Goal: Task Accomplishment & Management: Use online tool/utility

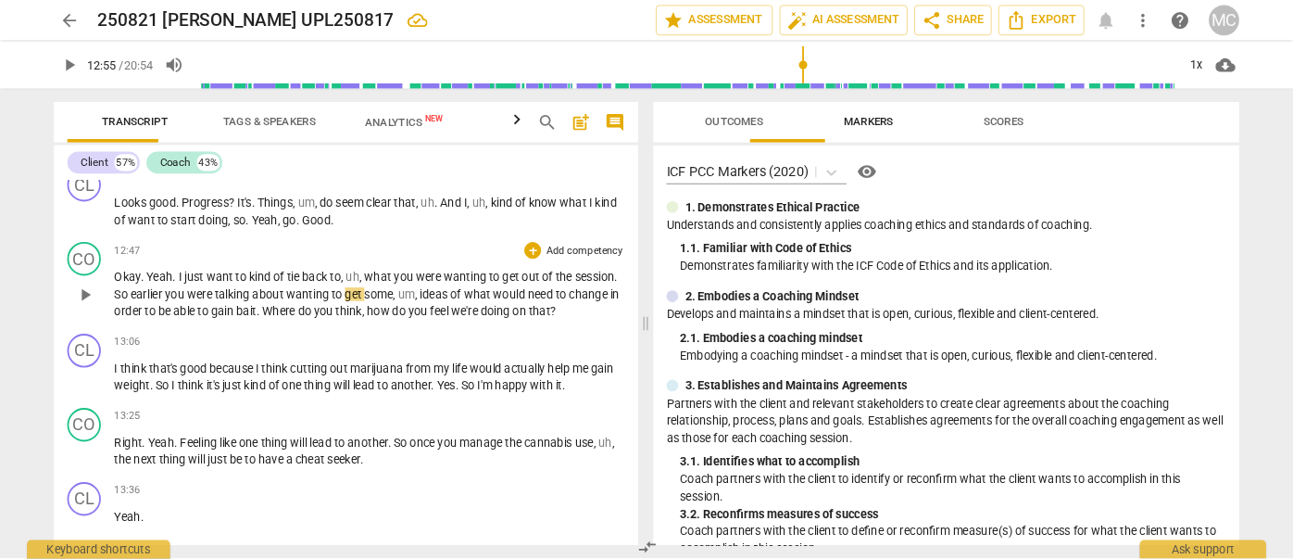
scroll to position [463, 0]
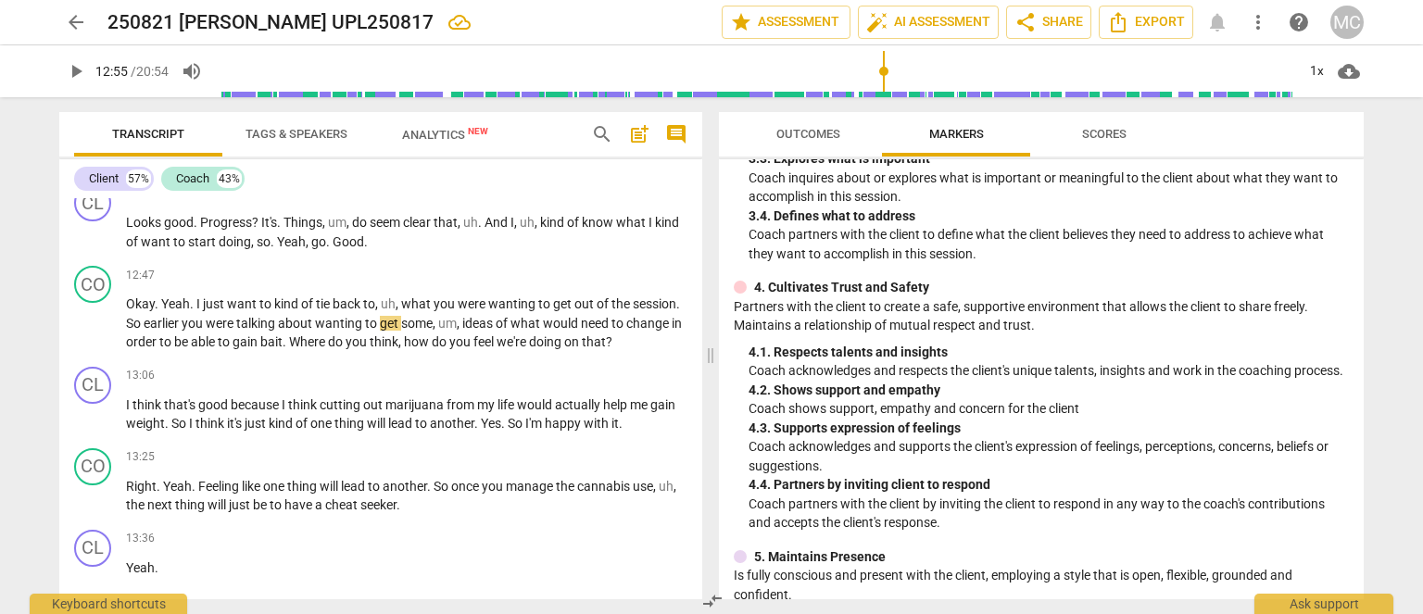
click at [76, 19] on span "arrow_back" at bounding box center [76, 22] width 22 height 22
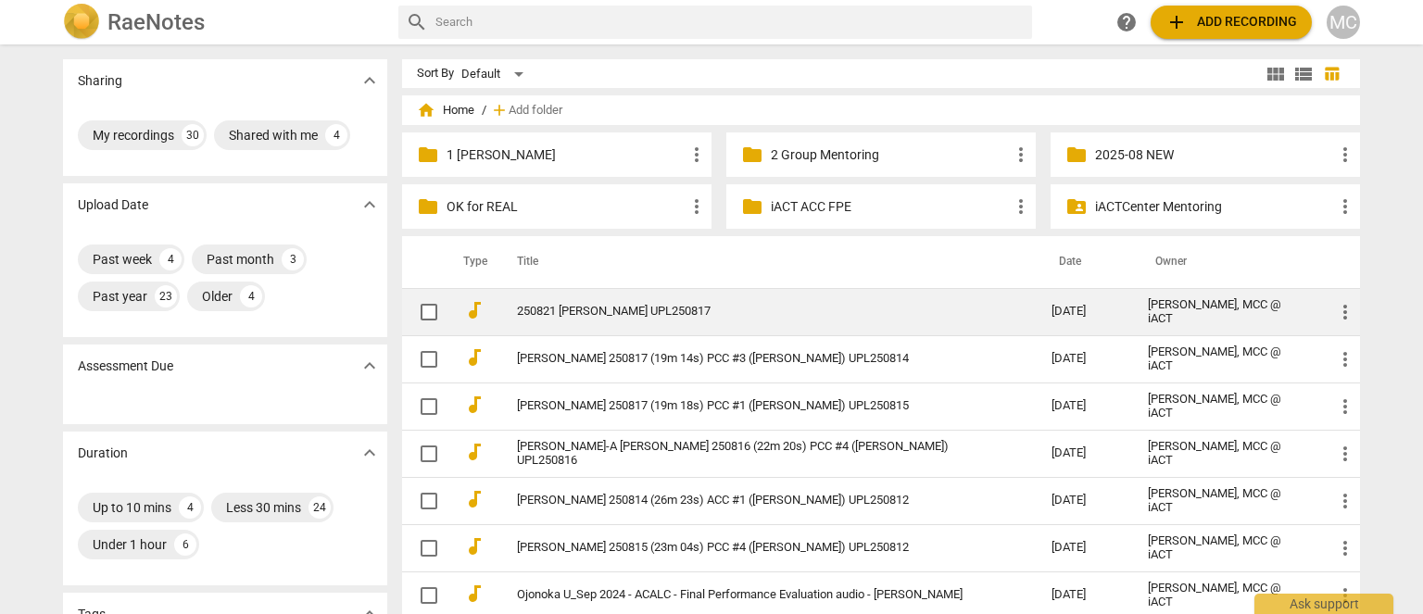
click at [628, 305] on link "250821 [PERSON_NAME] UPL250817" at bounding box center [751, 312] width 468 height 14
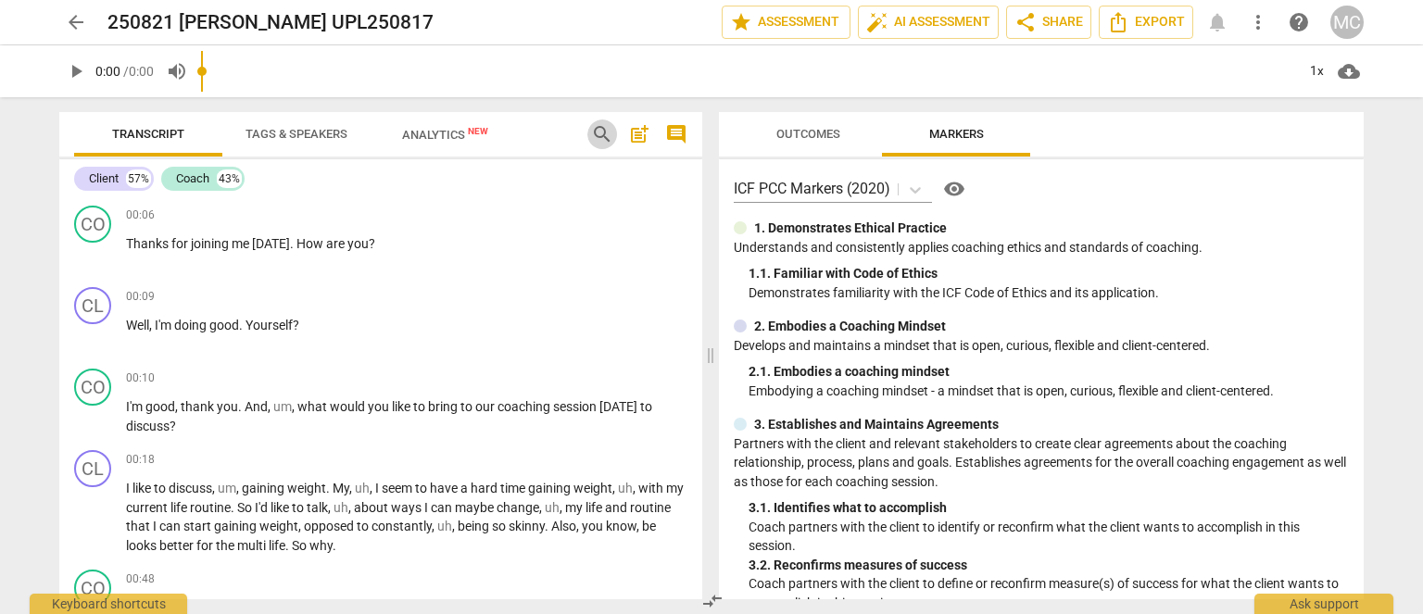
click at [598, 130] on span "search" at bounding box center [602, 134] width 22 height 22
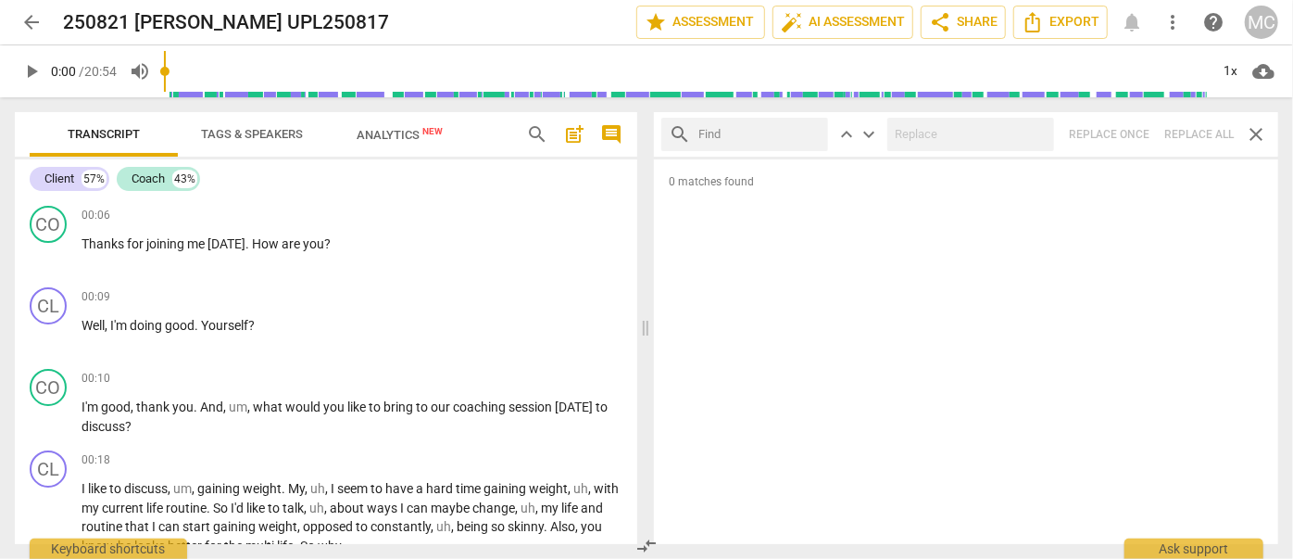
click at [1193, 132] on div "search keyboard_arrow_up keyboard_arrow_down Replace once Replace all close" at bounding box center [966, 134] width 624 height 44
click at [815, 132] on input "text" at bounding box center [760, 135] width 122 height 30
click at [742, 133] on input "text" at bounding box center [760, 135] width 122 height 30
type input ","
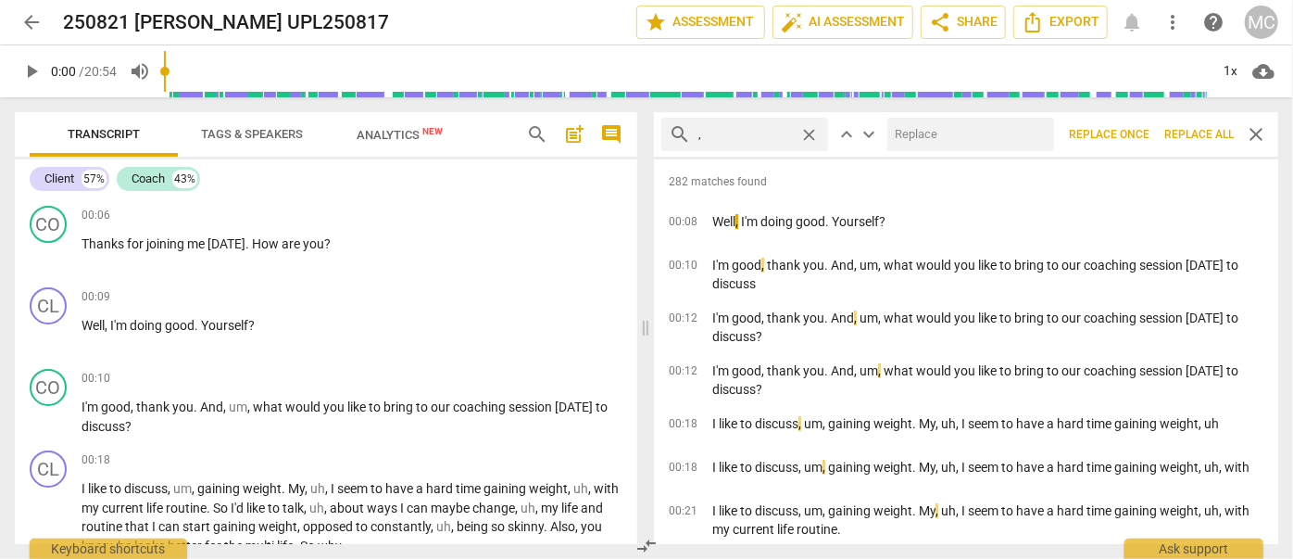
click at [1187, 139] on span "Replace all" at bounding box center [1199, 135] width 69 height 16
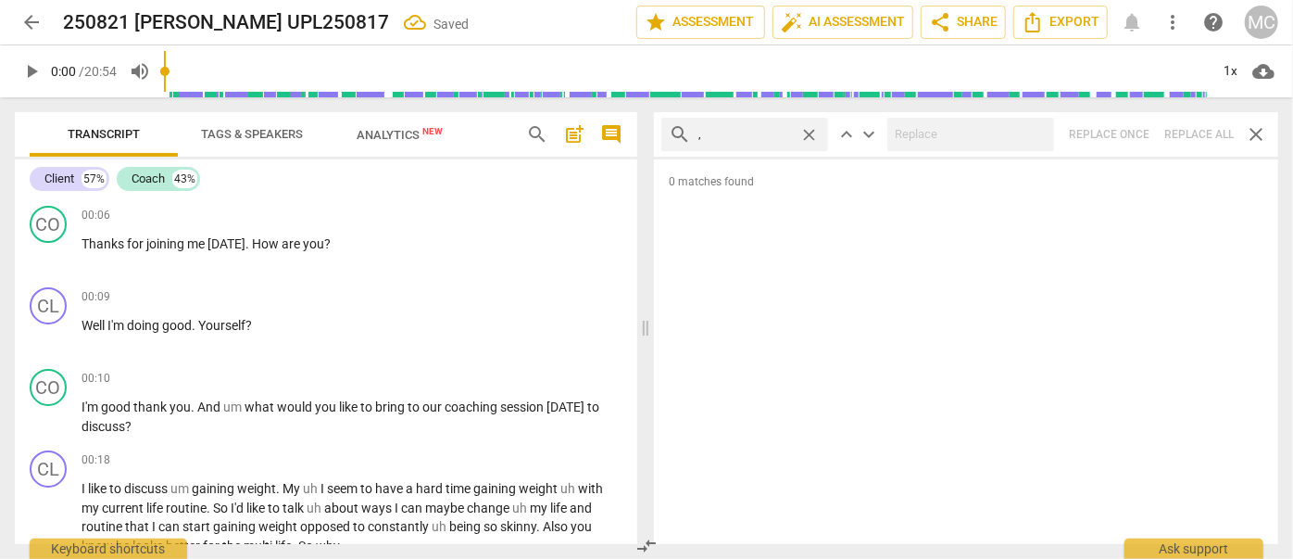
click at [811, 134] on span "close" at bounding box center [808, 134] width 19 height 19
click at [763, 132] on input "text" at bounding box center [760, 135] width 122 height 30
type input ". like"
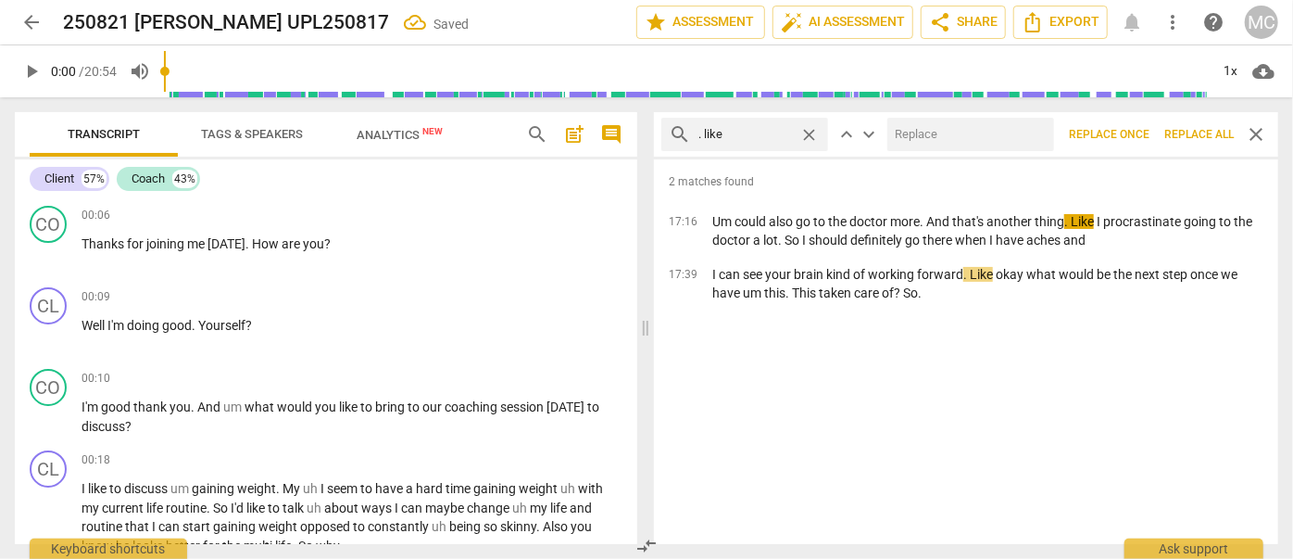
click at [954, 139] on input "text" at bounding box center [967, 135] width 159 height 30
type input "(like)"
click at [1203, 131] on span "Replace all" at bounding box center [1199, 135] width 69 height 16
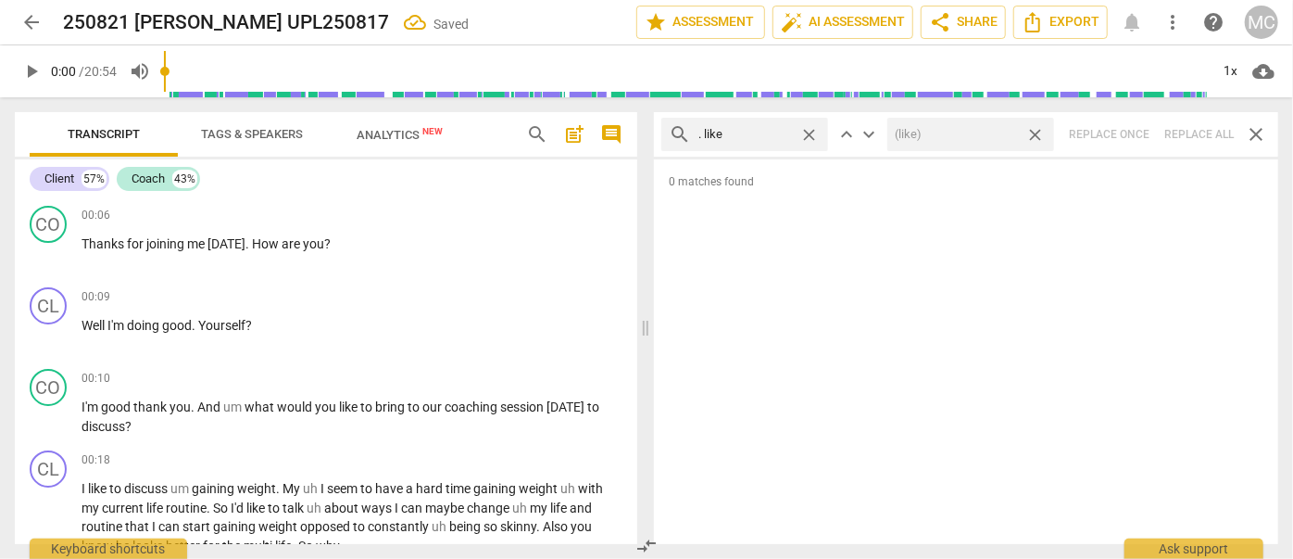
click at [1035, 134] on span "close" at bounding box center [1035, 134] width 19 height 19
click at [814, 130] on span "close" at bounding box center [808, 134] width 19 height 19
click at [773, 132] on input "text" at bounding box center [760, 135] width 122 height 30
type input ". um"
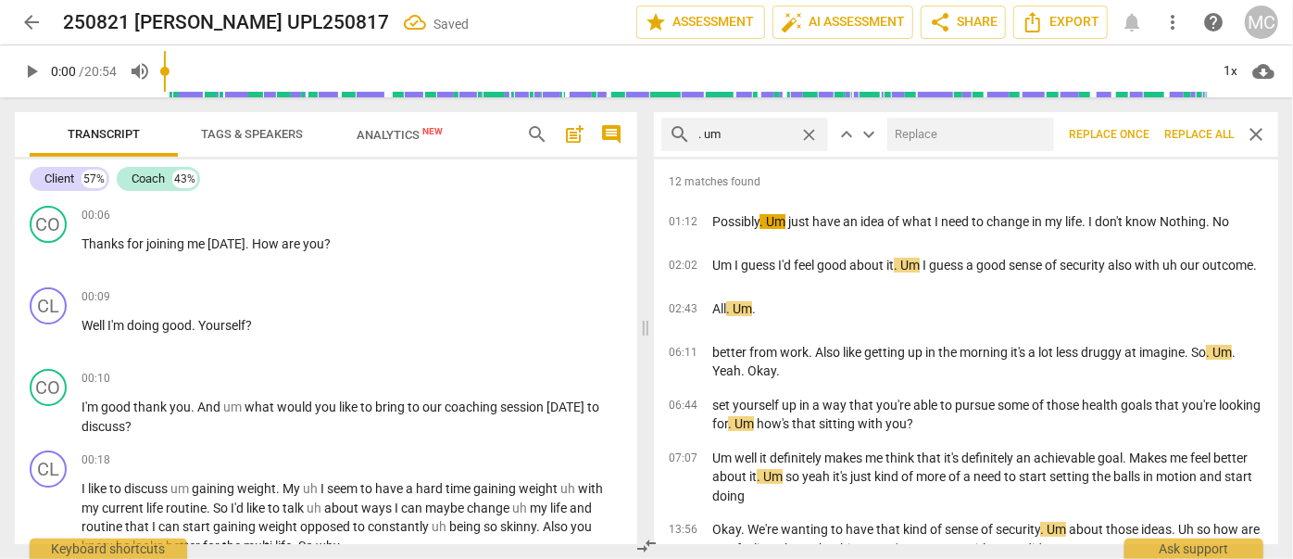
click at [909, 134] on input "text" at bounding box center [967, 135] width 159 height 30
type input "(umm)"
click at [1189, 137] on span "Replace all" at bounding box center [1199, 135] width 69 height 16
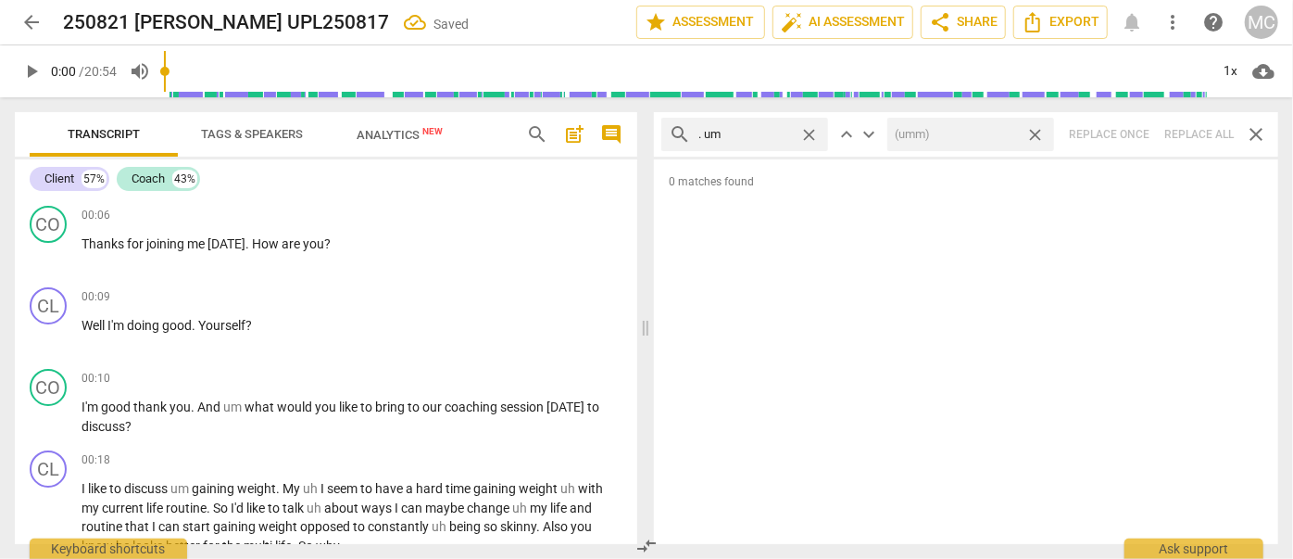
click at [1038, 132] on span "close" at bounding box center [1035, 134] width 19 height 19
click at [811, 132] on span "close" at bounding box center [808, 134] width 19 height 19
click at [756, 131] on input "text" at bounding box center [760, 135] width 122 height 30
type input ". uh"
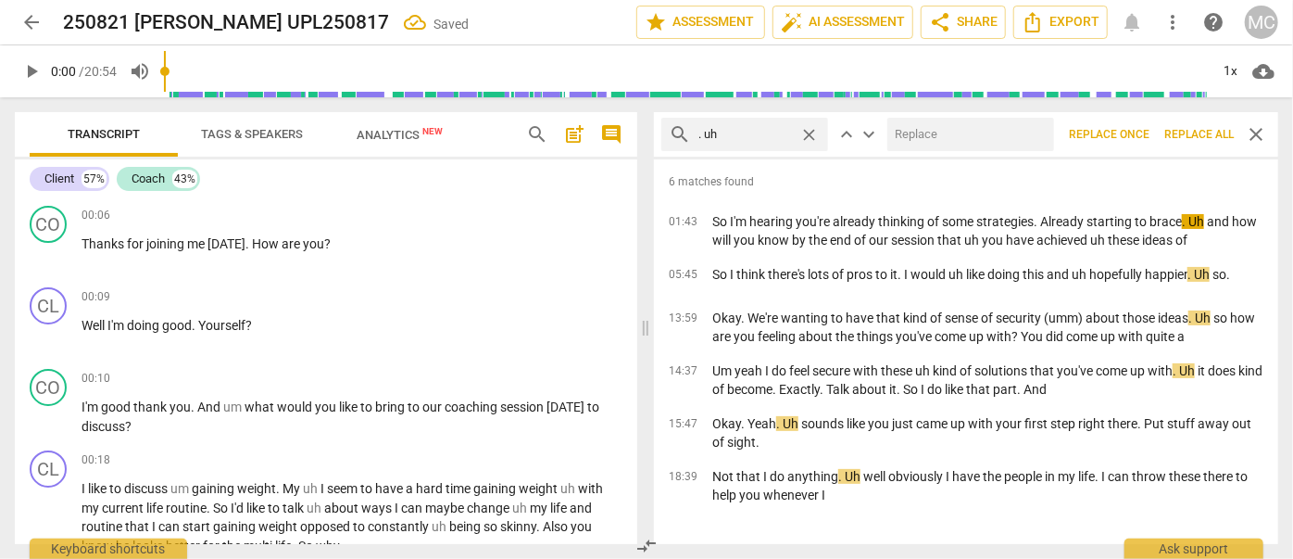
click at [936, 134] on input "text" at bounding box center [967, 135] width 159 height 30
type input "(uh)"
click at [1202, 132] on span "Replace all" at bounding box center [1199, 135] width 69 height 16
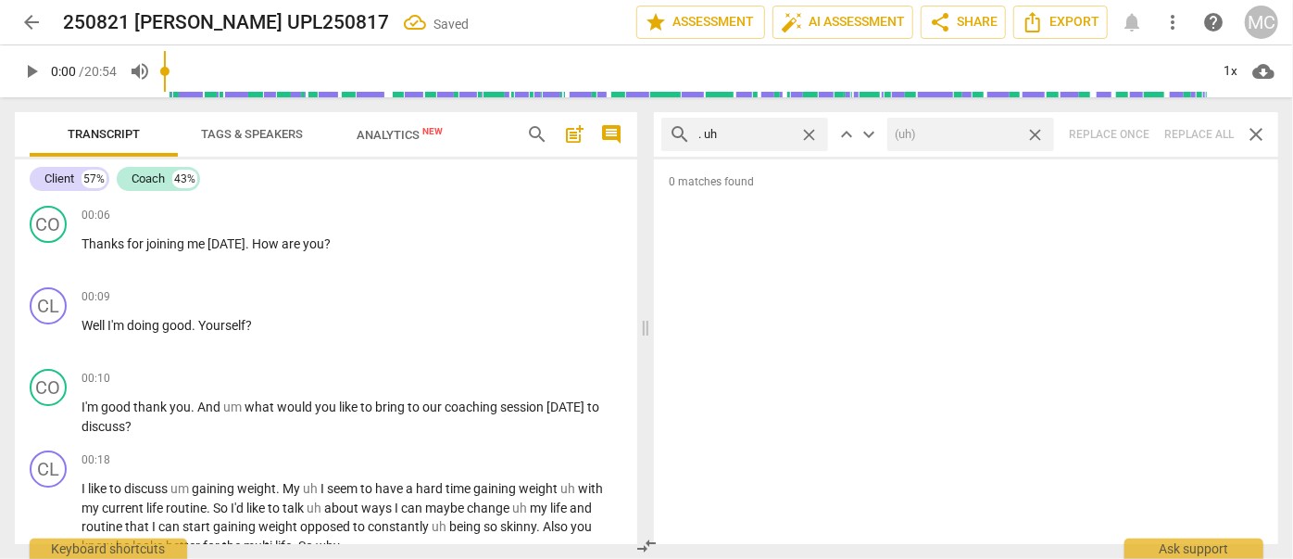
click at [1038, 134] on span "close" at bounding box center [1035, 134] width 19 height 19
drag, startPoint x: 805, startPoint y: 130, endPoint x: 773, endPoint y: 135, distance: 32.9
click at [805, 130] on span "close" at bounding box center [808, 134] width 19 height 19
click at [749, 136] on input "text" at bounding box center [760, 135] width 122 height 30
type input "um"
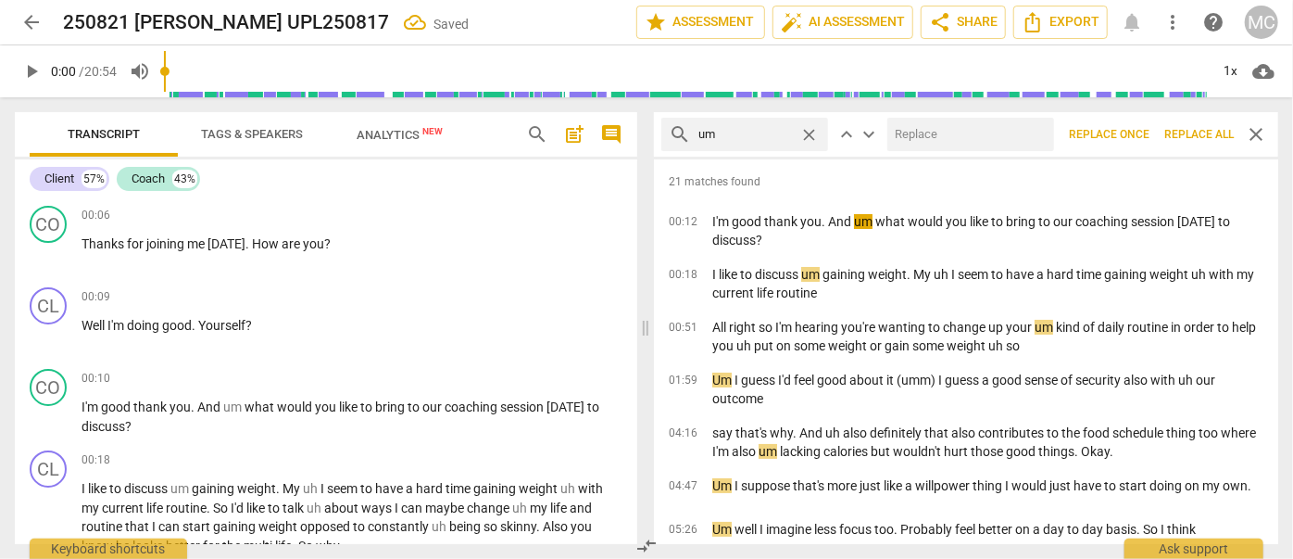
click at [965, 138] on input "text" at bounding box center [967, 135] width 159 height 30
type input "(umm)"
click at [1196, 136] on span "Replace all" at bounding box center [1199, 135] width 69 height 16
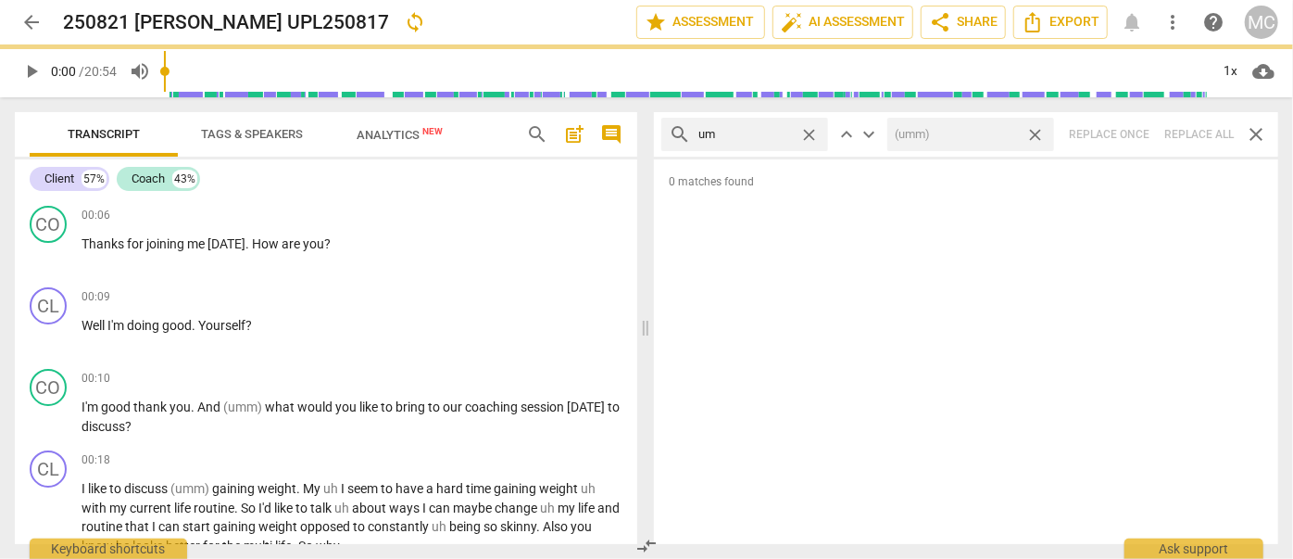
click at [1037, 131] on span "close" at bounding box center [1035, 134] width 19 height 19
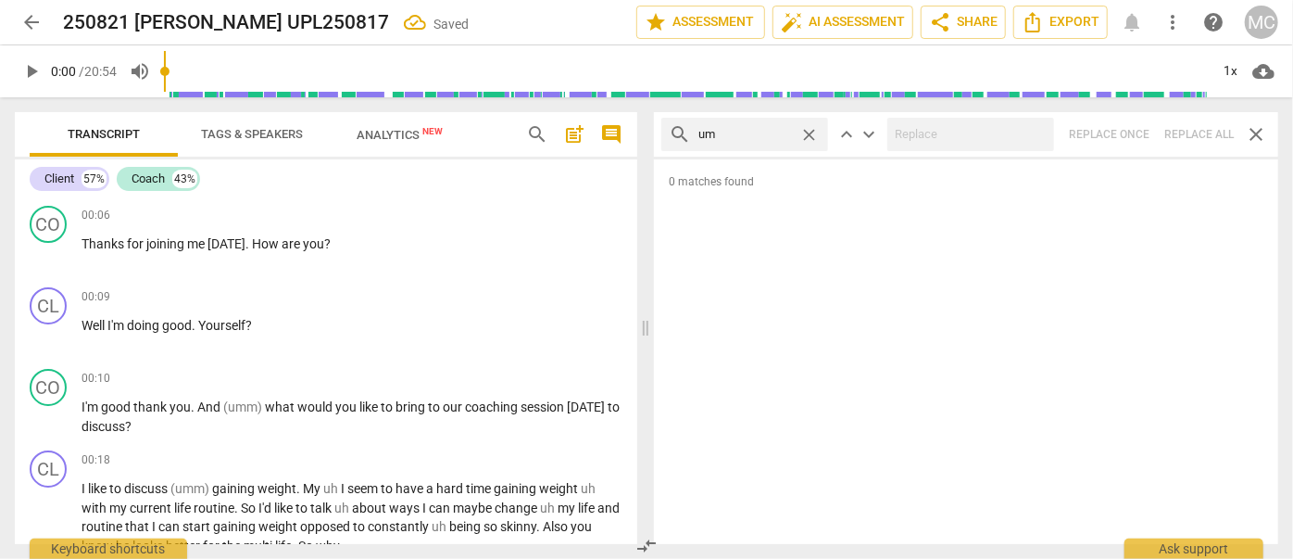
click at [812, 137] on span "close" at bounding box center [808, 134] width 19 height 19
click at [771, 137] on input "text" at bounding box center [760, 135] width 122 height 30
type input "uh"
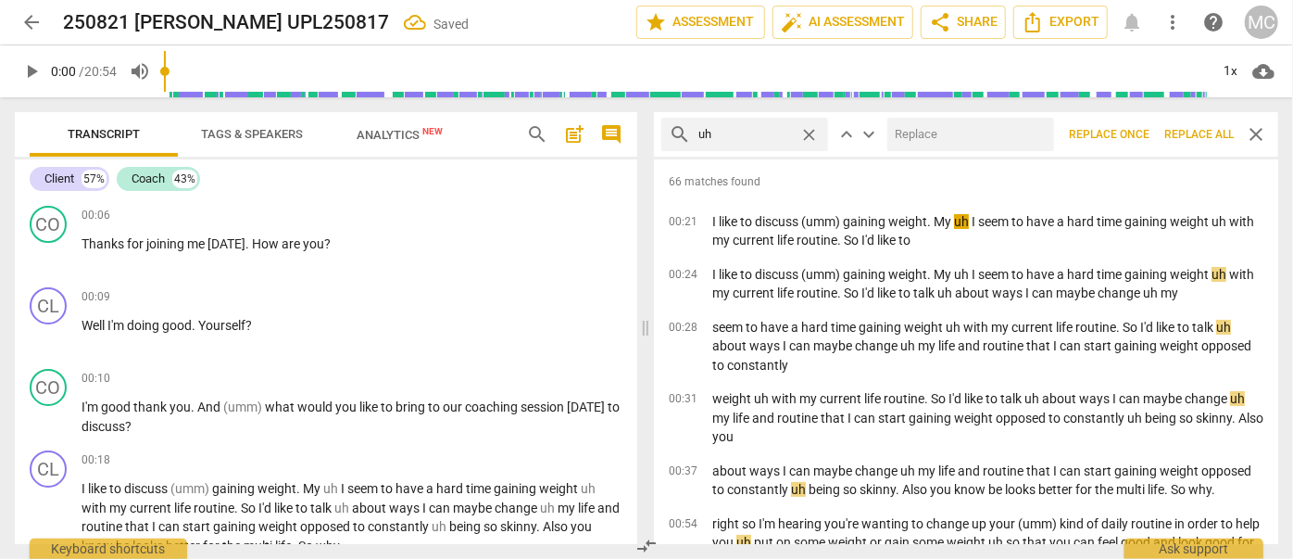
click at [944, 135] on input "text" at bounding box center [967, 135] width 159 height 30
type input "(uh)"
click at [1190, 132] on span "Replace all" at bounding box center [1199, 135] width 69 height 16
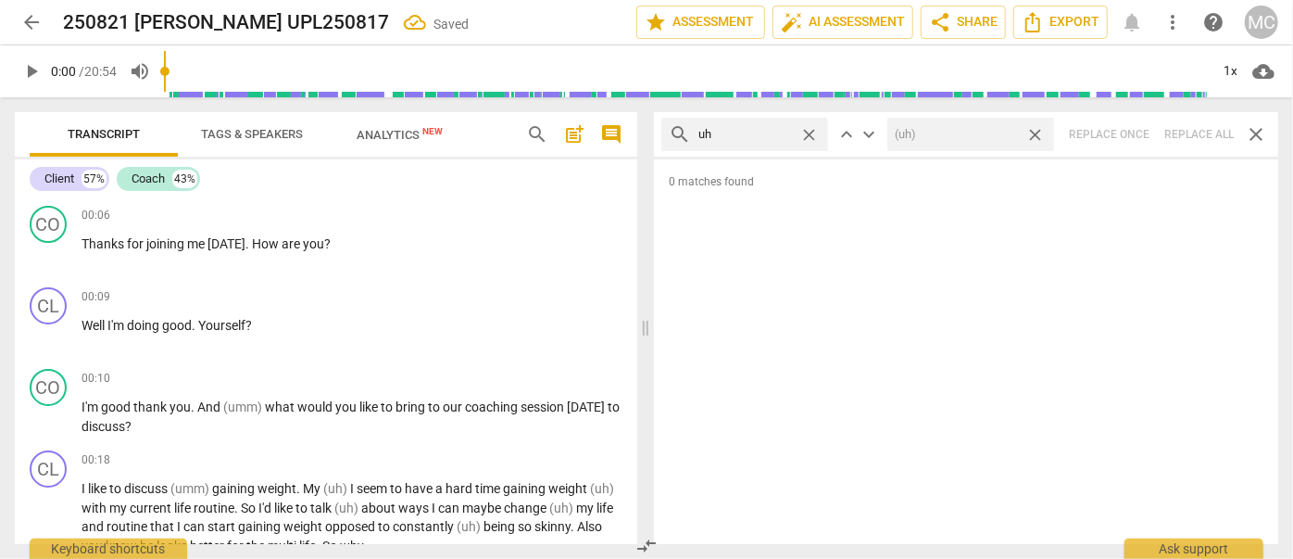
click at [1037, 137] on span "close" at bounding box center [1035, 134] width 19 height 19
click at [810, 136] on span "close" at bounding box center [808, 134] width 19 height 19
click at [760, 131] on input "text" at bounding box center [760, 135] width 122 height 30
type input "kind of"
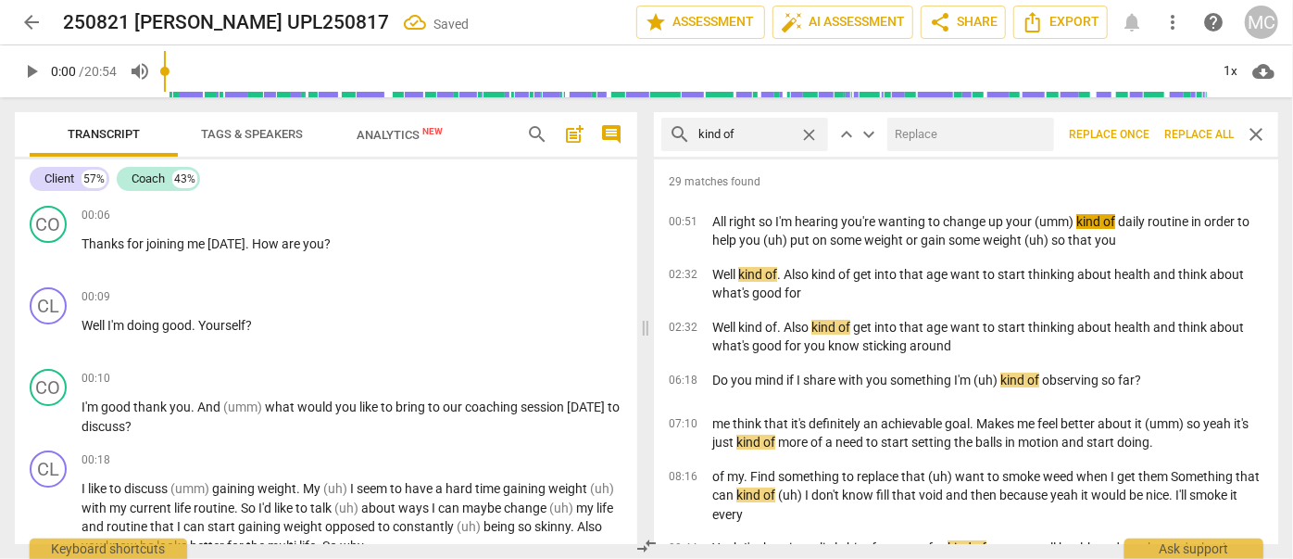
click at [938, 146] on input "text" at bounding box center [967, 135] width 159 height 30
type input "(kind of)"
click at [1202, 137] on span "Replace all" at bounding box center [1199, 135] width 69 height 16
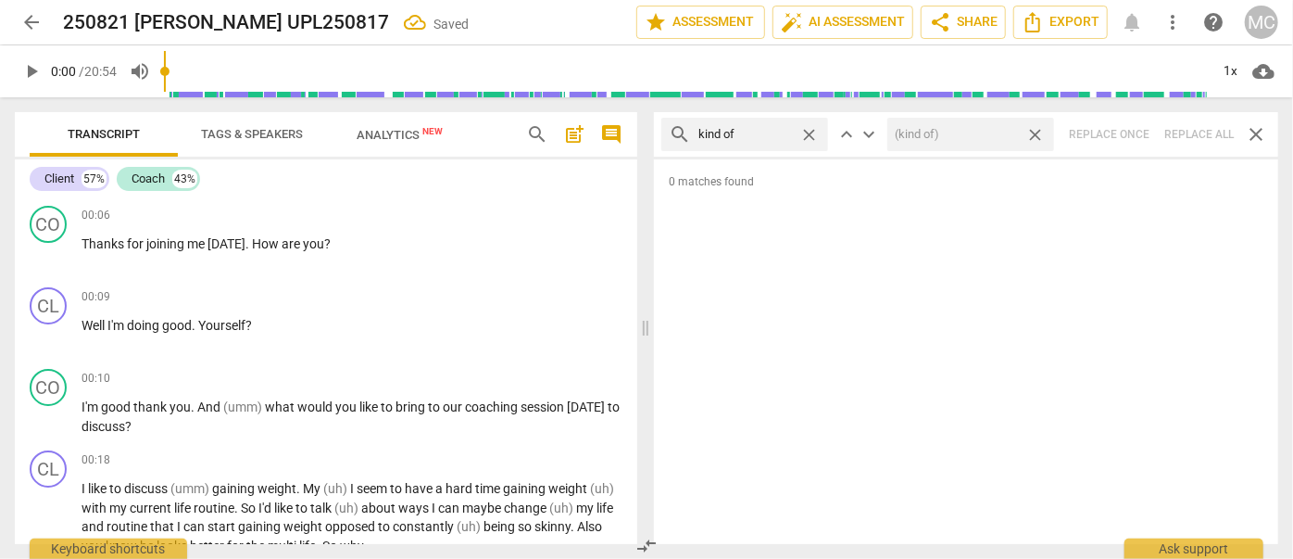
click at [1038, 135] on span "close" at bounding box center [1035, 134] width 19 height 19
click at [808, 132] on span "close" at bounding box center [808, 134] width 19 height 19
click at [765, 132] on input "text" at bounding box center [760, 135] width 122 height 30
type input "sort of"
click at [1208, 135] on div "search sort of close keyboard_arrow_up keyboard_arrow_down Replace once Replace…" at bounding box center [966, 134] width 624 height 44
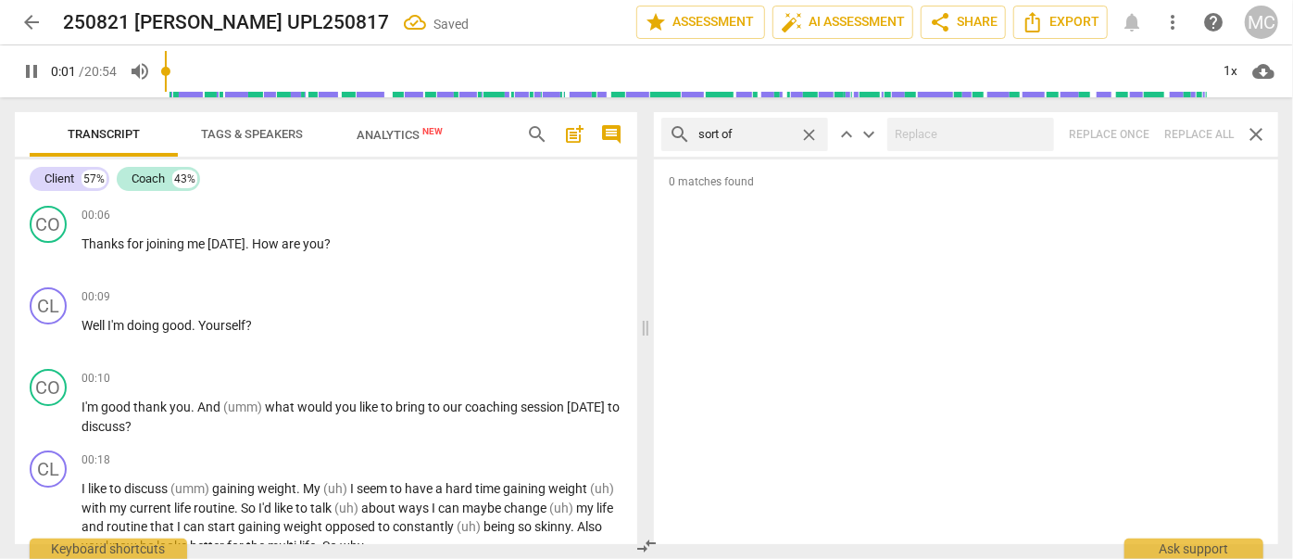
type input "2"
click at [813, 135] on span "close" at bounding box center [808, 134] width 19 height 19
click at [770, 135] on input "text" at bounding box center [760, 135] width 122 height 30
type input "2"
type input "and"
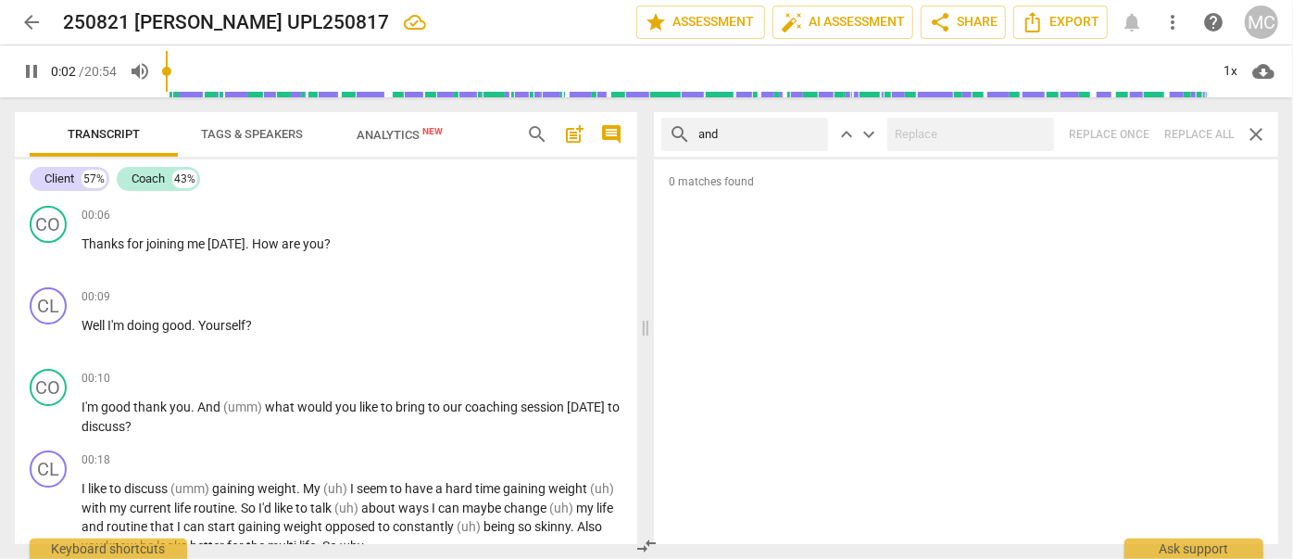
type input "3"
type input "and then"
type input "3"
type input "and then"
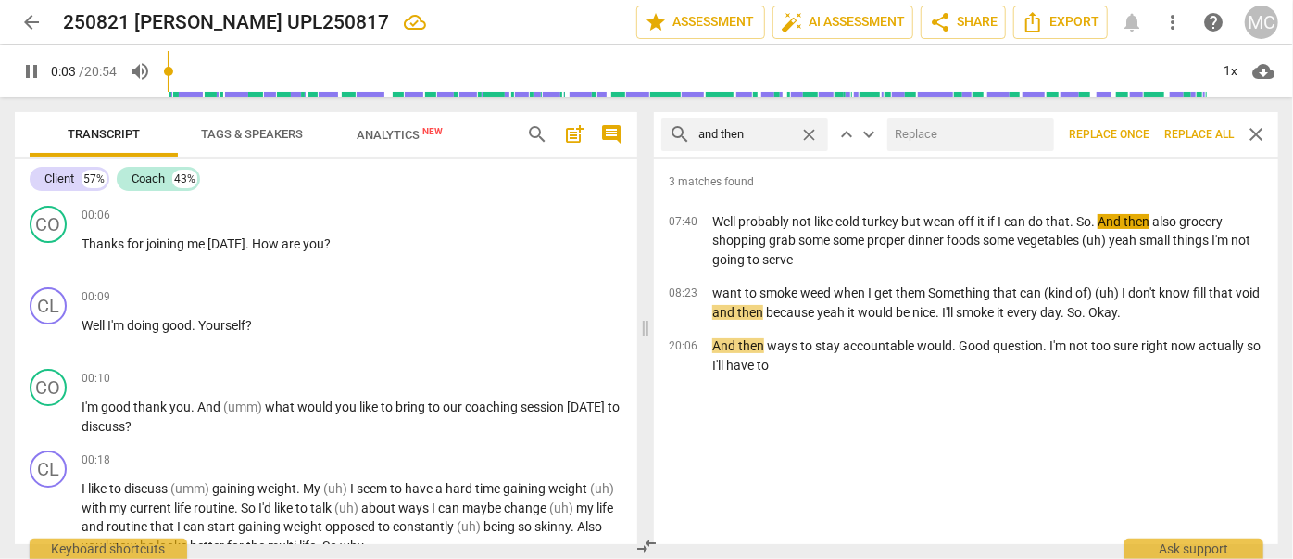
click at [921, 134] on input "text" at bounding box center [967, 135] width 159 height 30
type input "4"
type input "("
type input "5"
type input "(then"
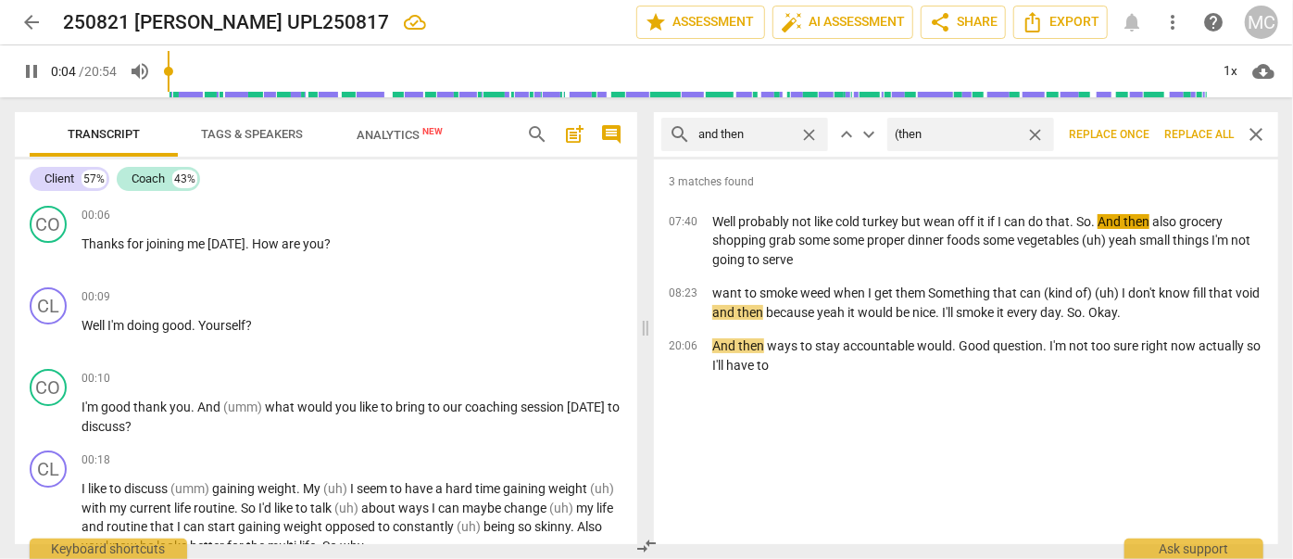
type input "5"
type input "(t"
type input "5"
type input "(Then"
type input "6"
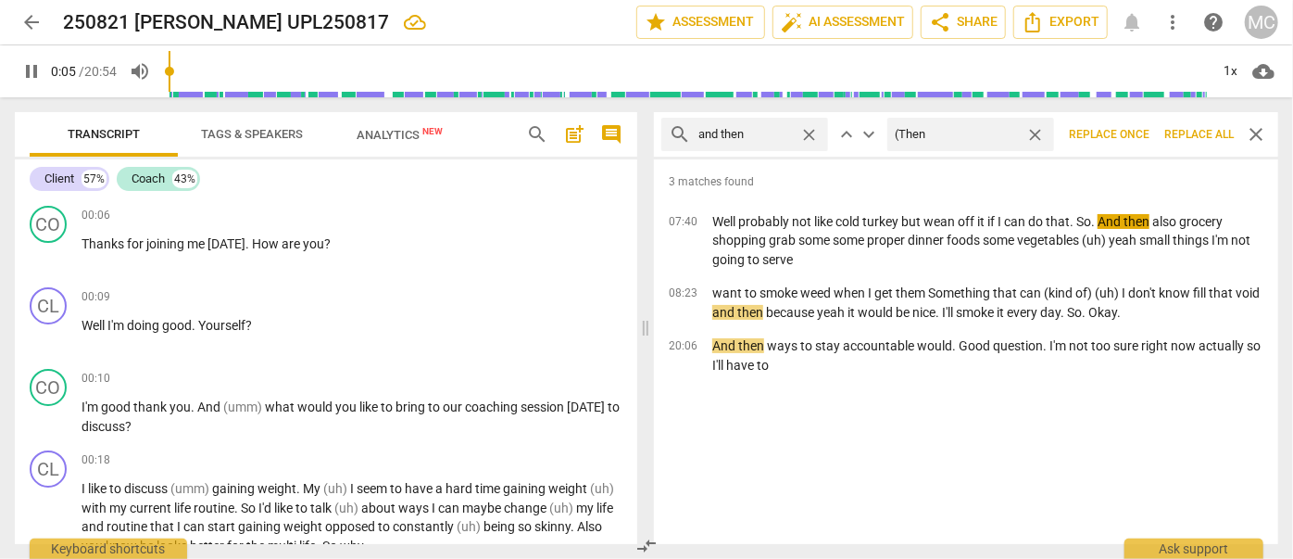
type input "(Then)"
type input "6"
type input "(Then)"
click at [1192, 137] on span "Replace all" at bounding box center [1199, 135] width 69 height 16
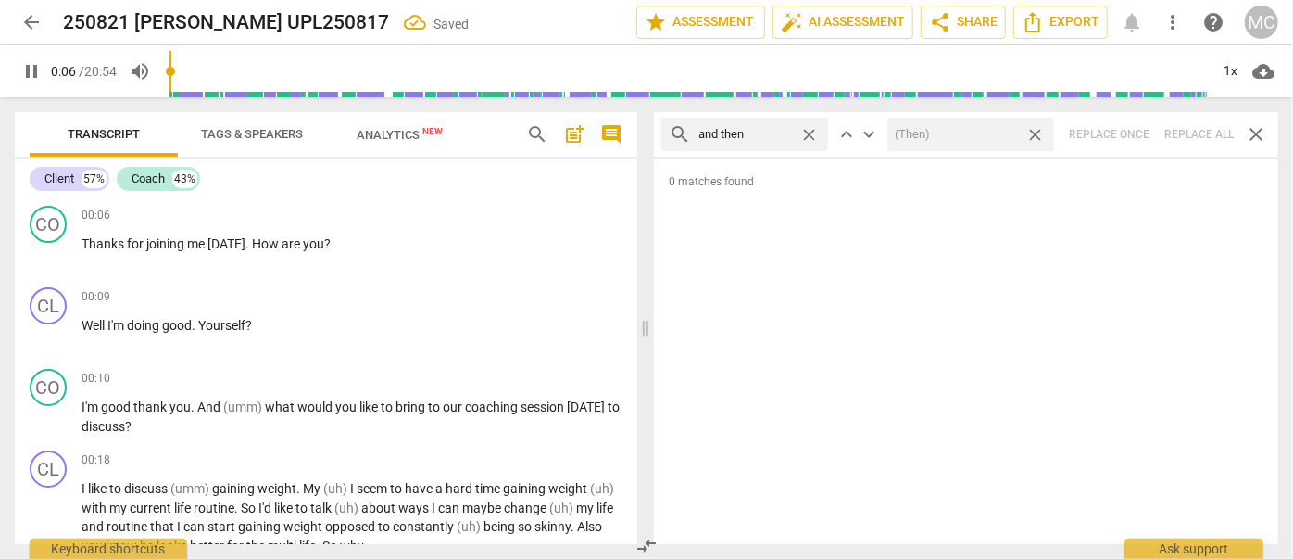
type input "7"
click at [1035, 133] on span "close" at bounding box center [1035, 134] width 19 height 19
type input "7"
click at [808, 132] on span "close" at bounding box center [808, 134] width 19 height 19
click at [791, 132] on input "text" at bounding box center [760, 135] width 122 height 30
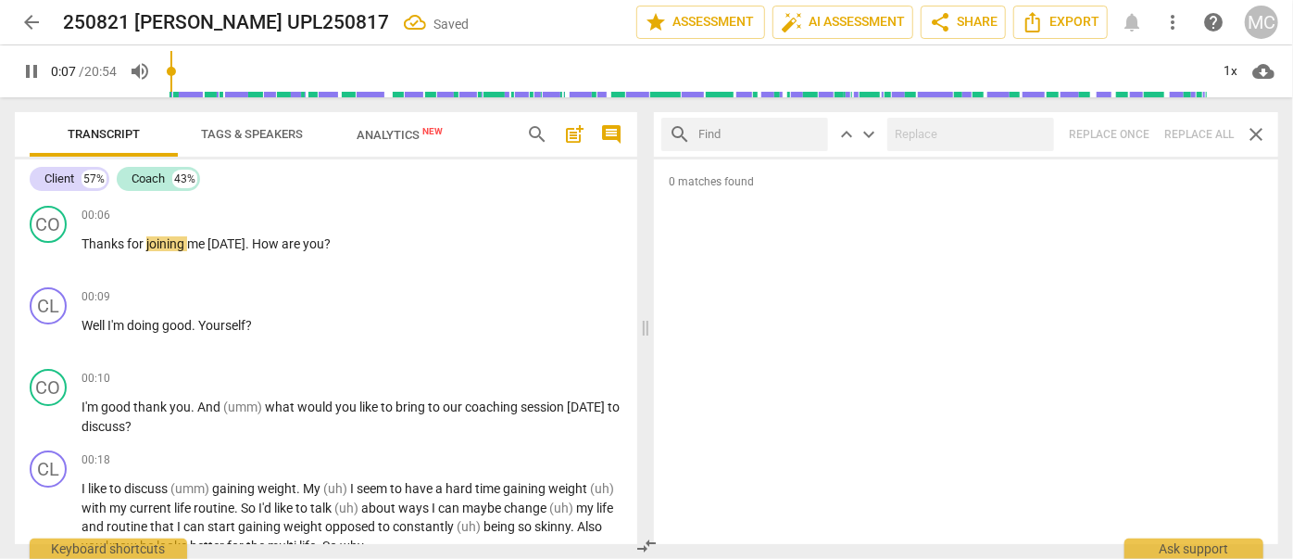
type input "8"
type input "l"
type input "8"
type input "like"
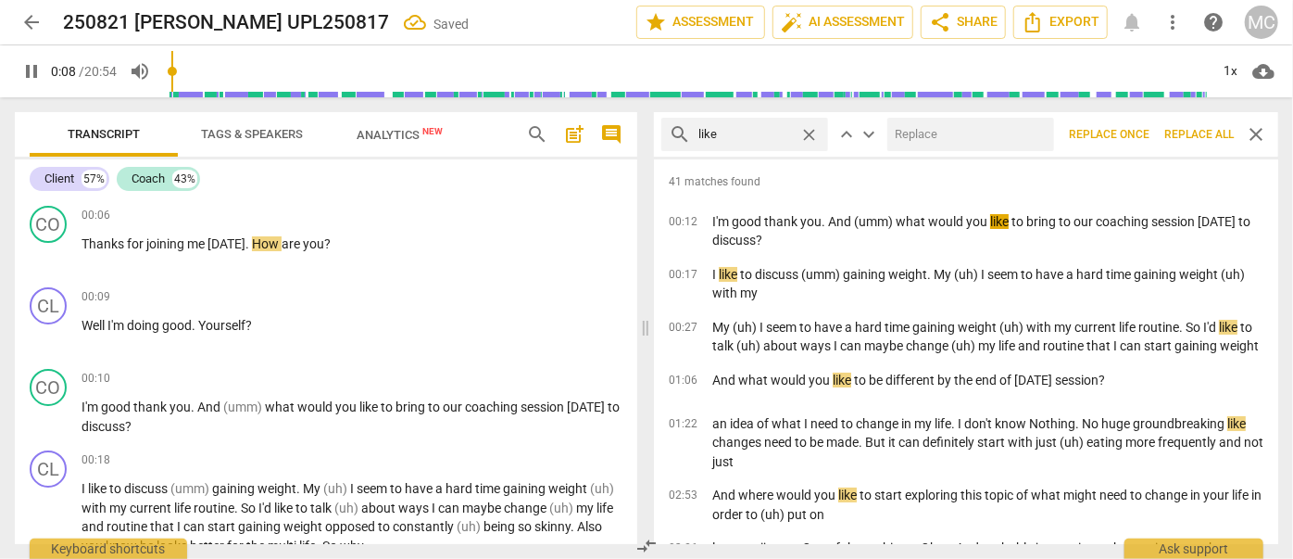
click at [914, 137] on input "text" at bounding box center [967, 135] width 159 height 30
type input "9"
type input "(l"
type input "9"
type input "(like)"
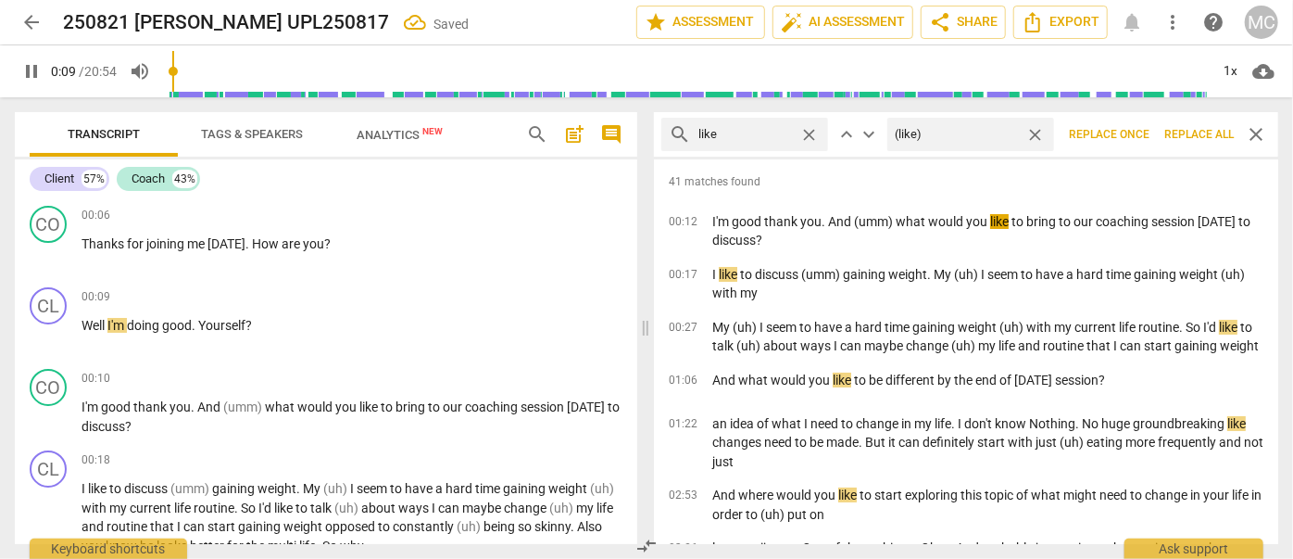
type input "10"
type input "(like)"
click at [1190, 137] on span "Replace all" at bounding box center [1199, 135] width 69 height 16
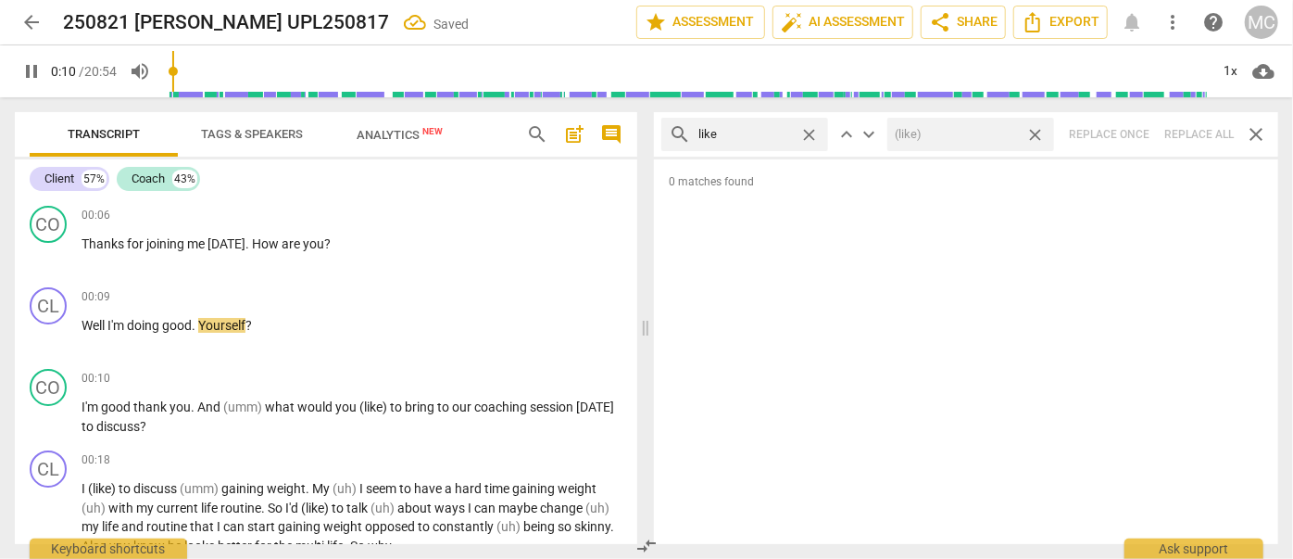
type input "10"
click at [1039, 133] on span "close" at bounding box center [1035, 134] width 19 height 19
type input "11"
click at [810, 132] on span "close" at bounding box center [808, 134] width 19 height 19
click at [779, 132] on input "text" at bounding box center [760, 135] width 122 height 30
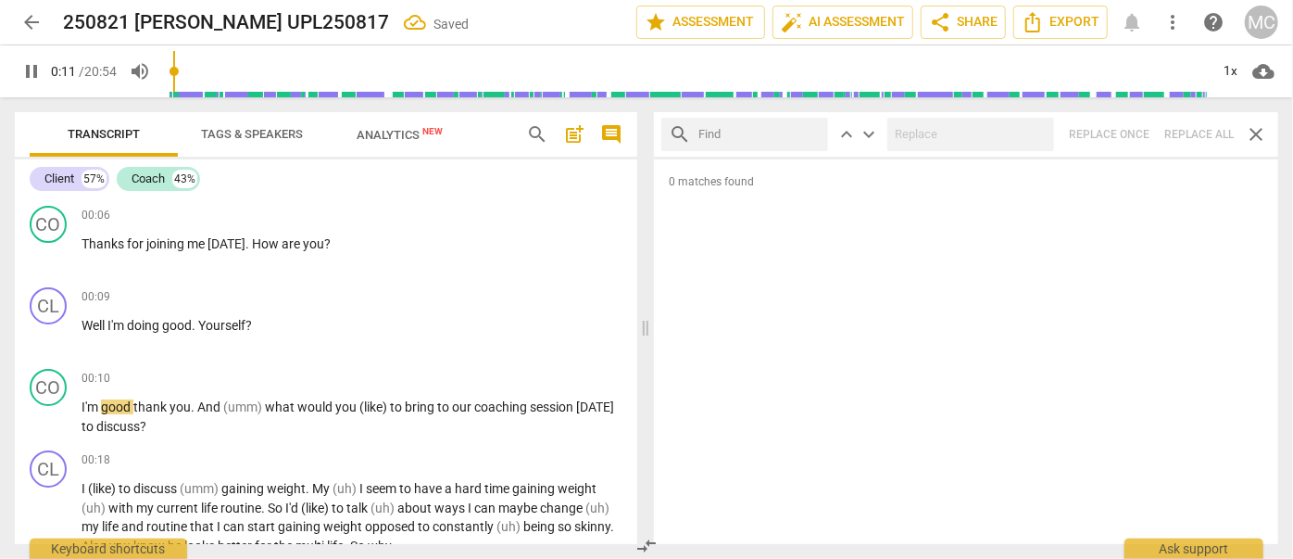
type input "12"
type input "jus"
type input "12"
type input "just"
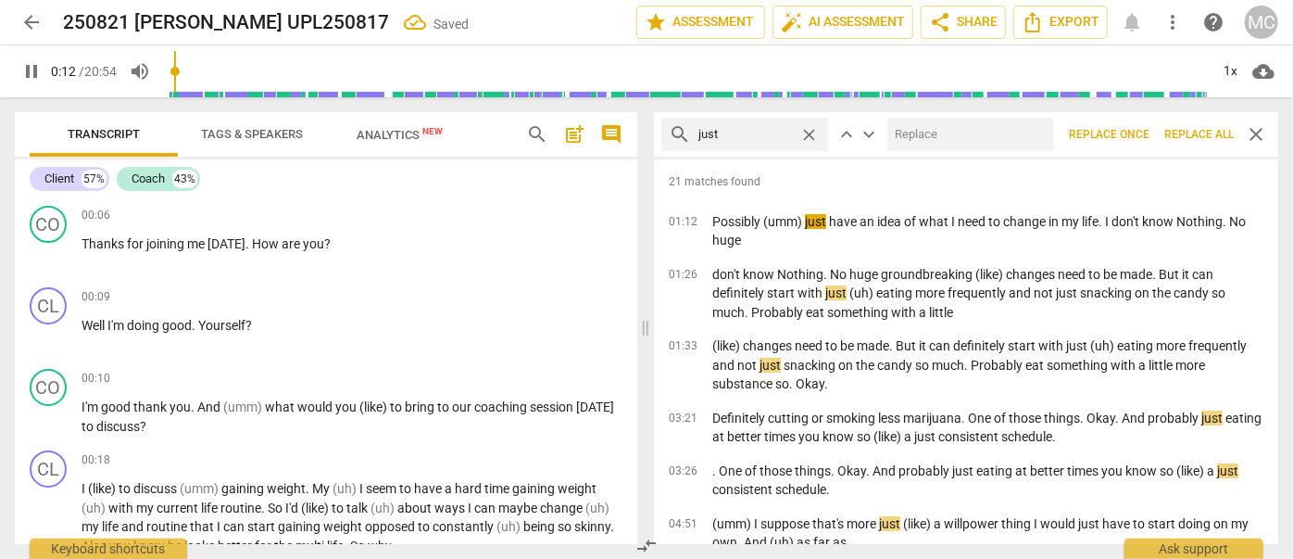
click at [921, 131] on input "text" at bounding box center [967, 135] width 159 height 30
type input "13"
type input "(jus"
type input "13"
type input "(just"
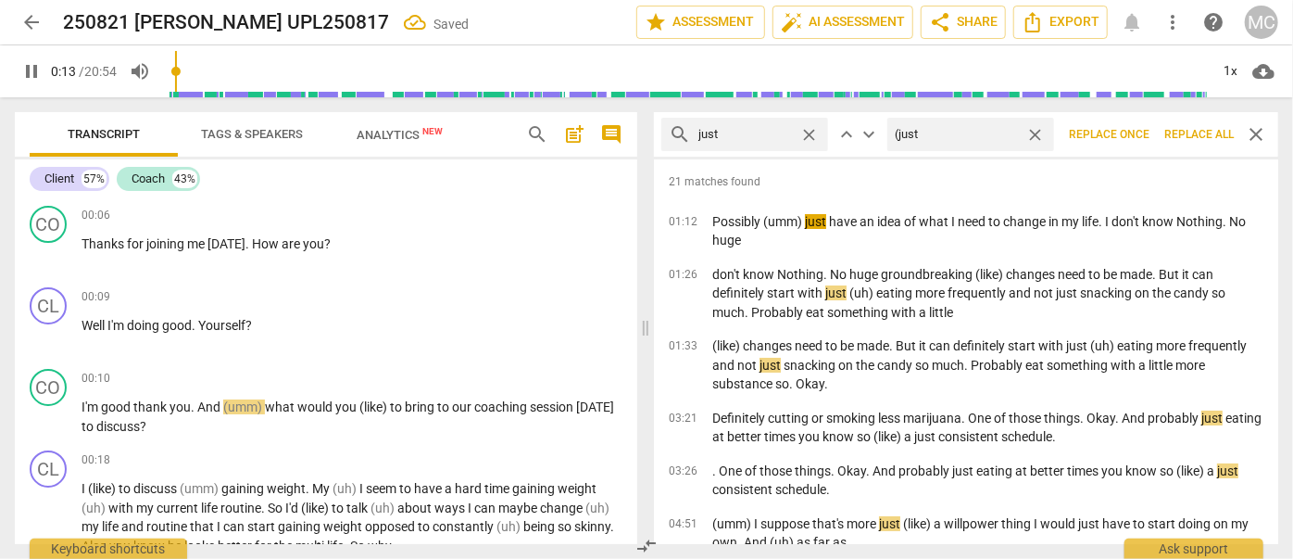
type input "13"
type input "(just)"
type input "14"
type input "(just)"
click at [1195, 137] on span "Replace all" at bounding box center [1199, 135] width 69 height 16
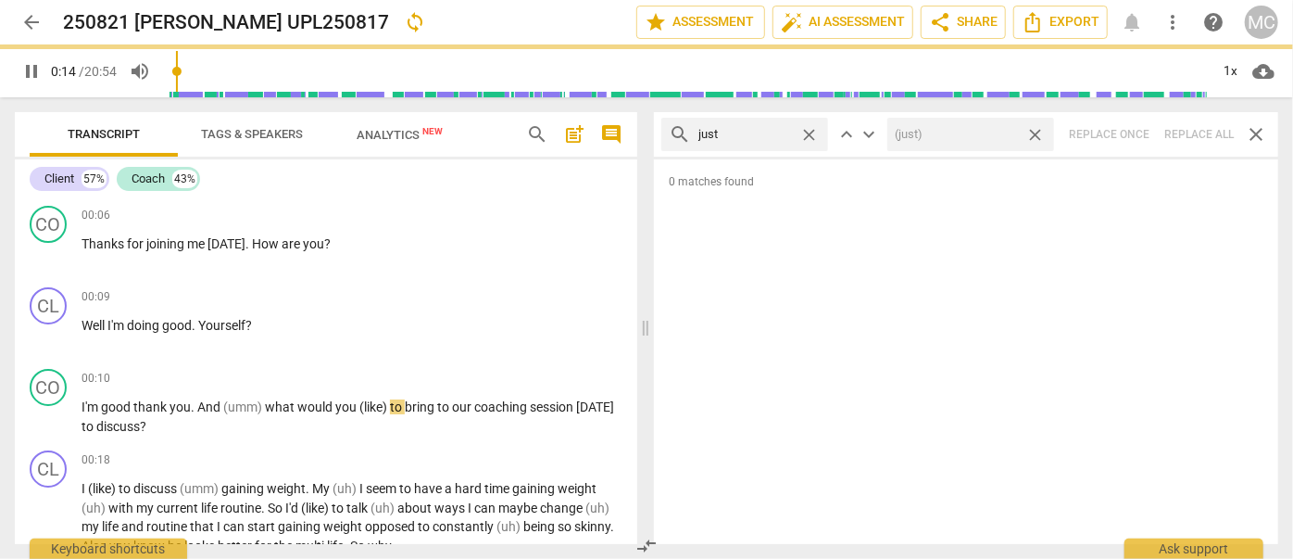
type input "15"
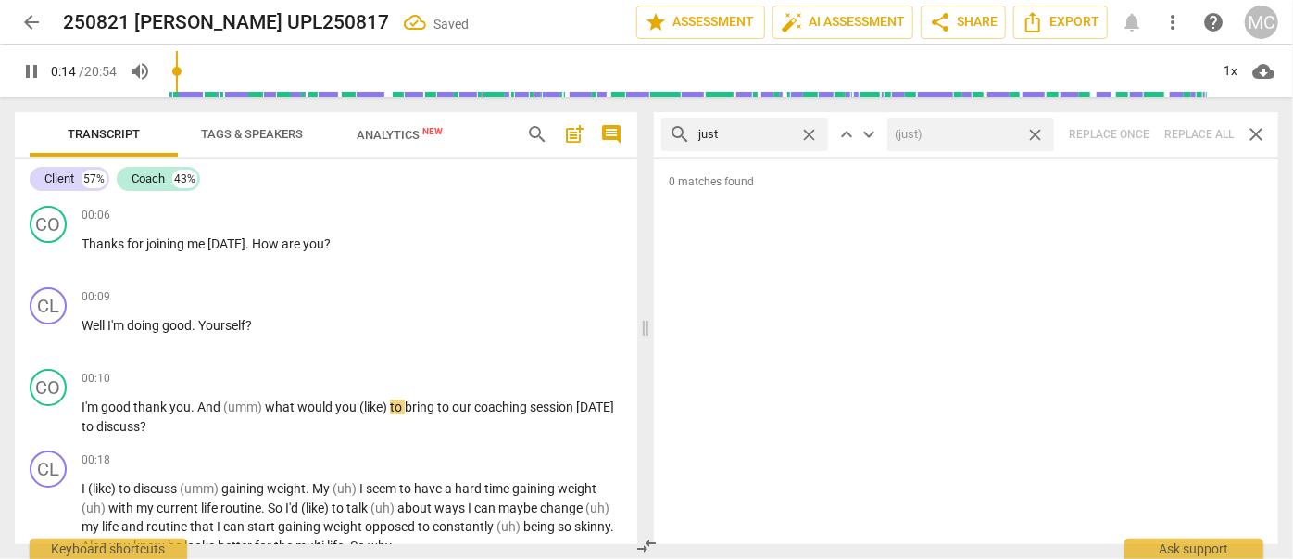
drag, startPoint x: 1038, startPoint y: 132, endPoint x: 862, endPoint y: 137, distance: 175.2
click at [1038, 132] on span "close" at bounding box center [1035, 134] width 19 height 19
type input "15"
click at [804, 130] on span "close" at bounding box center [808, 134] width 19 height 19
click at [750, 131] on input "text" at bounding box center [760, 135] width 122 height 30
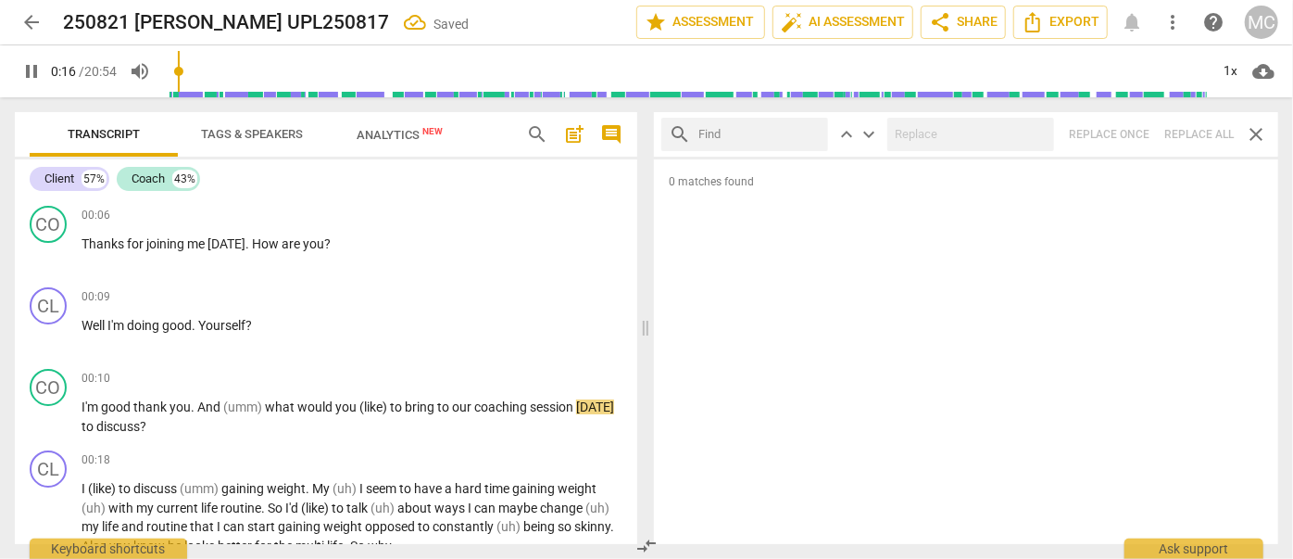
type input "17"
type input "yo"
type input "17"
type input "you kn"
type input "17"
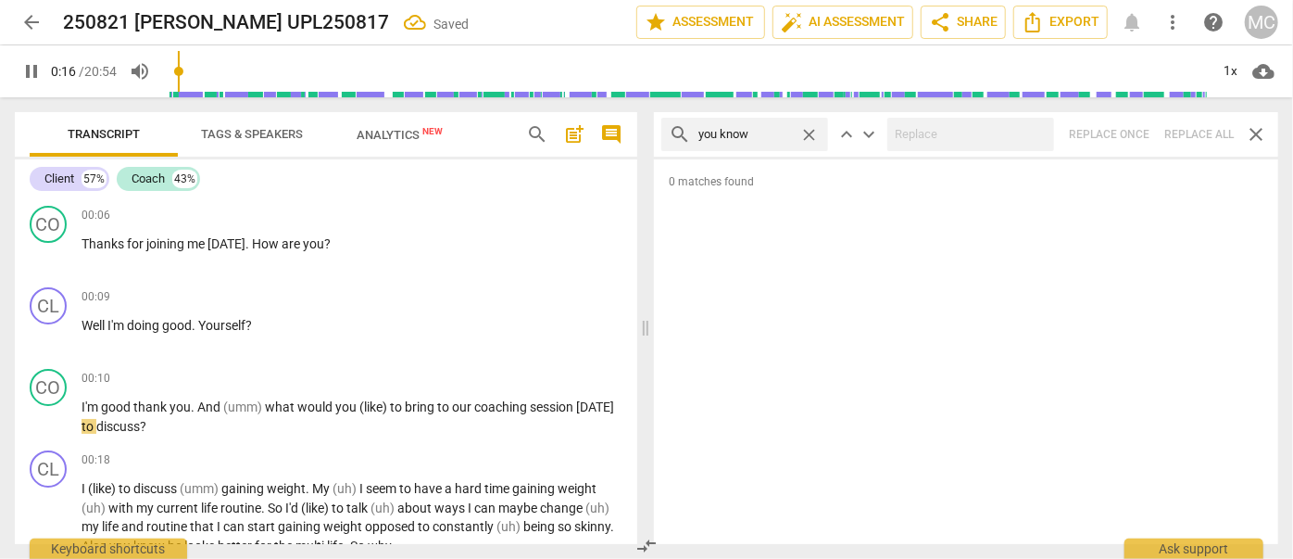
type input "you know"
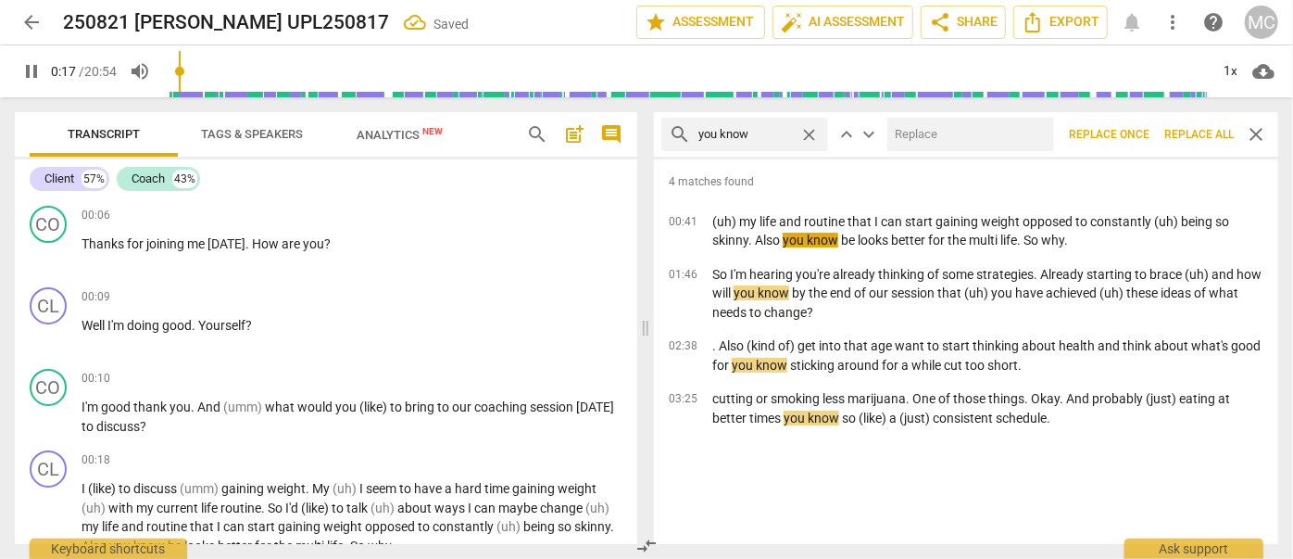
click at [918, 140] on input "text" at bounding box center [967, 135] width 159 height 30
type input "18"
type input "("
type input "18"
type input "(you"
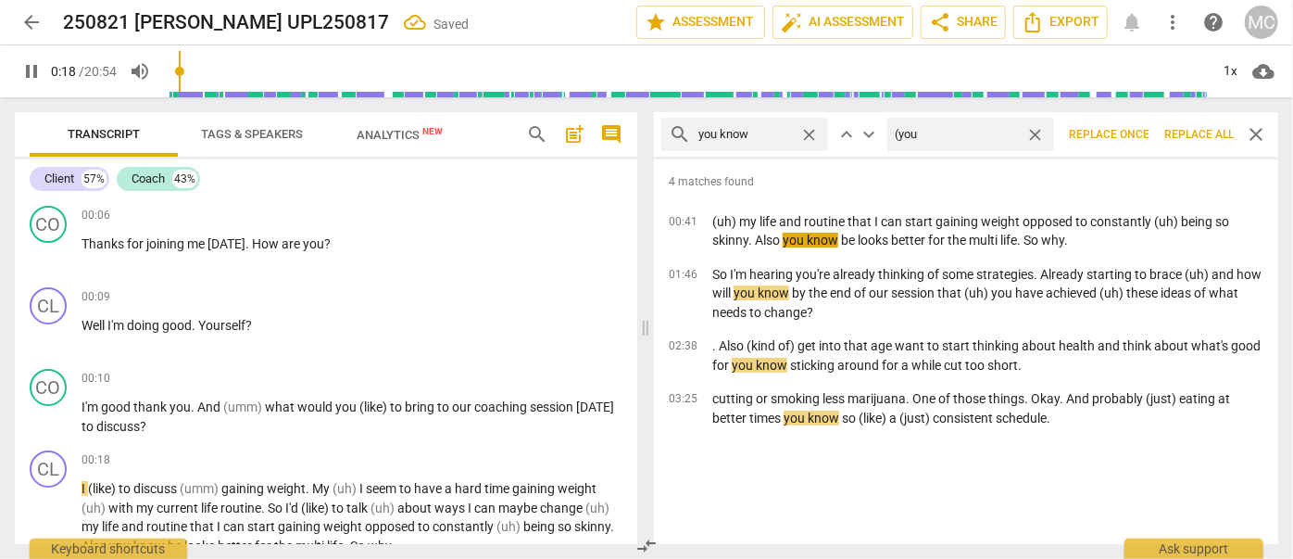
type input "19"
type input "(you know"
type input "19"
type input "(you know)"
type input "19"
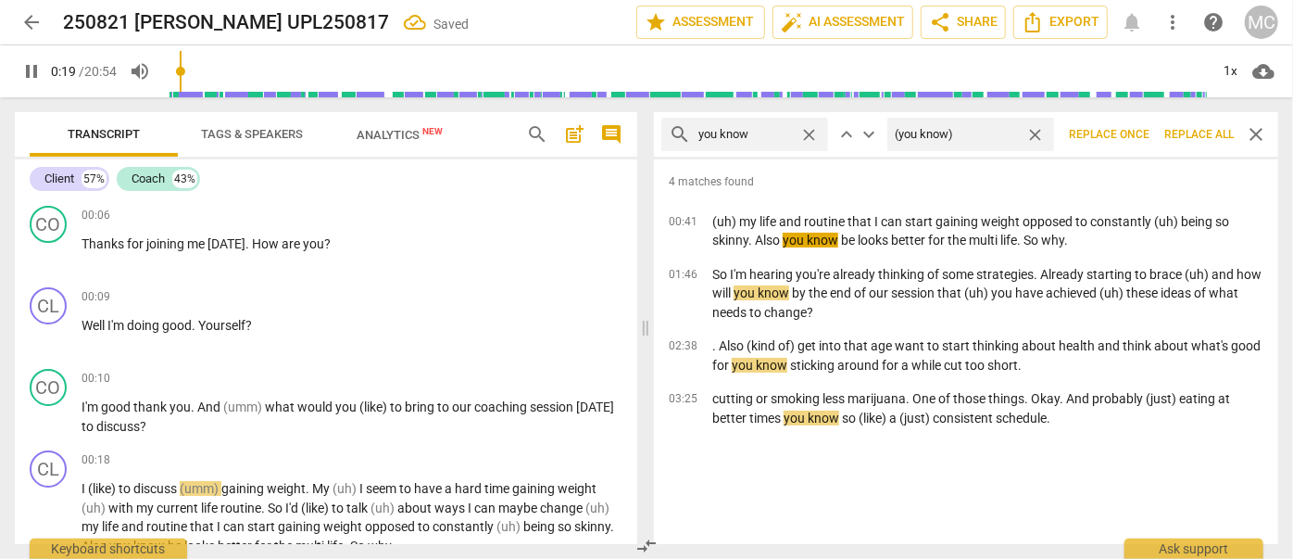
type input "(you know)"
click at [1195, 137] on span "Replace all" at bounding box center [1199, 135] width 69 height 16
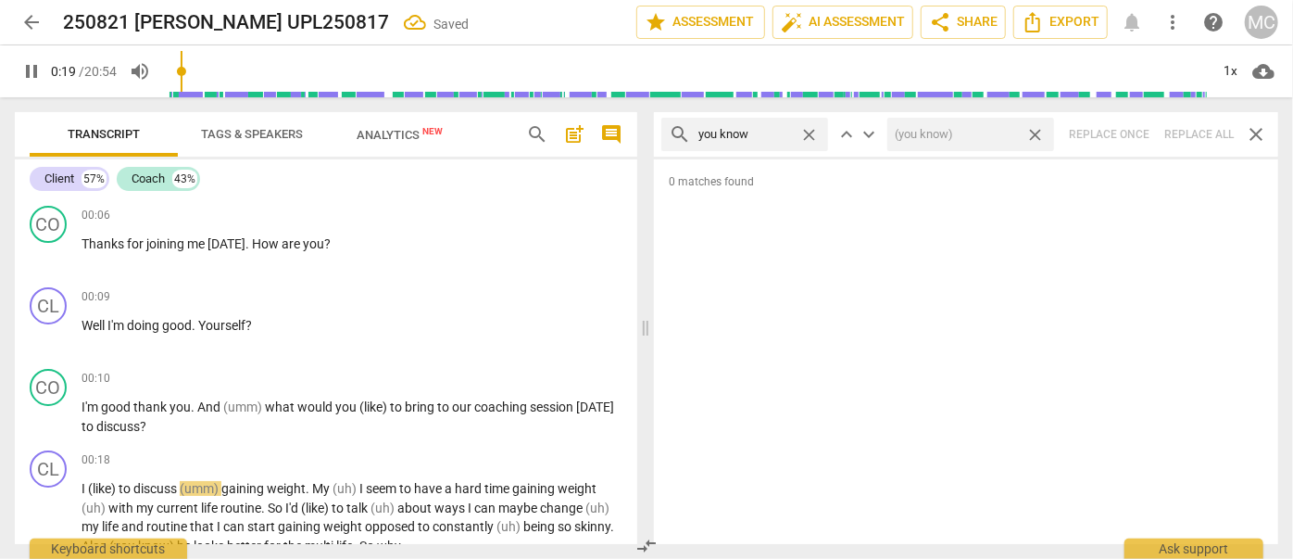
type input "20"
click at [1031, 135] on span "close" at bounding box center [1035, 134] width 19 height 19
type input "20"
click at [806, 129] on span "close" at bounding box center [808, 134] width 19 height 19
drag, startPoint x: 749, startPoint y: 132, endPoint x: 762, endPoint y: 112, distance: 24.2
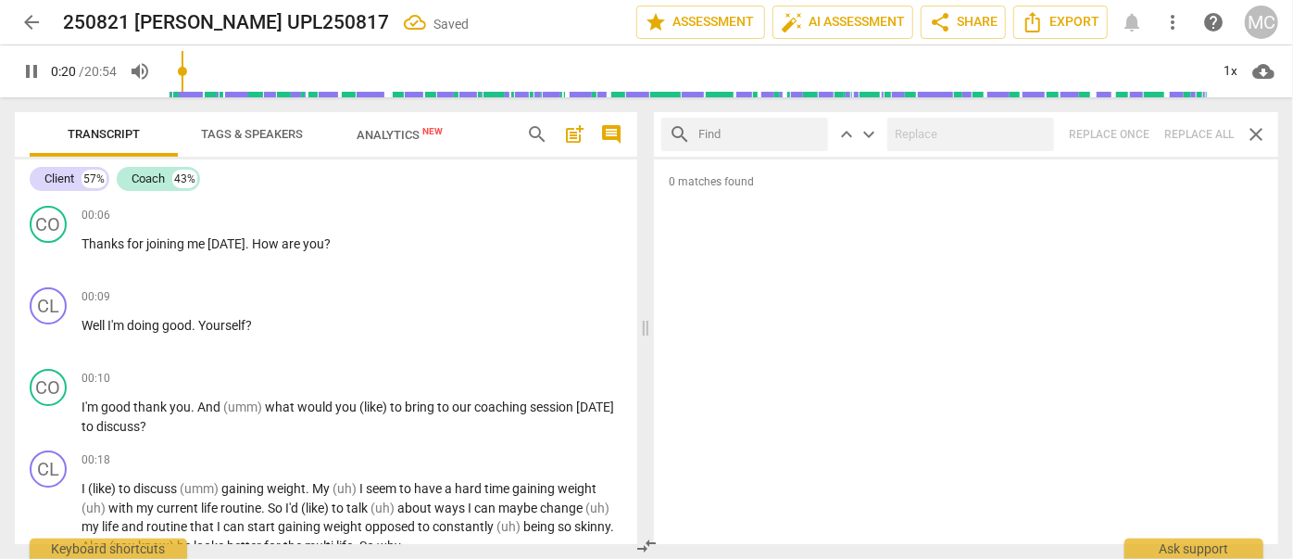
click at [749, 132] on input "text" at bounding box center [760, 135] width 122 height 30
type input "21"
type input "I gu"
type input "22"
type input "I guess"
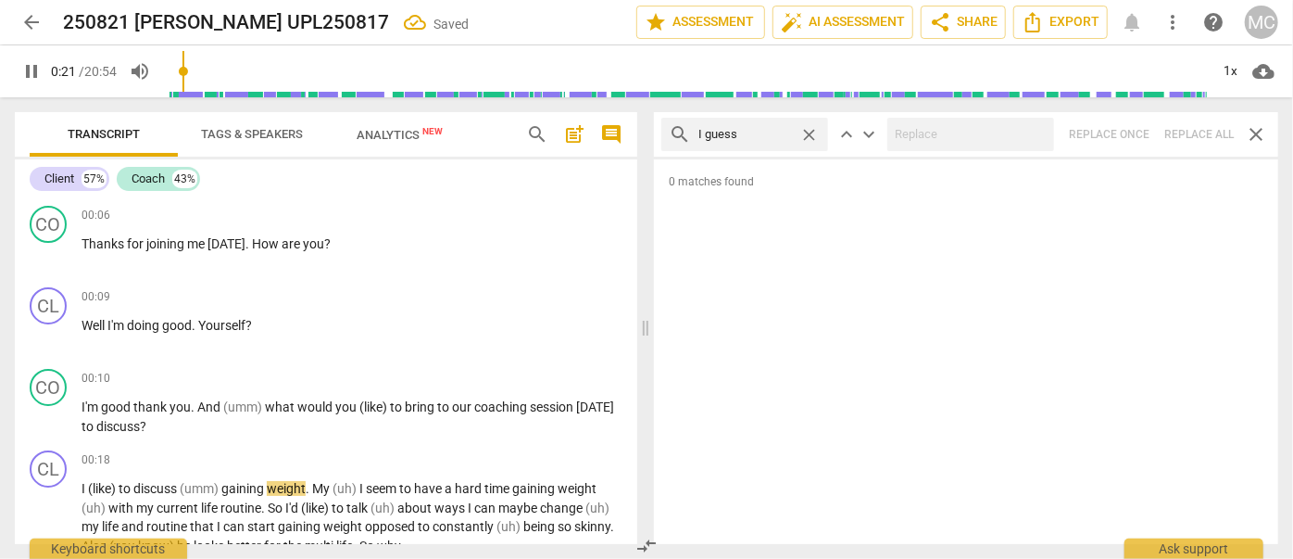
type input "22"
type input "I guess"
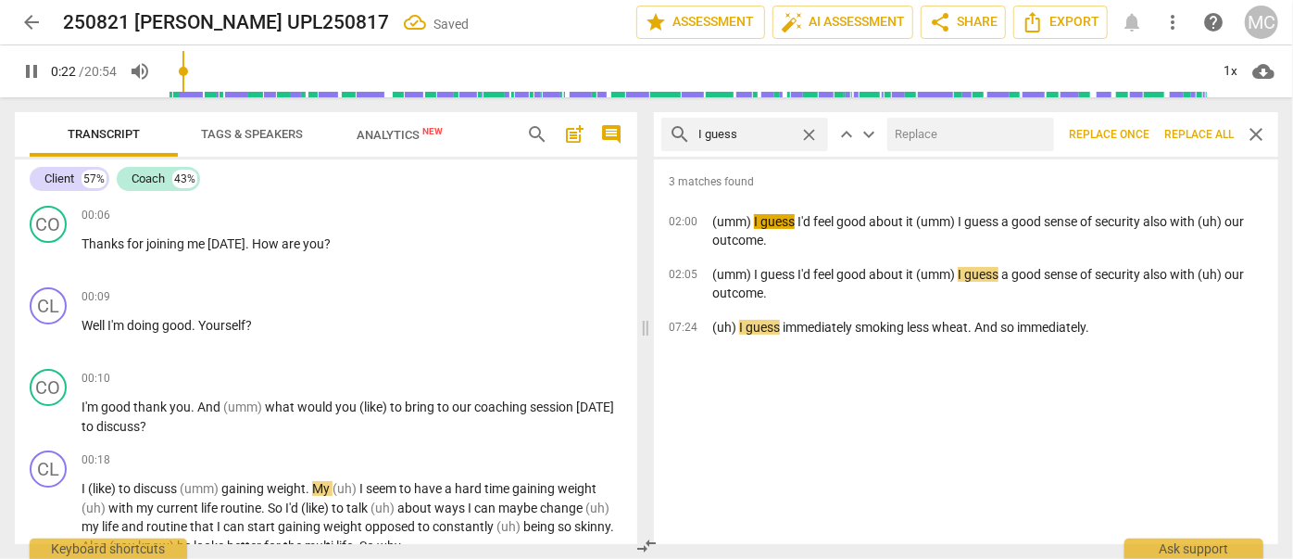
click at [955, 134] on input "text" at bounding box center [967, 135] width 159 height 30
type input "23"
type input "(I"
type input "23"
type input "(I gues"
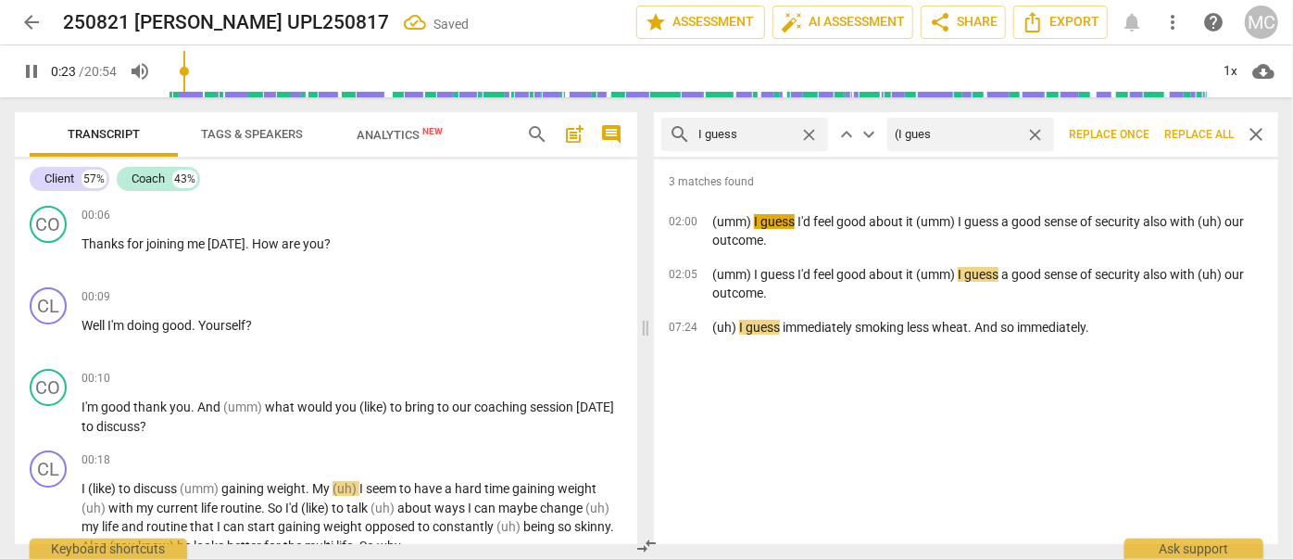
type input "23"
type input "(I guess)"
type input "24"
type input "(I guess)"
click at [1197, 130] on span "Replace all" at bounding box center [1199, 135] width 69 height 16
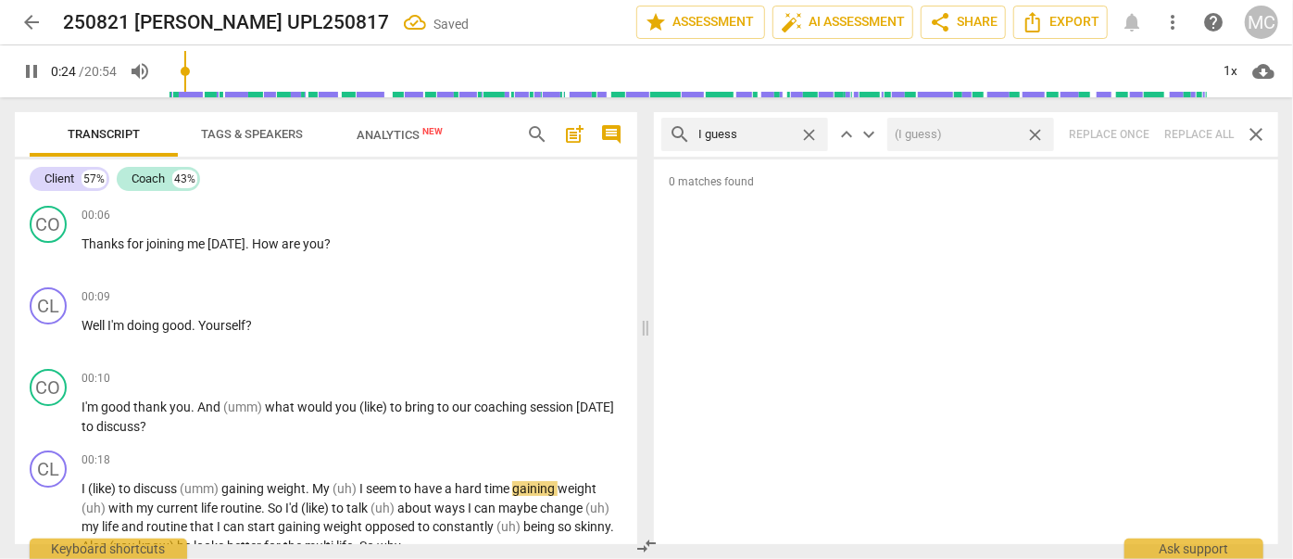
type input "25"
click at [1039, 133] on span "close" at bounding box center [1035, 134] width 19 height 19
type input "25"
click at [810, 133] on span "close" at bounding box center [808, 134] width 19 height 19
click at [749, 130] on input "text" at bounding box center [760, 135] width 122 height 30
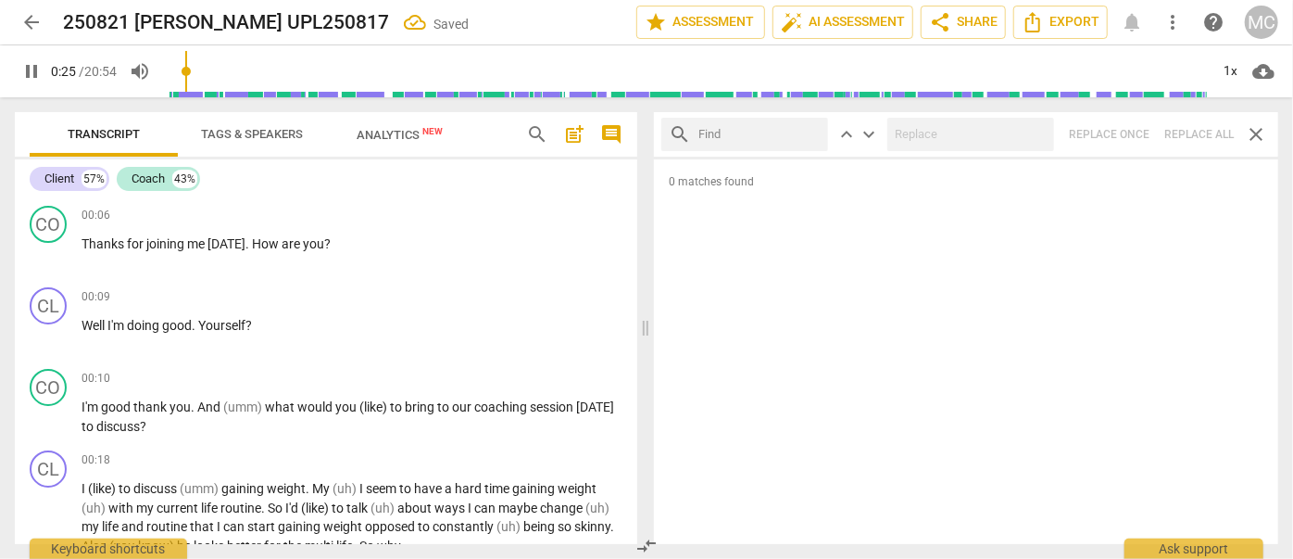
type input "26"
type input "I"
type input "26"
type input "I mean"
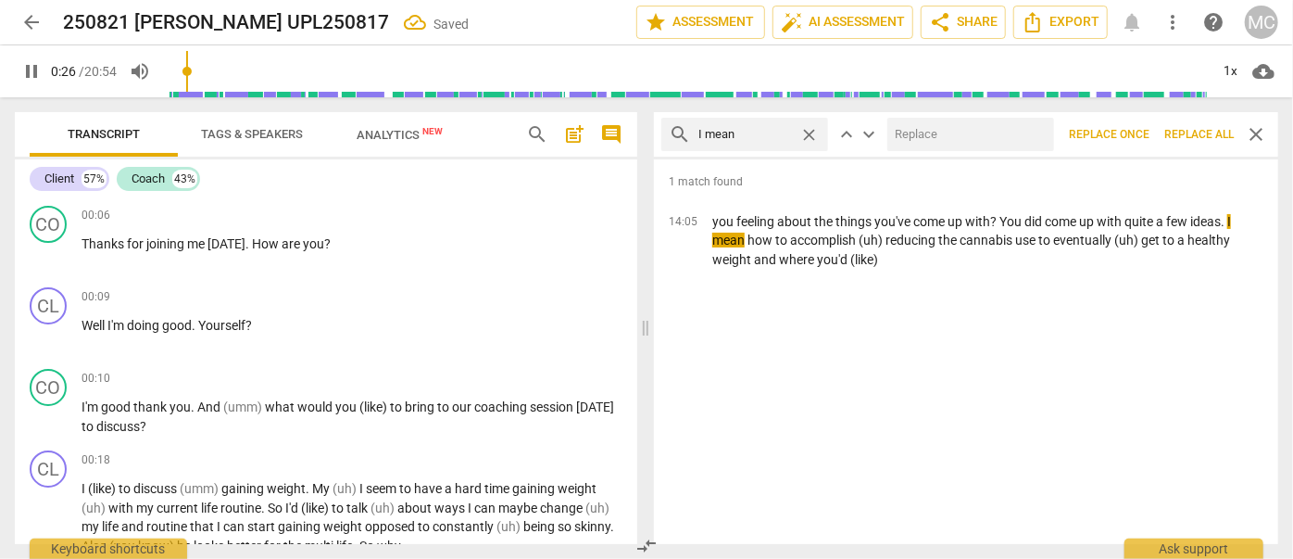
click at [915, 122] on input "text" at bounding box center [967, 135] width 159 height 30
type input "27"
type input "("
type input "27"
type input "(I me"
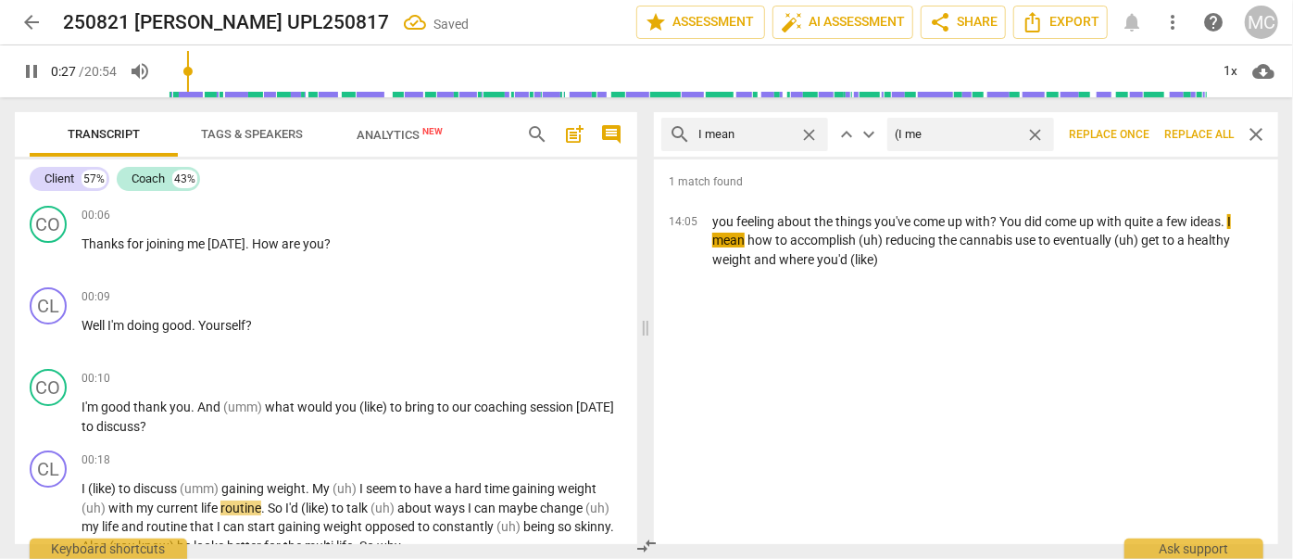
type input "28"
type input "(I mean)"
type input "28"
type input "(I mean)"
click at [1182, 131] on span "Replace all" at bounding box center [1199, 135] width 69 height 16
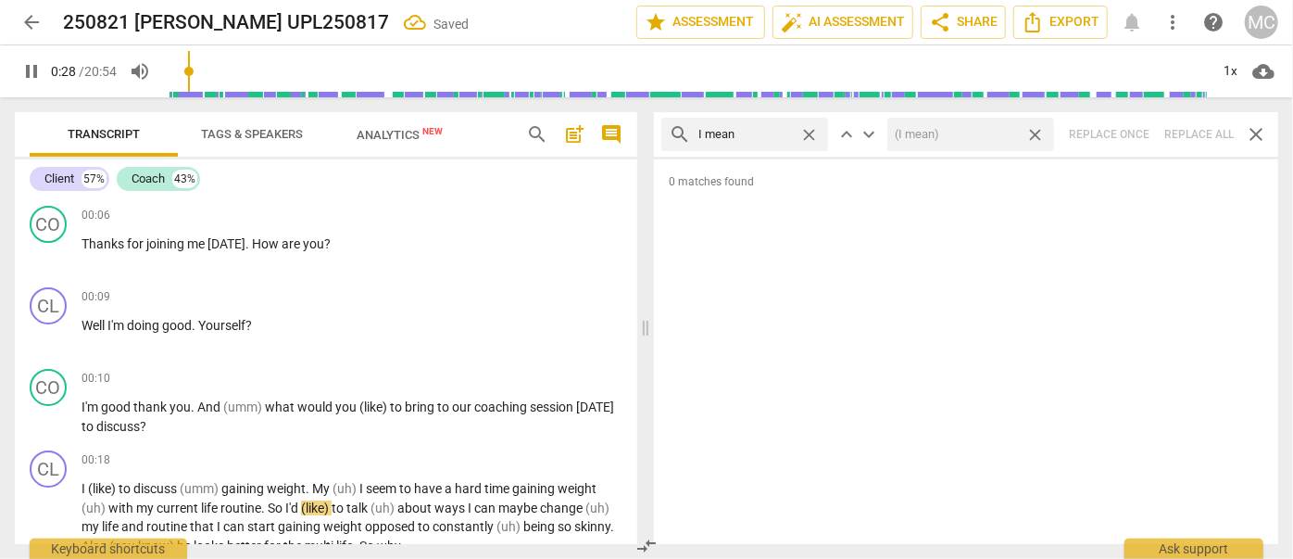
type input "29"
click at [1038, 137] on span "close" at bounding box center [1035, 134] width 19 height 19
type input "29"
click at [813, 132] on span "close" at bounding box center [808, 134] width 19 height 19
click at [773, 137] on input "text" at bounding box center [760, 135] width 122 height 30
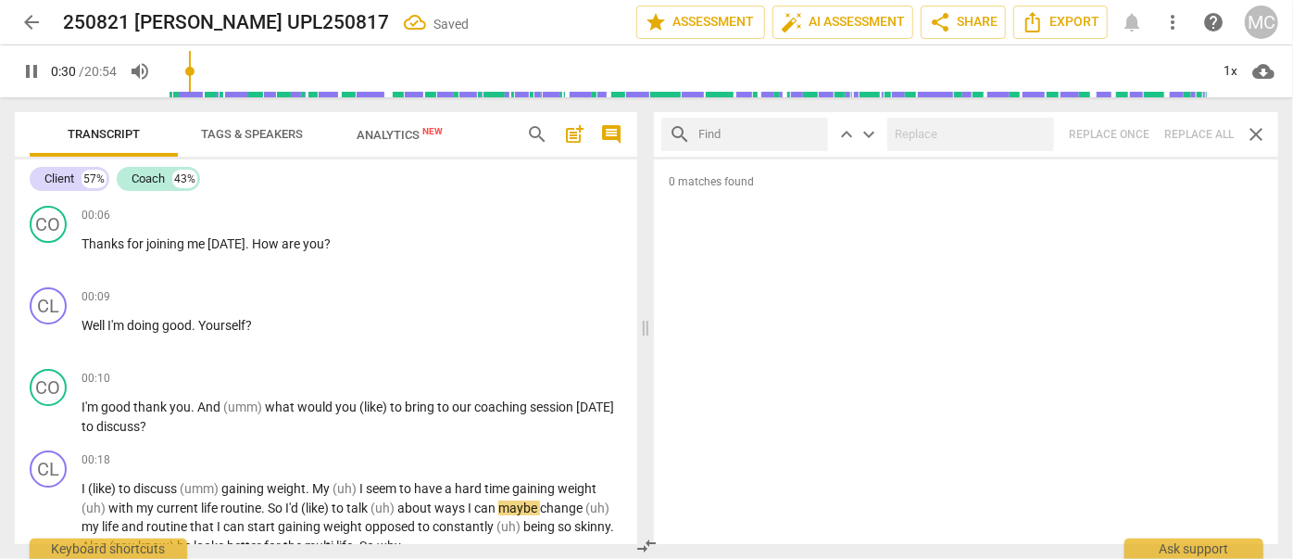
type input "31"
type input "ok"
type input "31"
type input "okay"
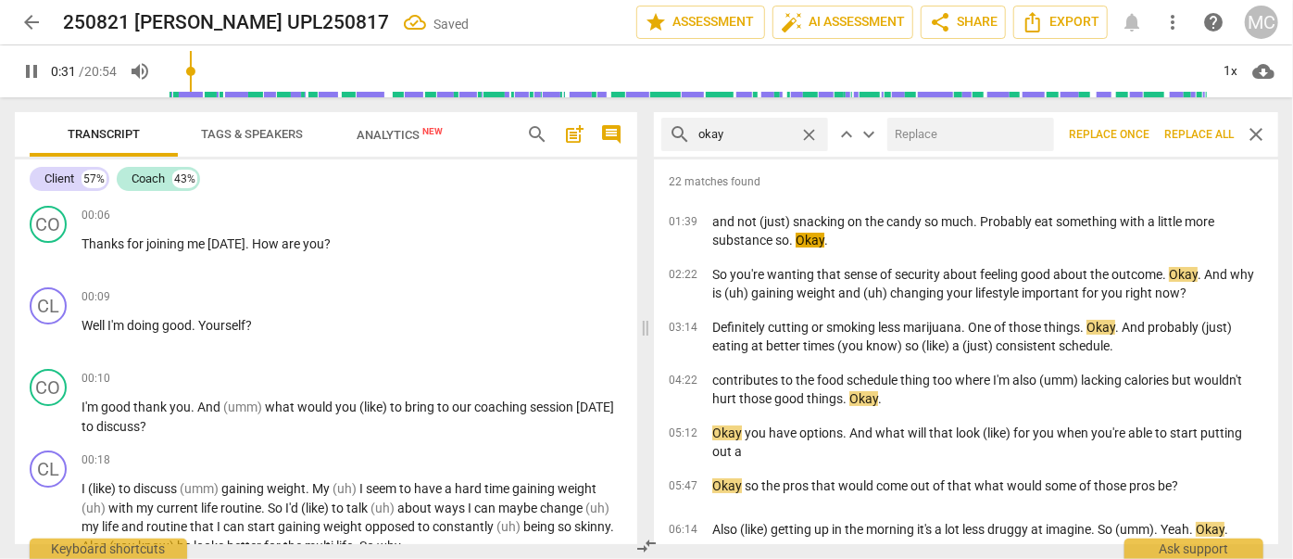
click at [980, 142] on input "text" at bounding box center [967, 135] width 159 height 30
type input "32"
type input "OK"
type input "32"
type input "OK"
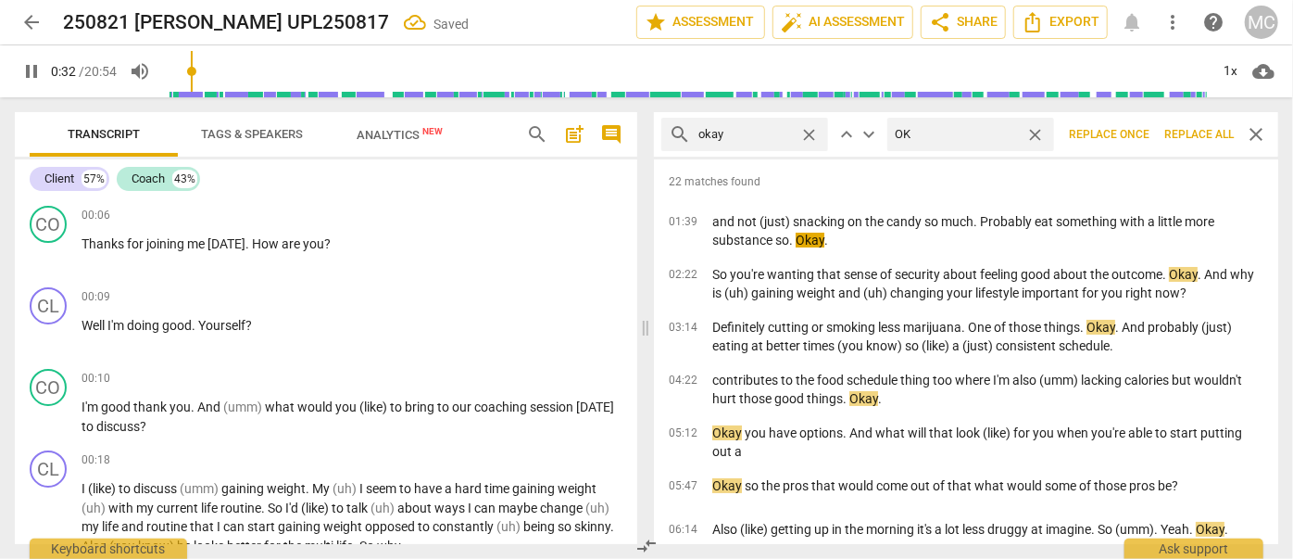
click at [1180, 123] on button "Replace all" at bounding box center [1199, 134] width 84 height 33
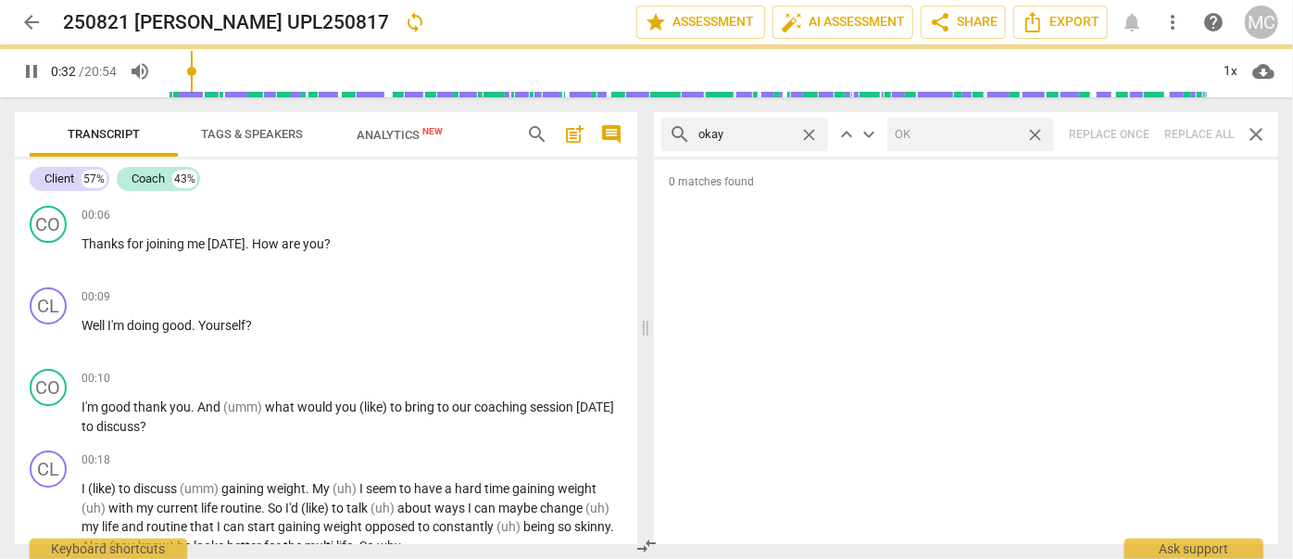
type input "33"
click at [1039, 133] on span "close" at bounding box center [1035, 134] width 19 height 19
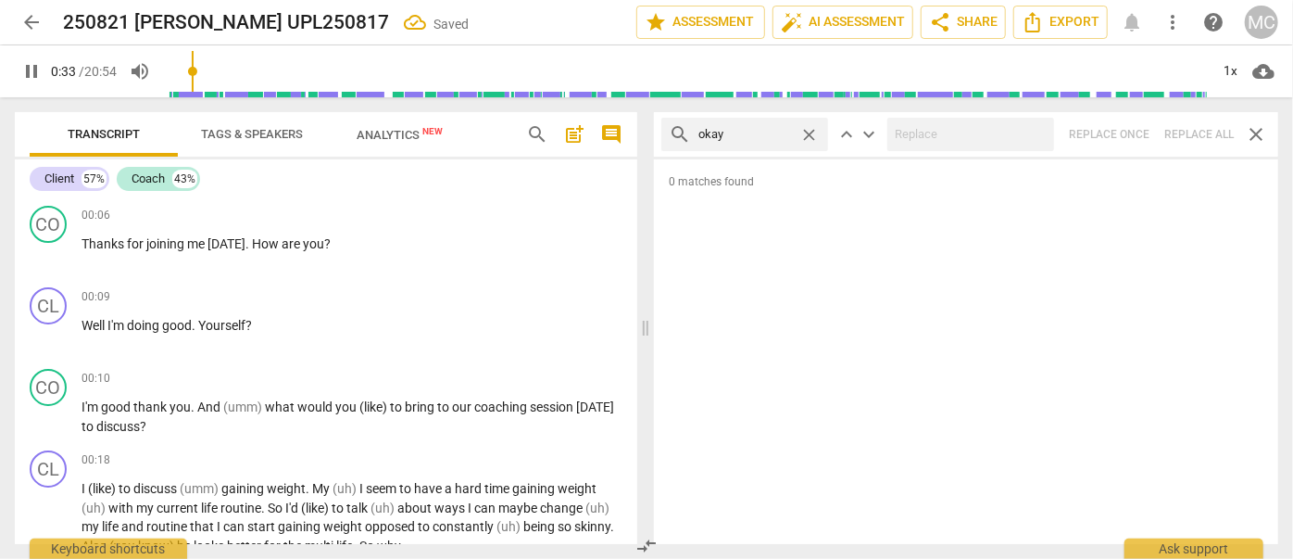
type input "34"
click at [809, 132] on span "close" at bounding box center [808, 134] width 19 height 19
click at [786, 132] on input "text" at bounding box center [746, 135] width 94 height 30
type input "34"
type input "m"
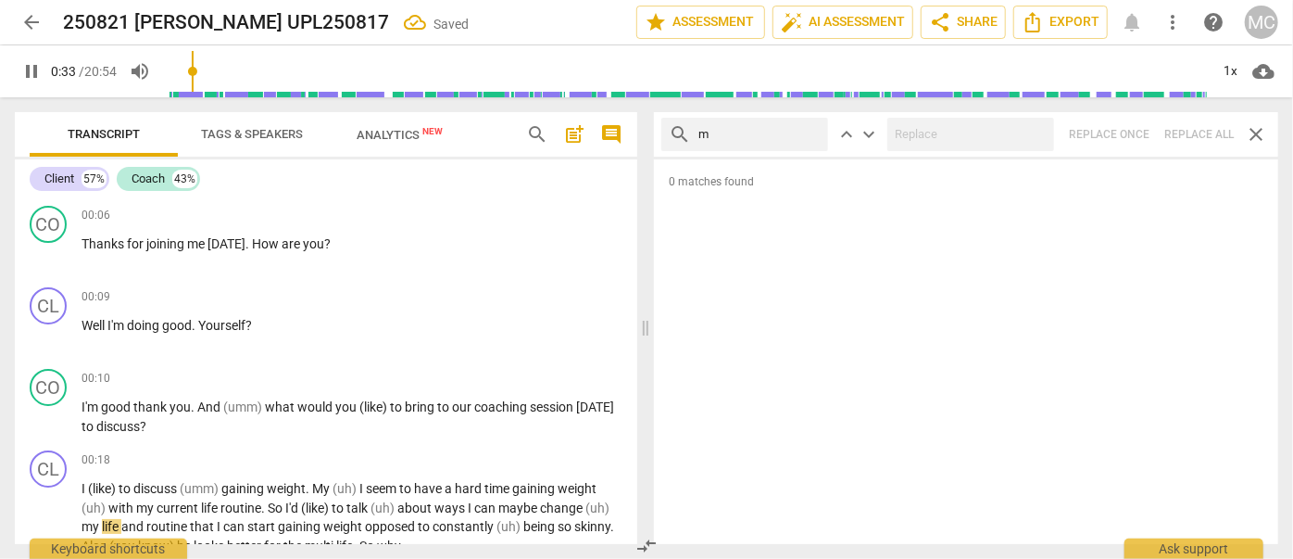
type input "34"
type input "maybe"
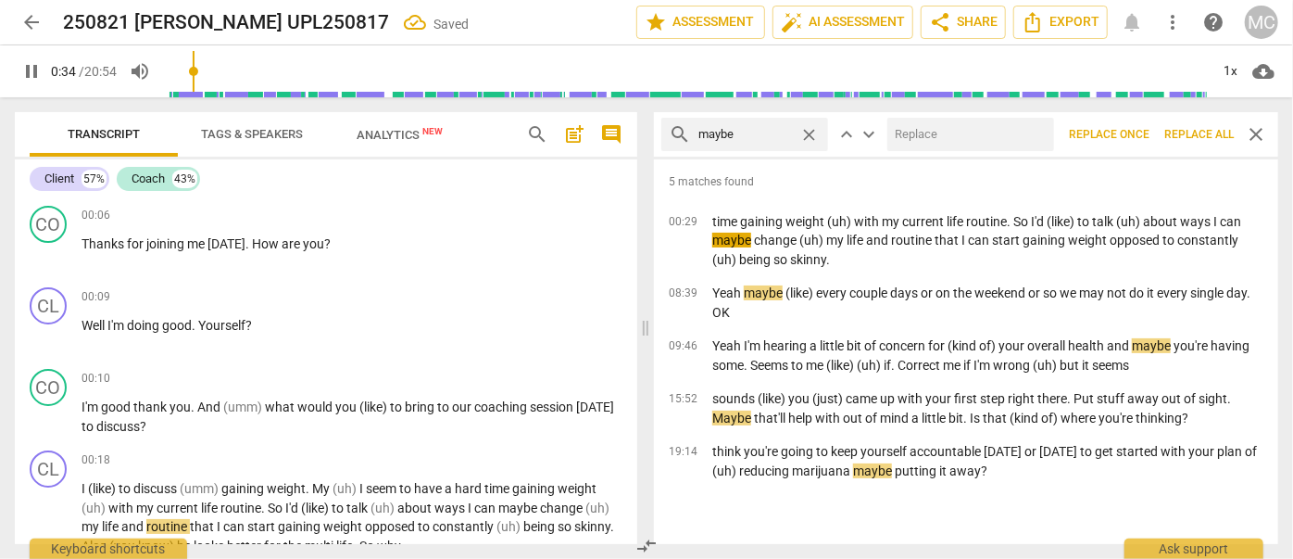
click at [942, 137] on input "text" at bounding box center [967, 135] width 159 height 30
type input "35"
type input "(m"
type input "35"
type input "(maybe"
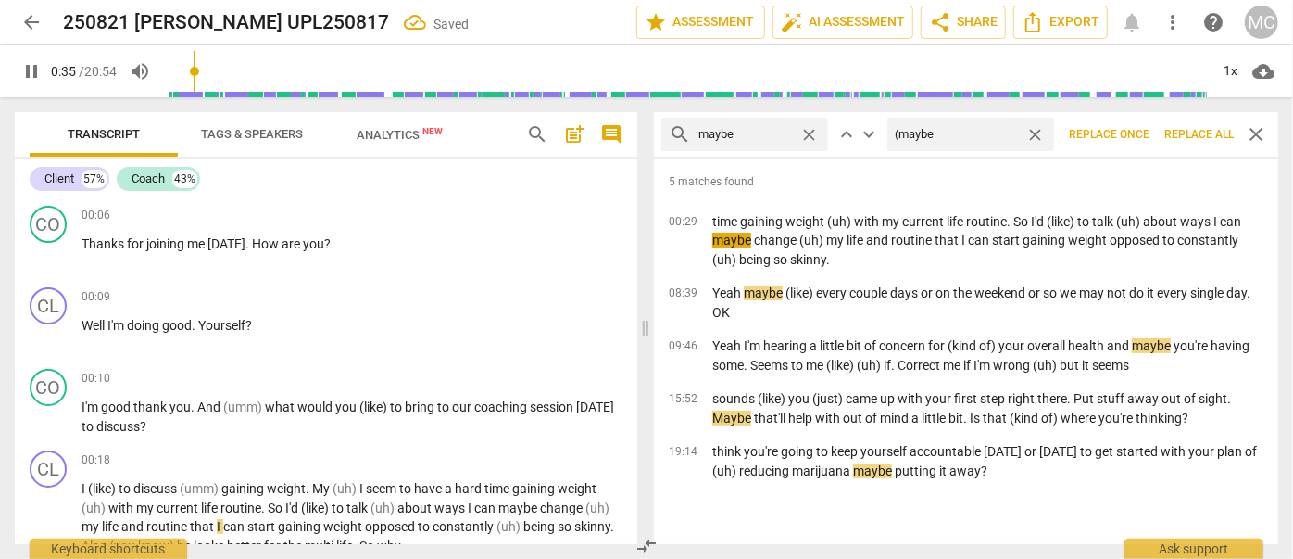
type input "36"
type input "(maybe)"
type input "36"
type input "(may"
type input "36"
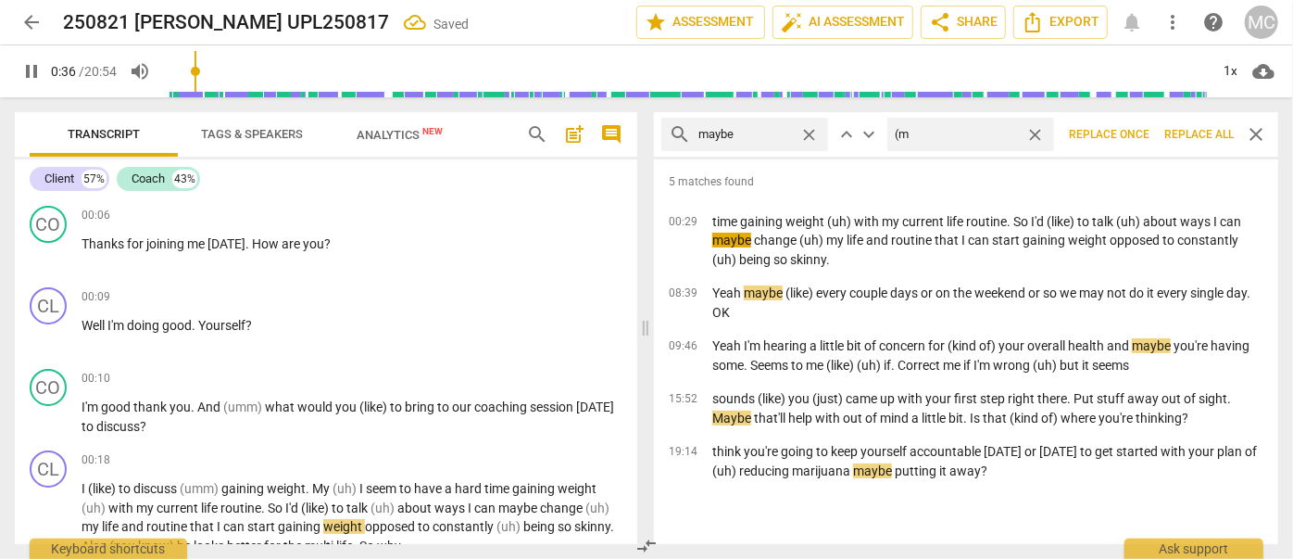
type input "("
type input "37"
type input "(Mayb"
type input "37"
type input "(Maybe)"
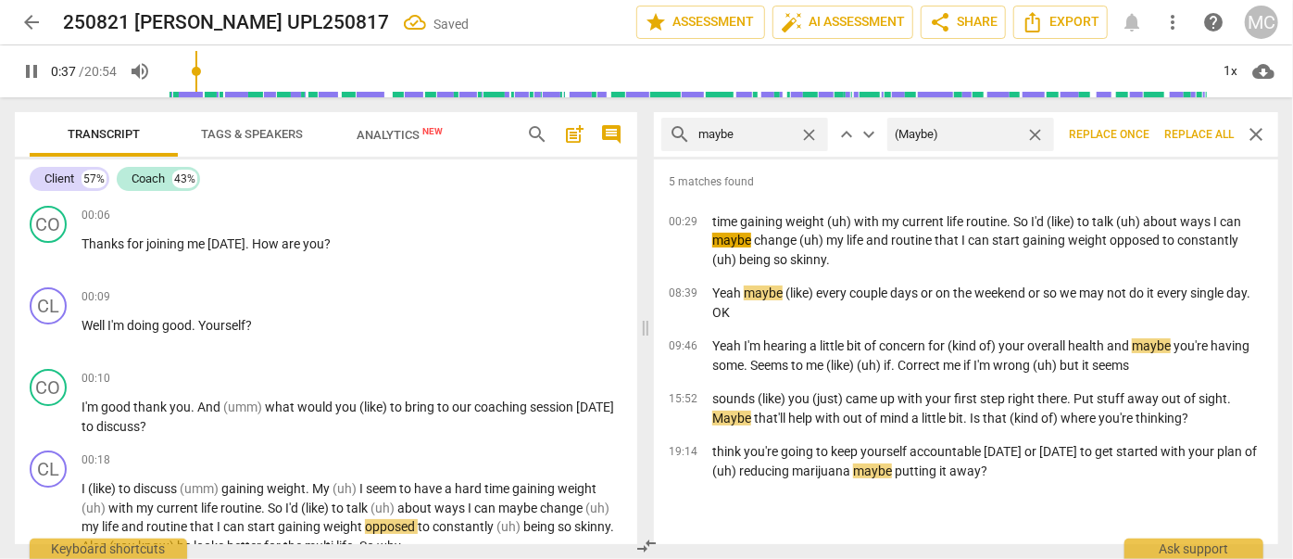
type input "38"
type input "(Maybe)"
click at [1192, 129] on span "Replace all" at bounding box center [1199, 135] width 69 height 16
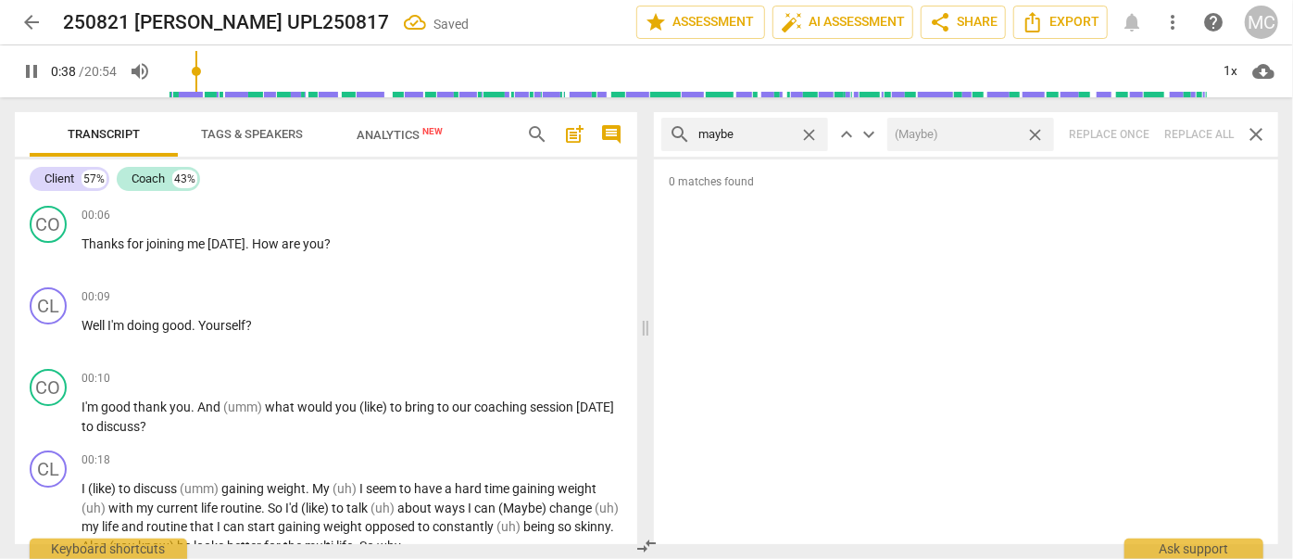
type input "39"
click at [1035, 135] on span "close" at bounding box center [1035, 134] width 19 height 19
type input "39"
click at [821, 134] on div "close" at bounding box center [813, 134] width 29 height 19
click at [815, 132] on span "close" at bounding box center [808, 134] width 19 height 19
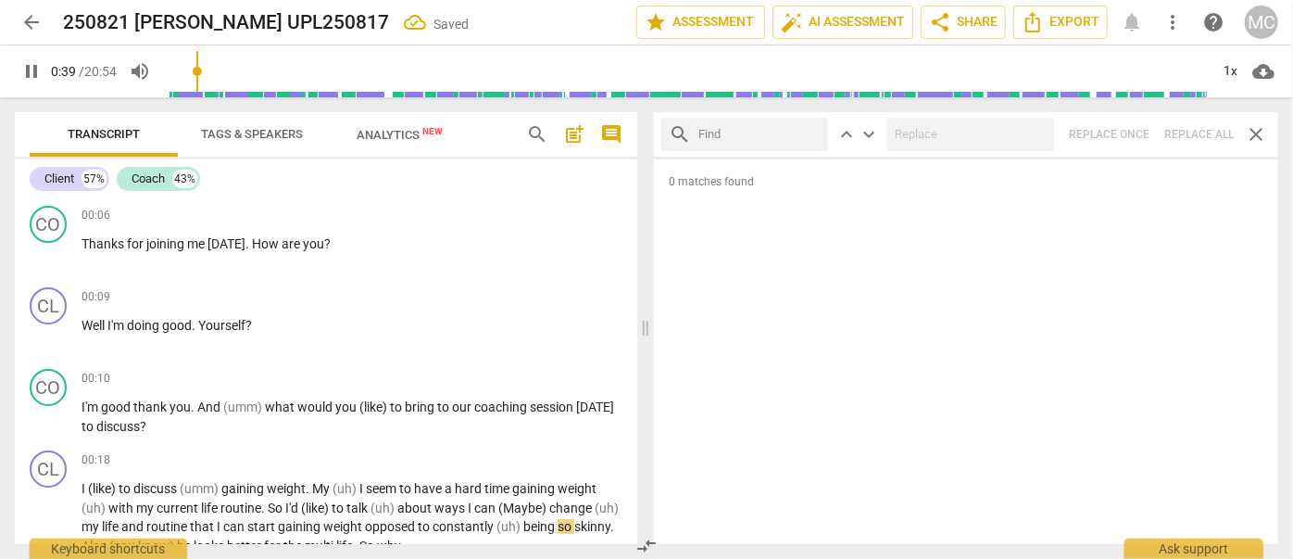
click at [775, 132] on input "text" at bounding box center [760, 135] width 122 height 30
type input "39"
type input "Pehr"
type input "40"
type input "Pehraps"
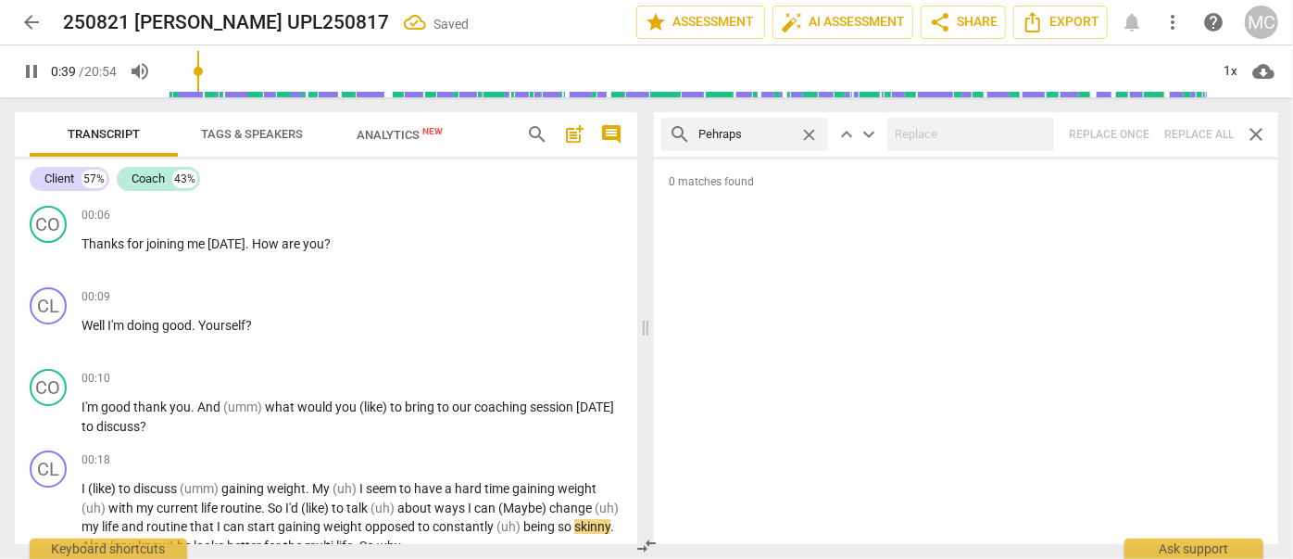
type input "40"
type input "Pehr"
type input "40"
type input "Perh"
type input "40"
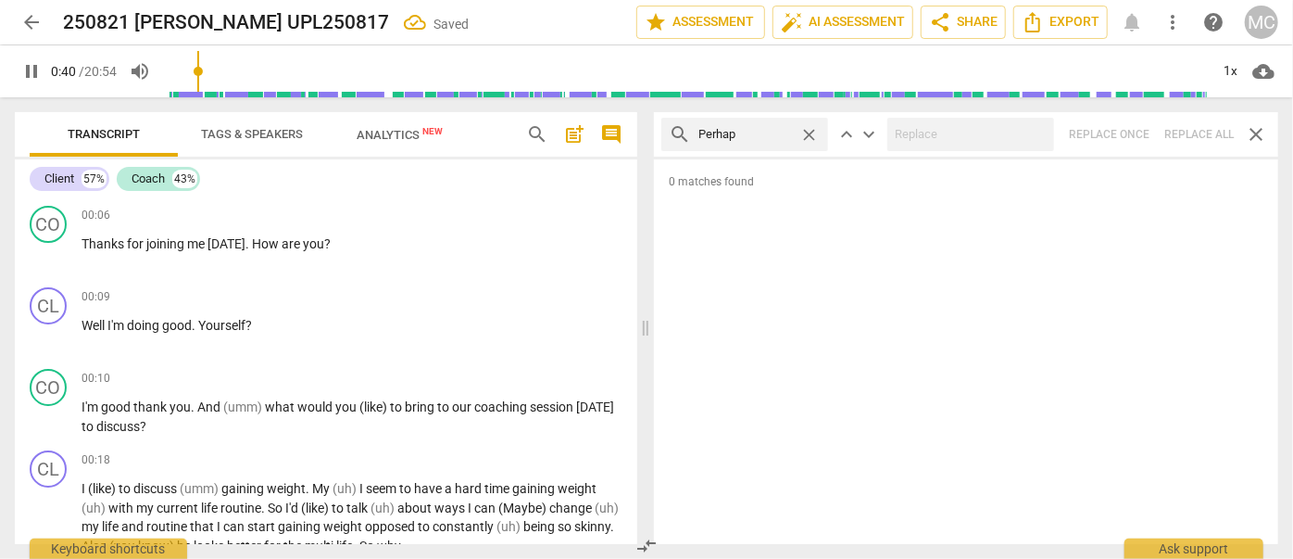
type input "Perhaps"
type input "41"
type input "Perhaps"
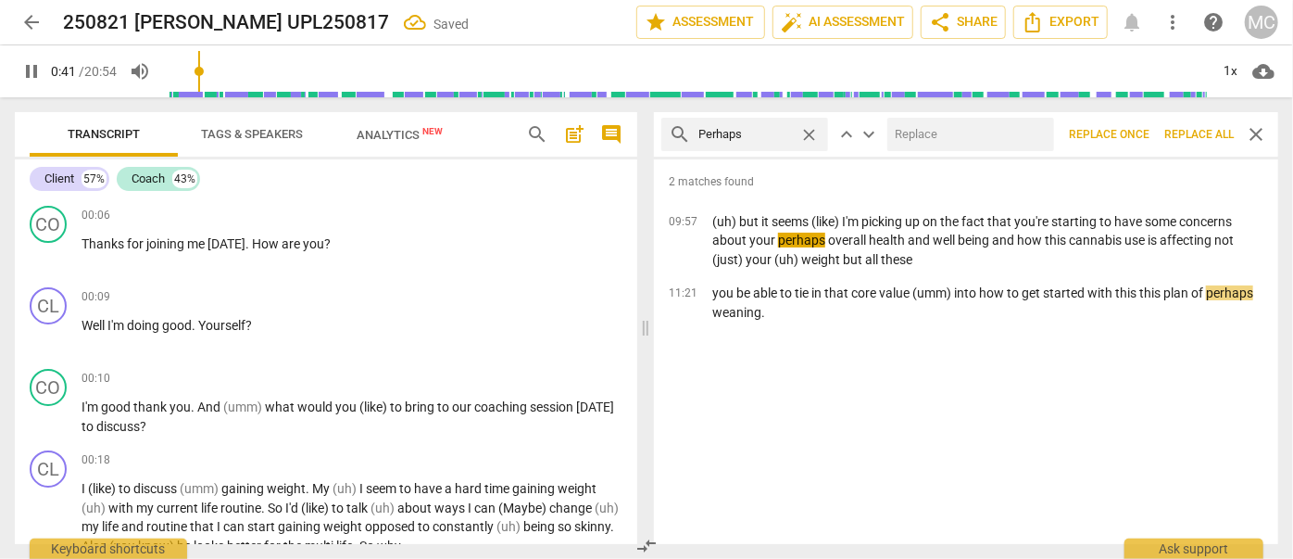
click at [889, 128] on input "text" at bounding box center [967, 135] width 159 height 30
type input "42"
type input "("
type input "42"
type input "(P"
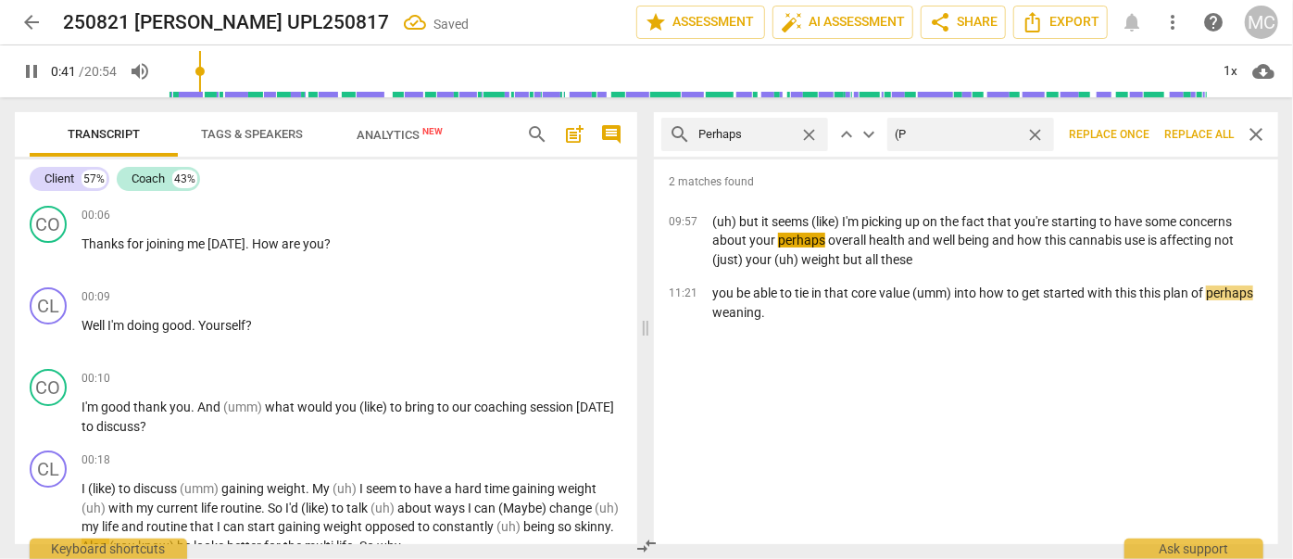
type input "42"
type input "(Perh"
type input "43"
type input "(Perhaps"
type input "43"
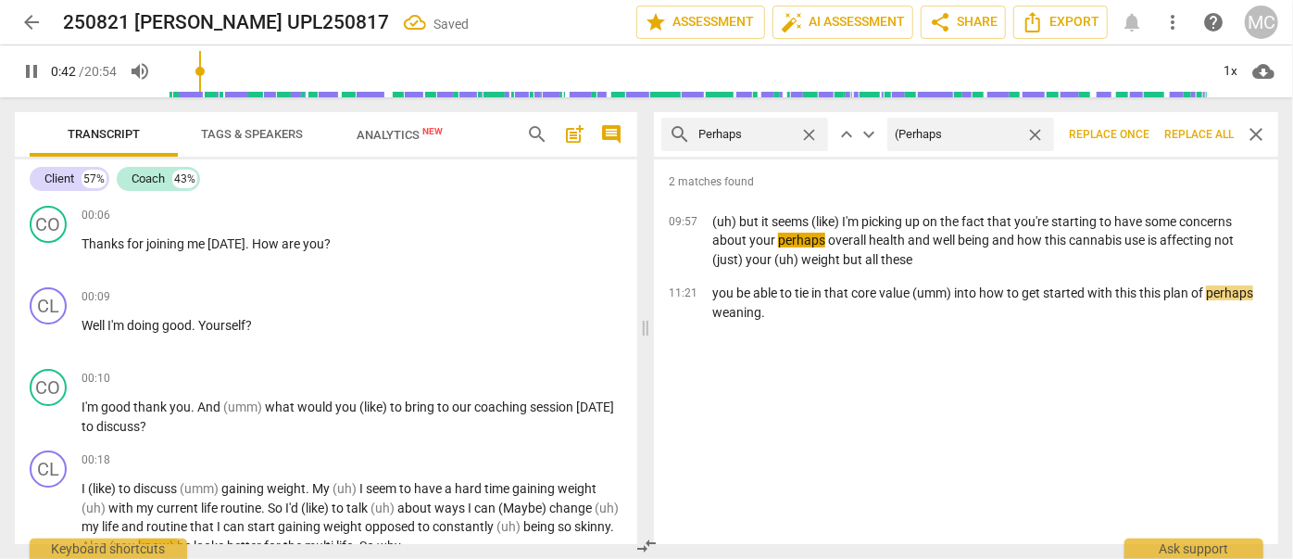
type input "(Perhaps)"
type input "43"
type input "(Perhaps)"
click at [1206, 133] on span "Replace all" at bounding box center [1199, 135] width 69 height 16
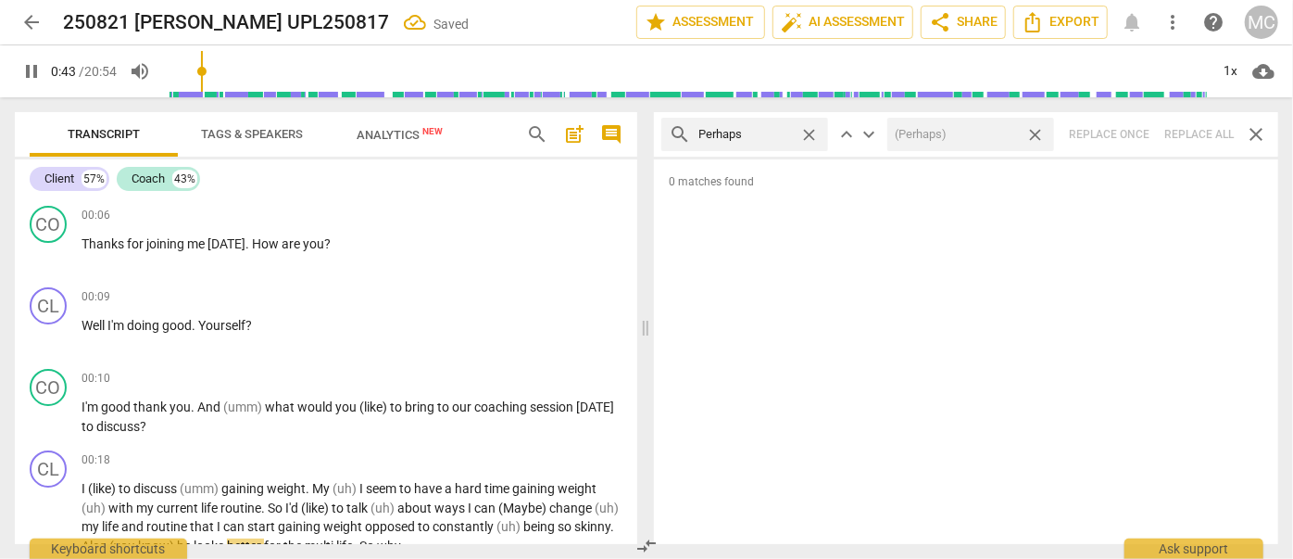
click at [1039, 134] on span "close" at bounding box center [1035, 134] width 19 height 19
type input "44"
click at [812, 136] on span "close" at bounding box center [808, 134] width 19 height 19
click at [763, 136] on input "text" at bounding box center [760, 135] width 122 height 30
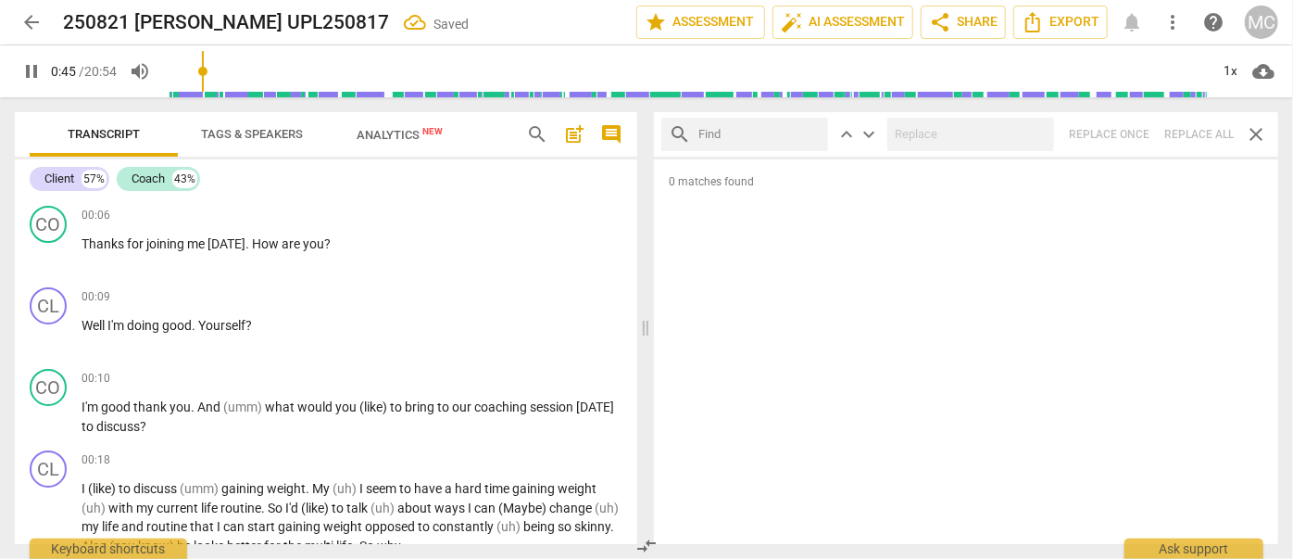
type input "46"
type input "almos"
type input "46"
type input "almost"
click at [1201, 137] on div "search almost close keyboard_arrow_up keyboard_arrow_down Replace once Replace …" at bounding box center [966, 134] width 624 height 44
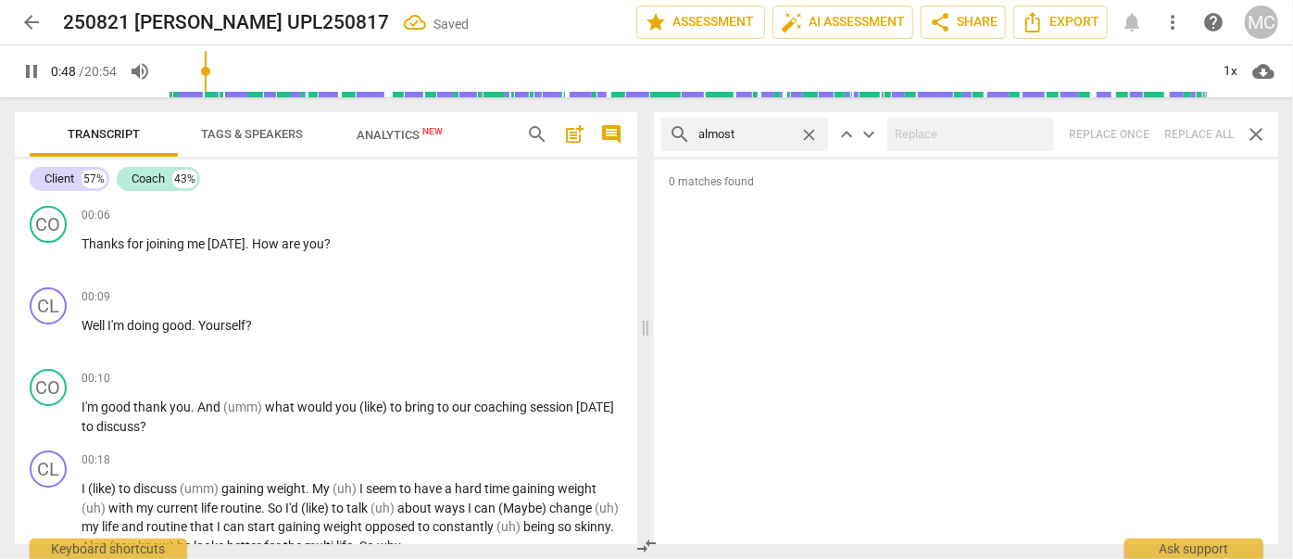
click at [812, 129] on span "close" at bounding box center [808, 134] width 19 height 19
type input "49"
click at [761, 137] on input "text" at bounding box center [760, 135] width 122 height 30
type input "50"
type input "I"
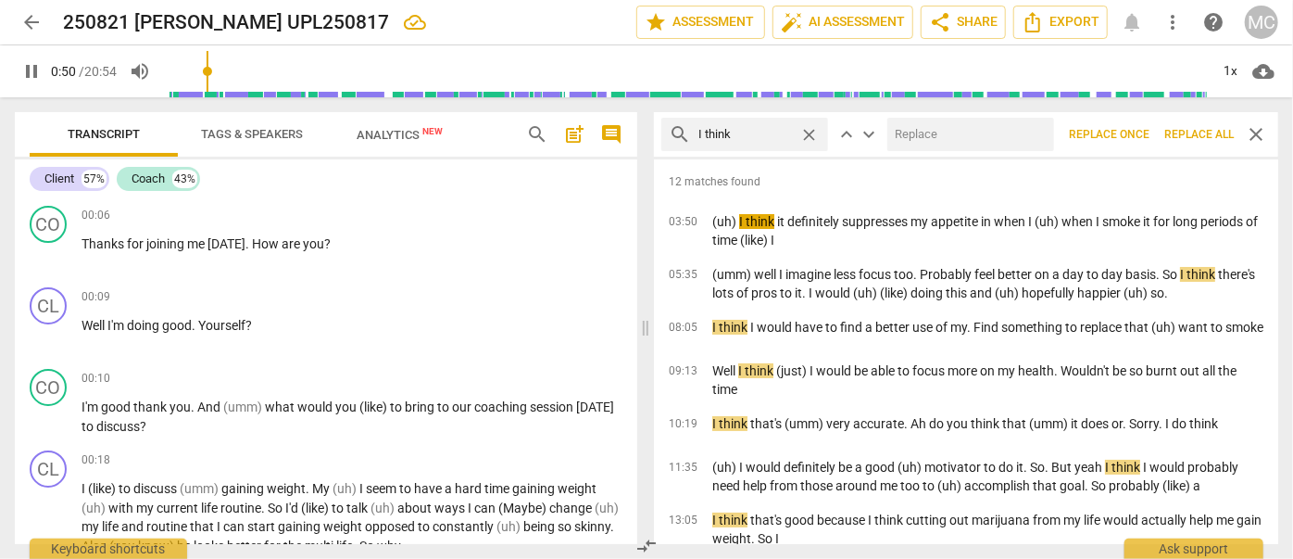
click at [940, 129] on input "text" at bounding box center [967, 135] width 159 height 30
click at [1211, 133] on span "Replace all" at bounding box center [1199, 135] width 69 height 16
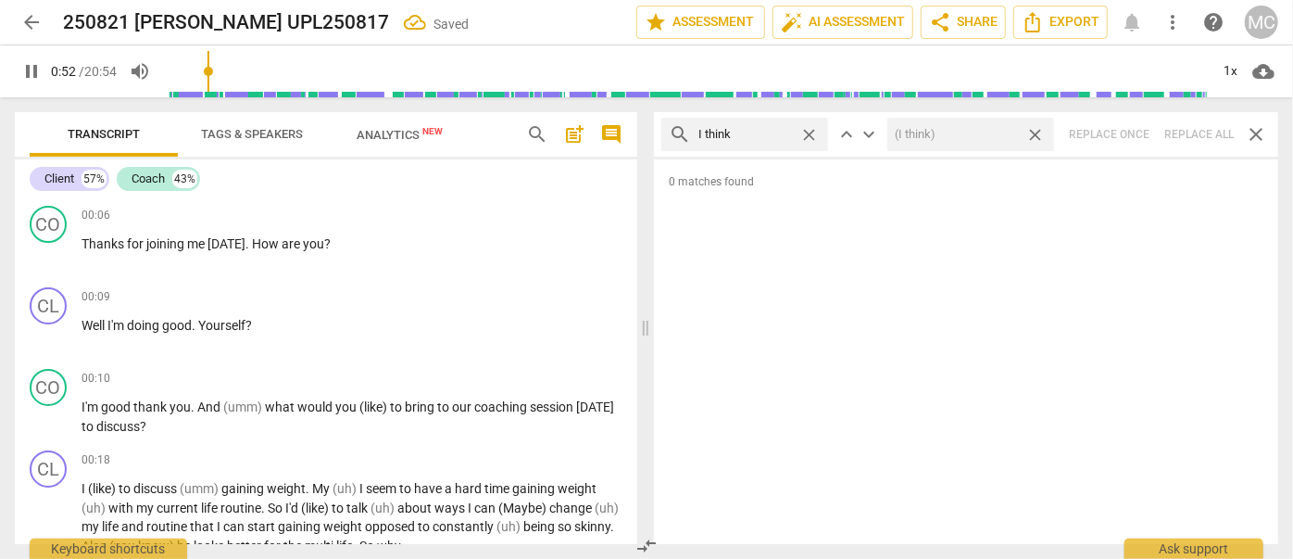
click at [1037, 137] on span "close" at bounding box center [1035, 134] width 19 height 19
click at [808, 132] on span "close" at bounding box center [808, 134] width 19 height 19
click at [767, 134] on input "text" at bounding box center [760, 135] width 122 height 30
click at [1188, 122] on div "search basically close keyboard_arrow_up keyboard_arrow_down Replace once Repla…" at bounding box center [966, 134] width 624 height 44
click at [807, 132] on span "close" at bounding box center [808, 134] width 19 height 19
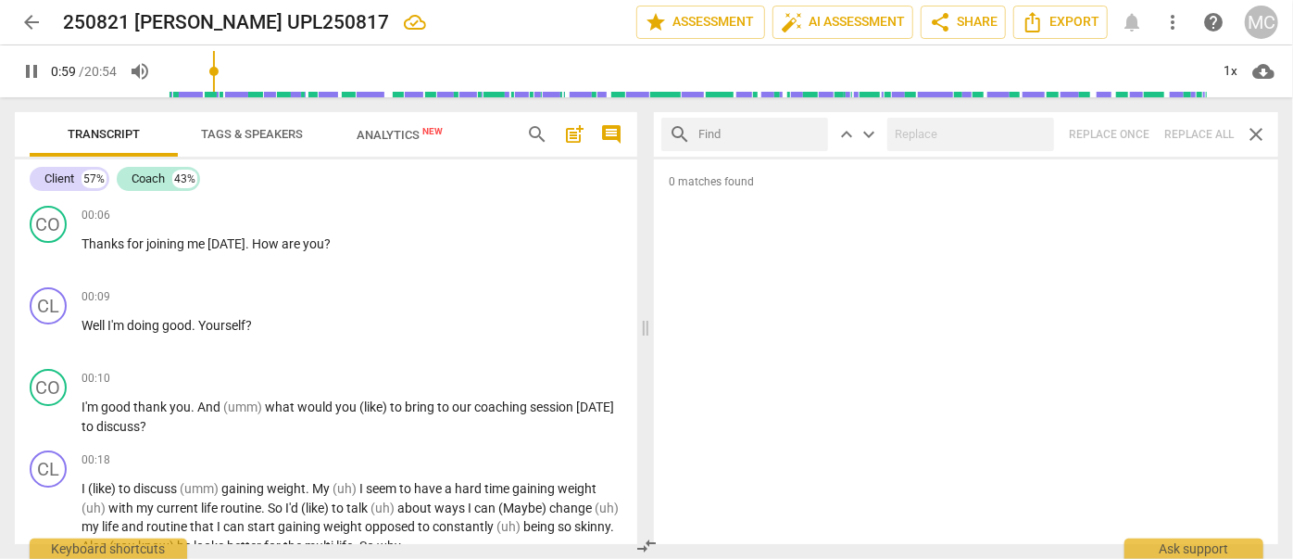
click at [760, 130] on input "text" at bounding box center [760, 135] width 122 height 30
click at [1190, 125] on div "search gonna close keyboard_arrow_up keyboard_arrow_down Replace once Replace a…" at bounding box center [966, 134] width 624 height 44
drag, startPoint x: 816, startPoint y: 134, endPoint x: 785, endPoint y: 135, distance: 31.5
click at [817, 134] on span "close" at bounding box center [808, 134] width 19 height 19
click at [752, 135] on input "text" at bounding box center [760, 135] width 122 height 30
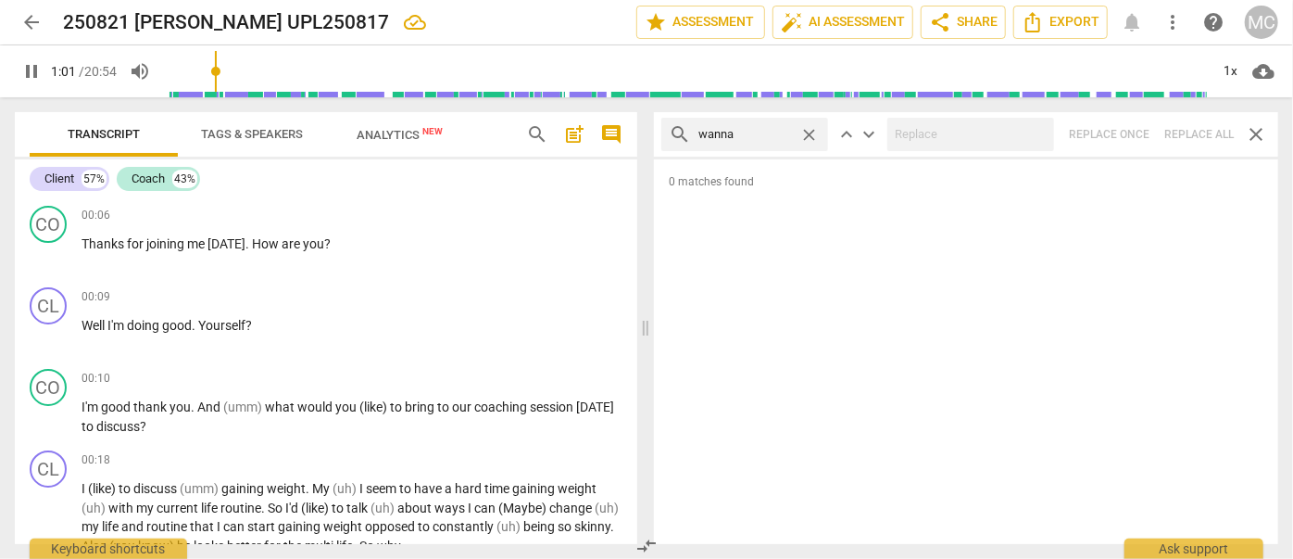
click at [1198, 129] on div "search wanna close keyboard_arrow_up keyboard_arrow_down Replace once Replace a…" at bounding box center [966, 134] width 624 height 44
click at [808, 133] on span "close" at bounding box center [808, 134] width 19 height 19
click at [773, 133] on input "text" at bounding box center [760, 135] width 122 height 30
click at [1202, 137] on div "search gotcha close keyboard_arrow_up keyboard_arrow_down Replace once Replace …" at bounding box center [966, 134] width 624 height 44
click at [809, 130] on span "close" at bounding box center [808, 134] width 19 height 19
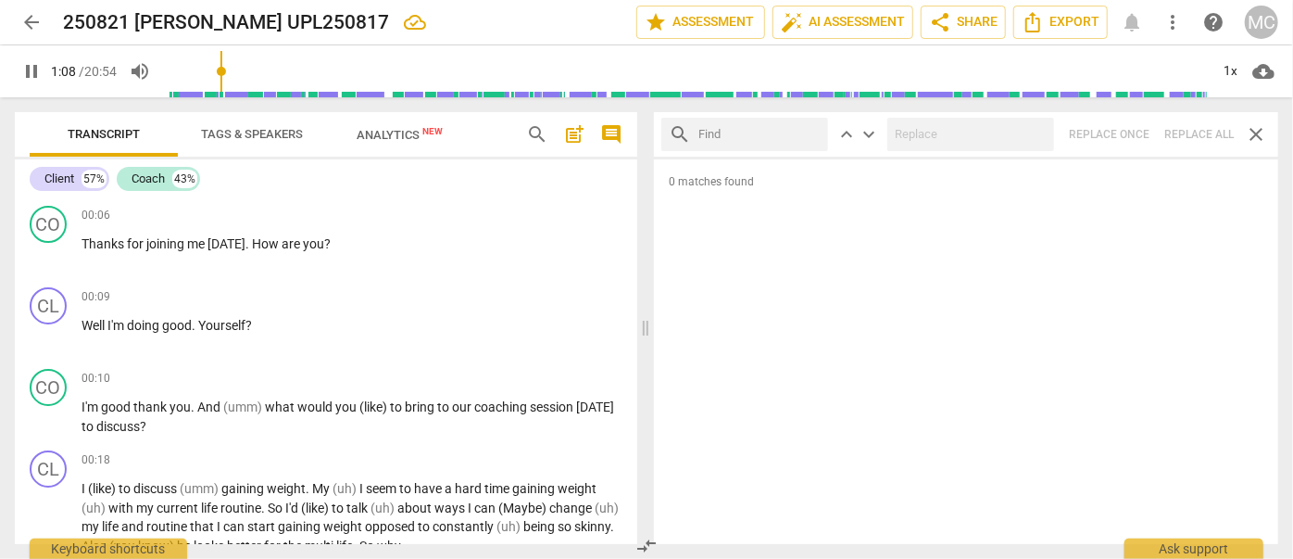
click at [788, 133] on input "text" at bounding box center [760, 135] width 122 height 30
click at [1195, 141] on div "search gotta close keyboard_arrow_up keyboard_arrow_down Replace once Replace a…" at bounding box center [966, 134] width 624 height 44
click at [817, 135] on span "close" at bounding box center [808, 134] width 19 height 19
click at [790, 138] on input "text" at bounding box center [760, 135] width 122 height 30
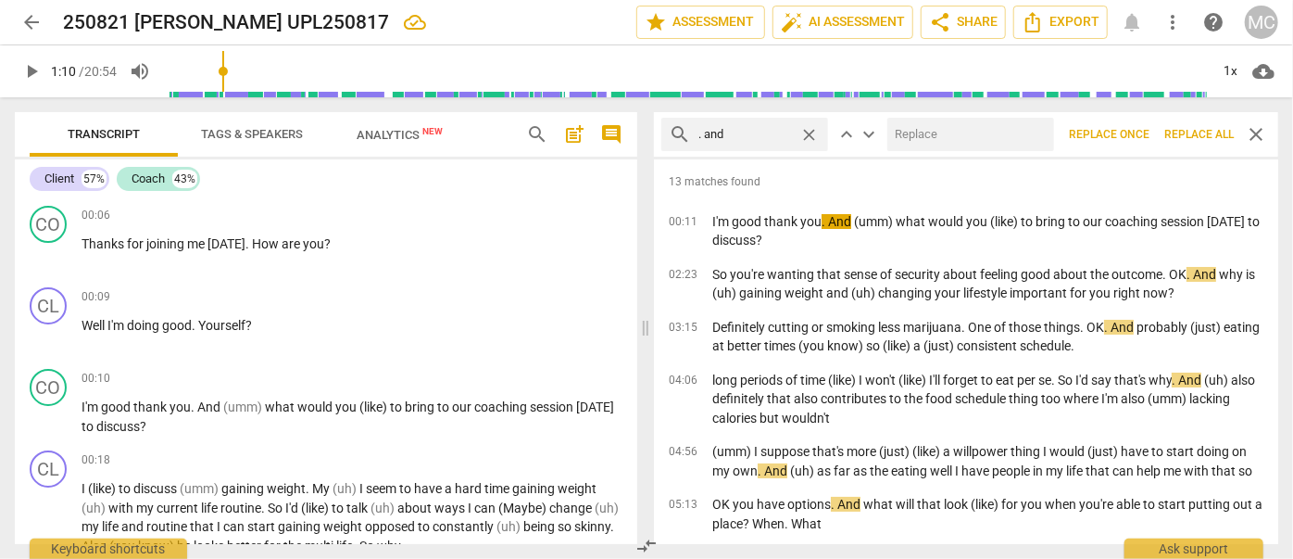
click at [928, 129] on input "text" at bounding box center [967, 135] width 159 height 30
click at [1198, 135] on span "Replace all" at bounding box center [1199, 135] width 69 height 16
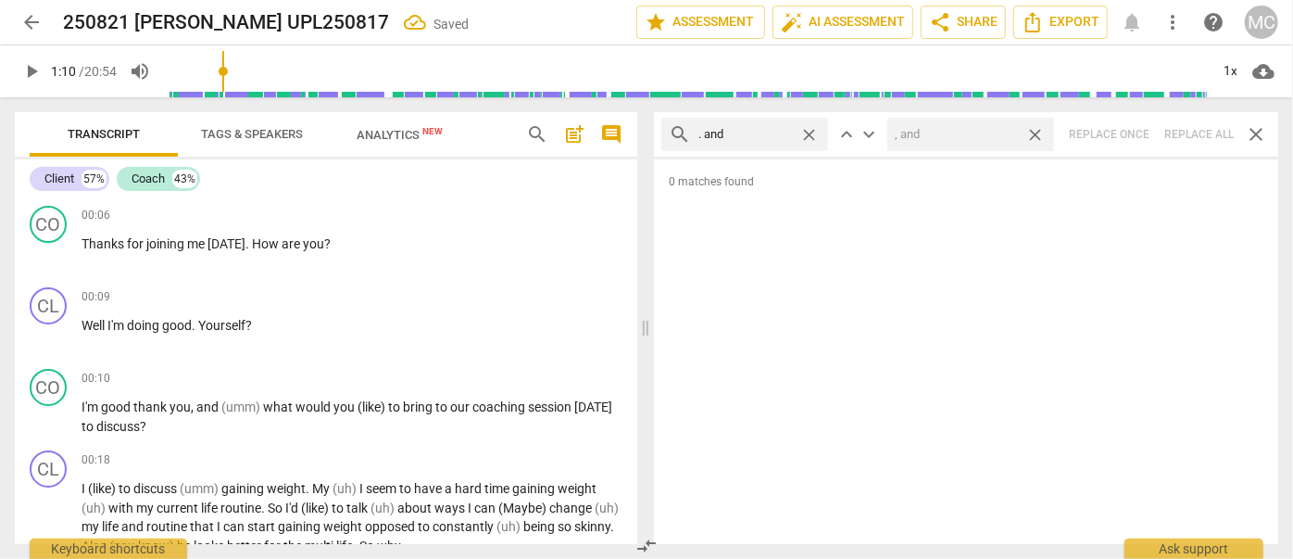
click at [1035, 132] on span "close" at bounding box center [1035, 134] width 19 height 19
click at [812, 132] on span "close" at bounding box center [808, 134] width 19 height 19
click at [750, 125] on input "text" at bounding box center [760, 135] width 122 height 30
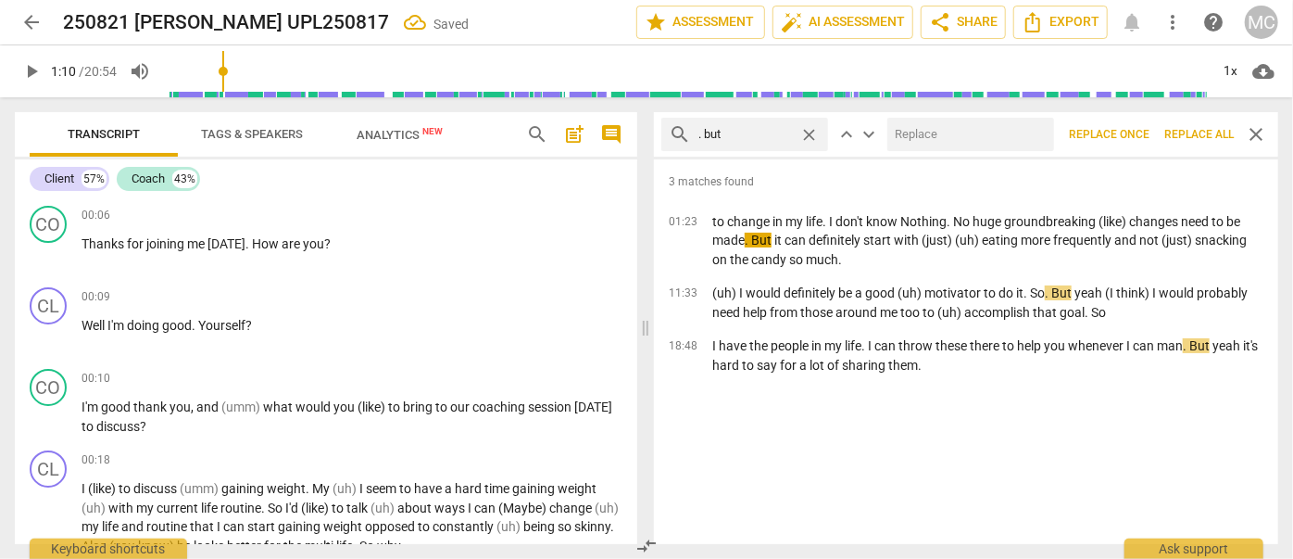
click at [950, 135] on input "text" at bounding box center [967, 135] width 159 height 30
click at [1189, 132] on span "Replace all" at bounding box center [1199, 135] width 69 height 16
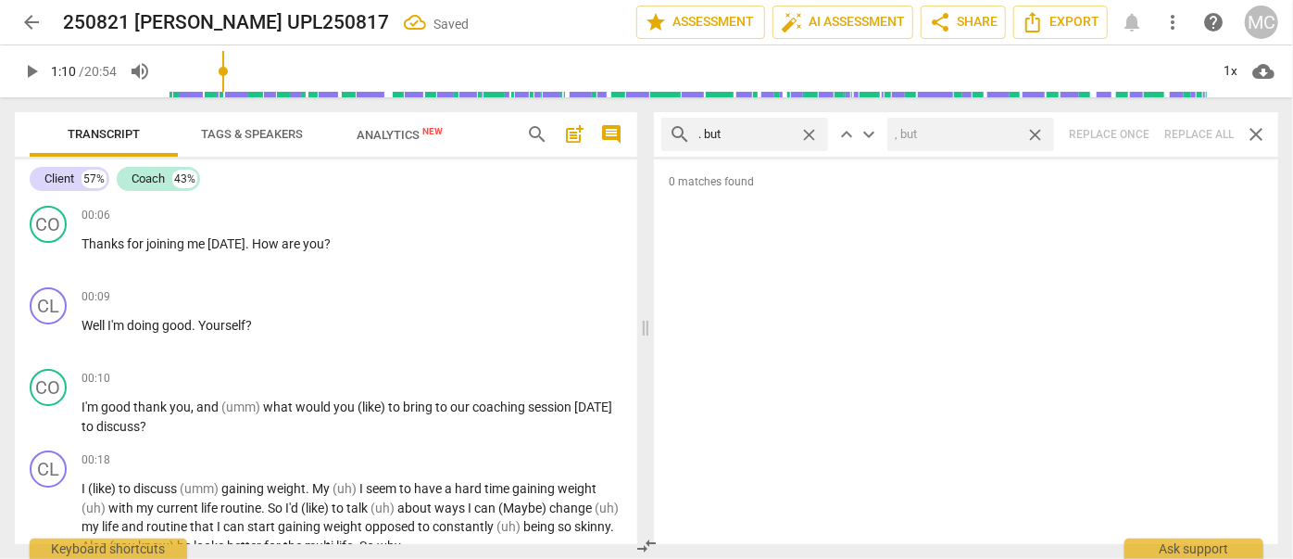
click at [1034, 133] on span "close" at bounding box center [1035, 134] width 19 height 19
click at [808, 127] on span "close" at bounding box center [808, 134] width 19 height 19
click at [750, 130] on input "text" at bounding box center [760, 135] width 122 height 30
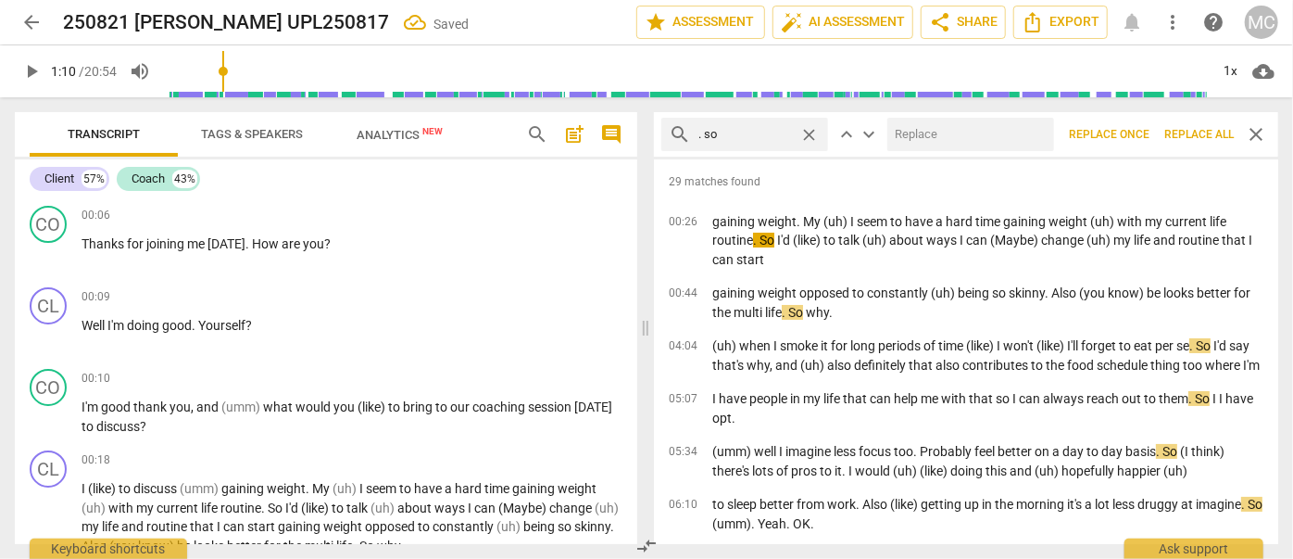
click at [957, 145] on input "text" at bounding box center [967, 135] width 159 height 30
click at [1194, 137] on span "Replace all" at bounding box center [1199, 135] width 69 height 16
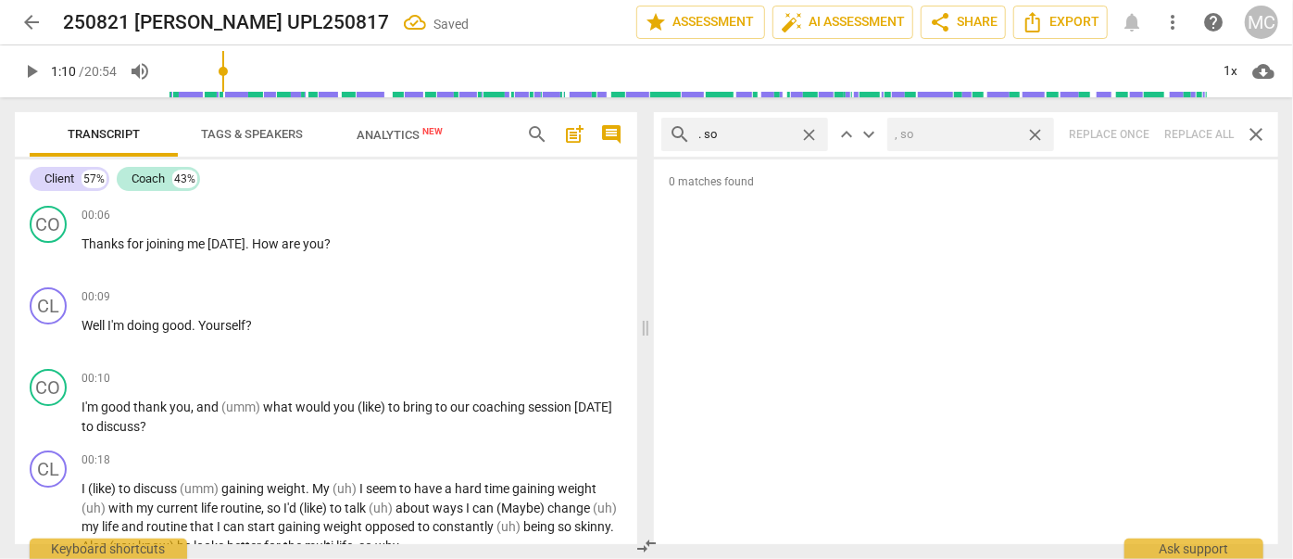
click at [1032, 134] on span "close" at bounding box center [1035, 134] width 19 height 19
click at [811, 132] on span "close" at bounding box center [808, 134] width 19 height 19
drag, startPoint x: 758, startPoint y: 134, endPoint x: 763, endPoint y: 122, distance: 13.3
click at [758, 135] on input "text" at bounding box center [760, 135] width 122 height 30
click at [1195, 145] on div "search . or close keyboard_arrow_up keyboard_arrow_down Replace once Replace al…" at bounding box center [966, 134] width 624 height 44
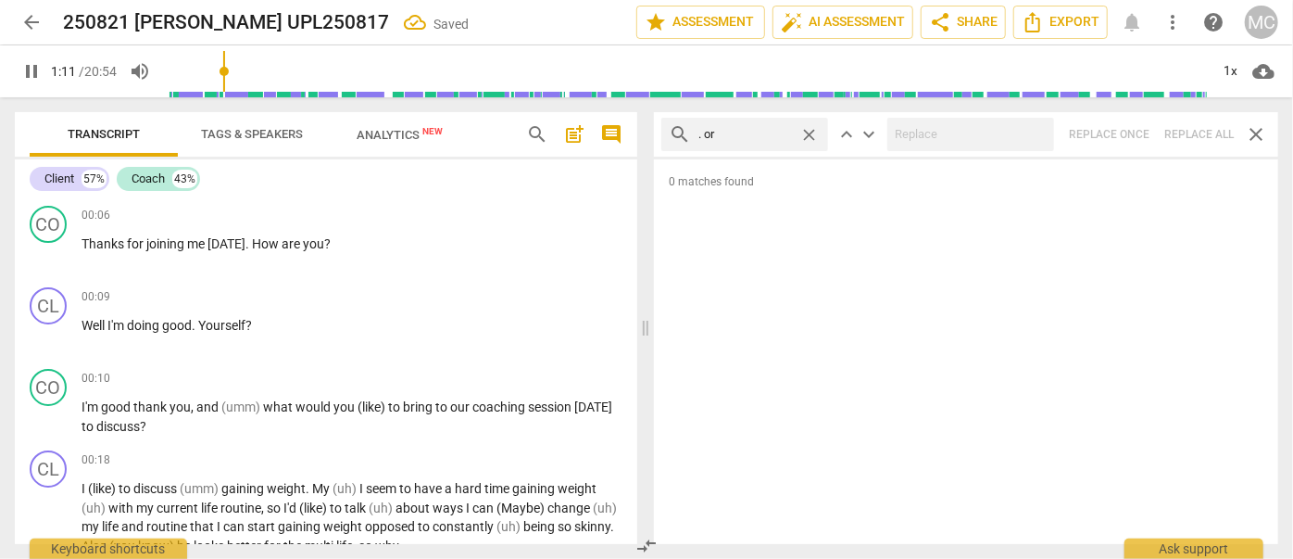
click at [815, 130] on span "close" at bounding box center [808, 134] width 19 height 19
click at [767, 131] on input "text" at bounding box center [760, 135] width 122 height 30
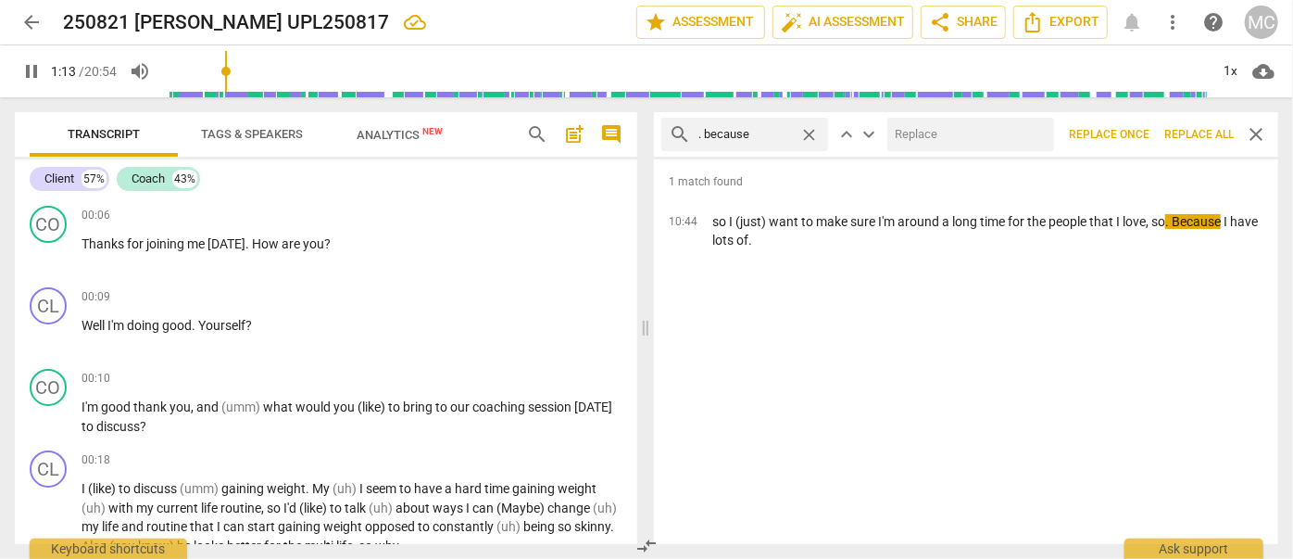
click at [952, 134] on input "text" at bounding box center [967, 135] width 159 height 30
click at [1183, 137] on span "Replace all" at bounding box center [1199, 135] width 69 height 16
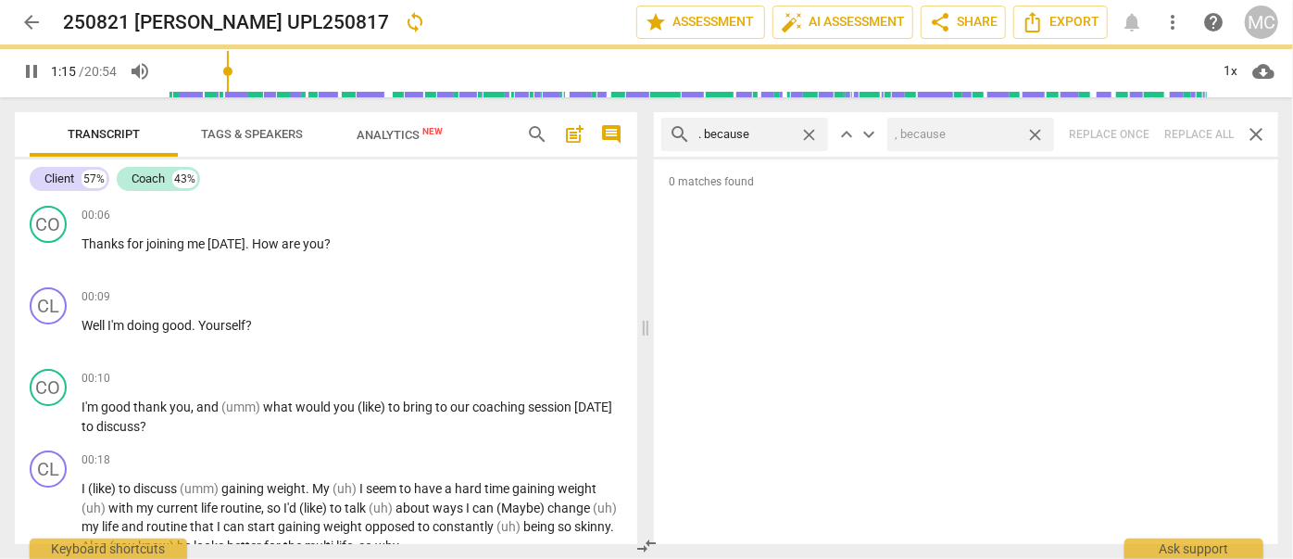
click at [1043, 135] on span "close" at bounding box center [1035, 134] width 19 height 19
click at [802, 132] on span "close" at bounding box center [808, 134] width 19 height 19
click at [762, 135] on input "text" at bounding box center [760, 135] width 122 height 30
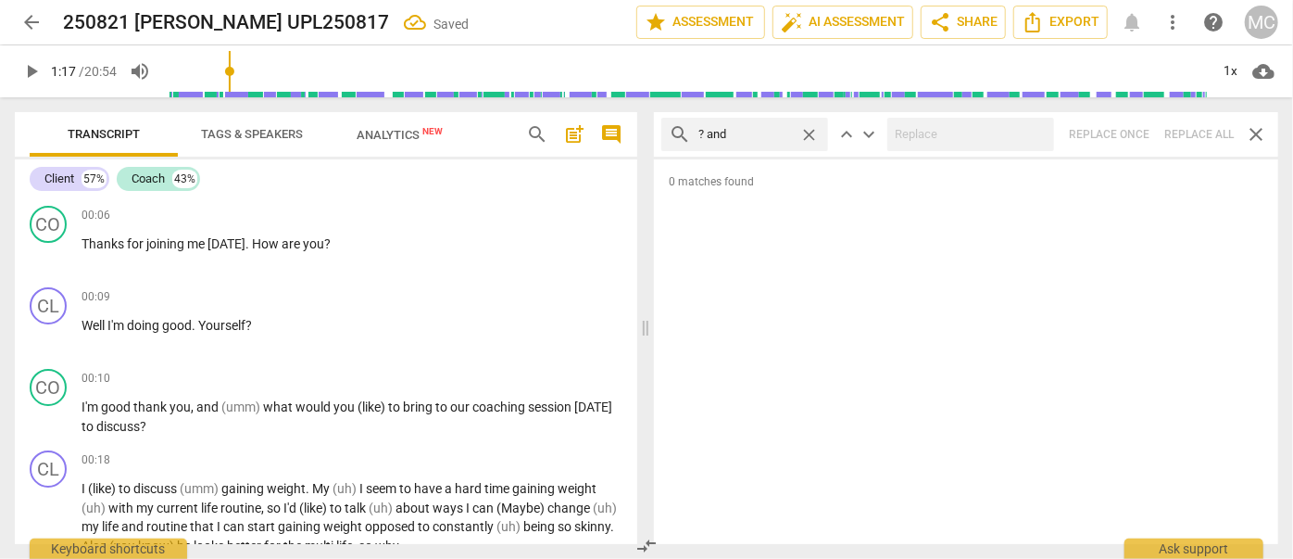
click at [1198, 128] on div "search ? and close keyboard_arrow_up keyboard_arrow_down Replace once Replace a…" at bounding box center [966, 134] width 624 height 44
click at [810, 133] on span "close" at bounding box center [808, 134] width 19 height 19
click at [770, 135] on input "text" at bounding box center [760, 135] width 122 height 30
click at [1188, 134] on div "search ? but close keyboard_arrow_up keyboard_arrow_down Replace once Replace a…" at bounding box center [966, 134] width 624 height 44
click at [812, 135] on span "close" at bounding box center [808, 134] width 19 height 19
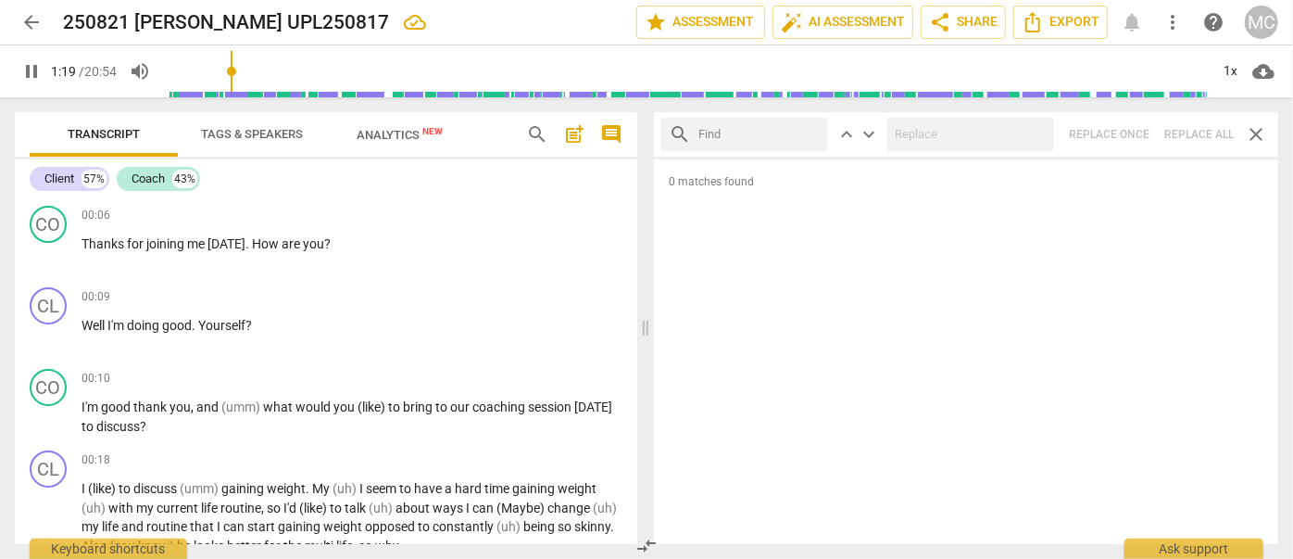
click at [754, 137] on input "text" at bounding box center [760, 135] width 122 height 30
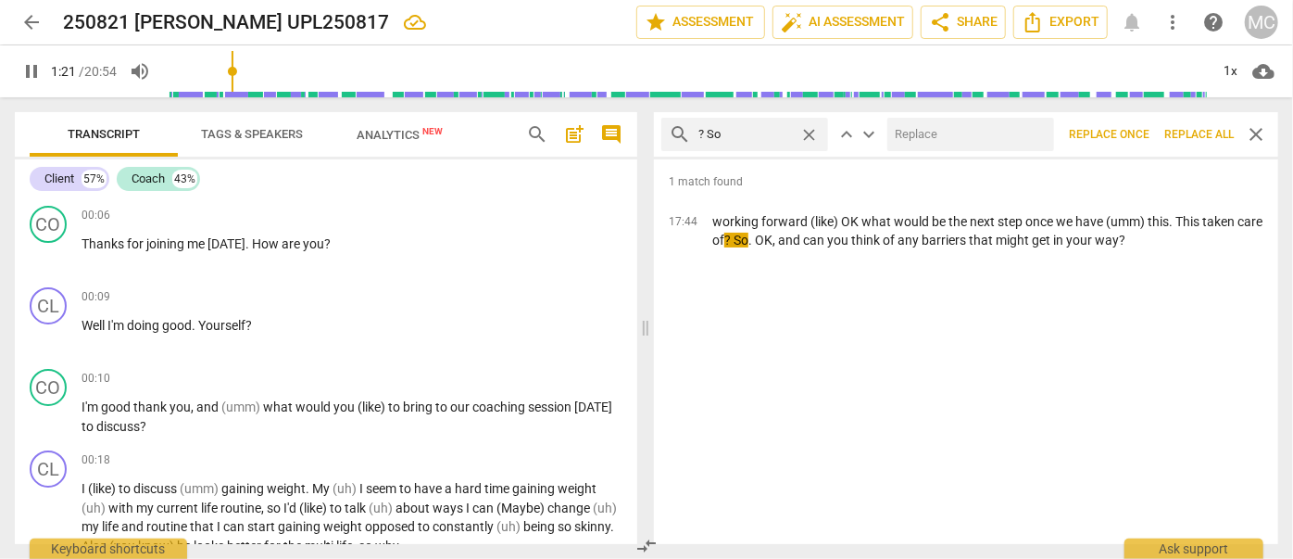
click at [936, 137] on input "text" at bounding box center [967, 135] width 159 height 30
click at [1193, 141] on span "Replace all" at bounding box center [1199, 135] width 69 height 16
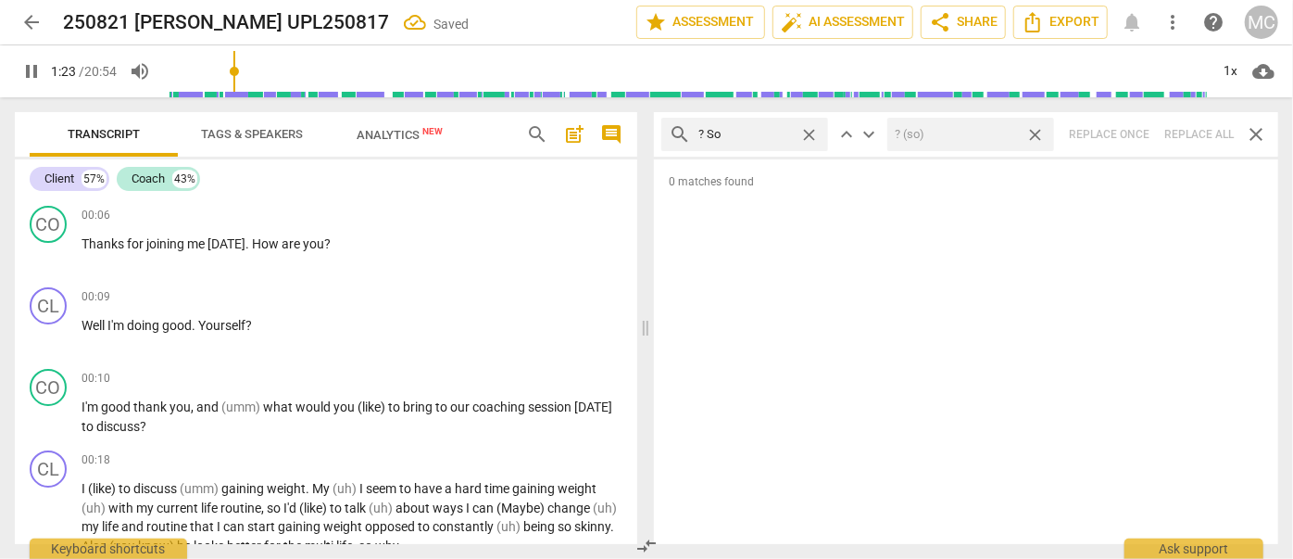
click at [1042, 133] on span "close" at bounding box center [1035, 134] width 19 height 19
click at [811, 134] on span "close" at bounding box center [808, 134] width 19 height 19
click at [758, 137] on input "text" at bounding box center [760, 135] width 122 height 30
click at [1198, 136] on div "search ? Or close keyboard_arrow_up keyboard_arrow_down Replace once Replace al…" at bounding box center [966, 134] width 624 height 44
click at [812, 133] on span "close" at bounding box center [808, 134] width 19 height 19
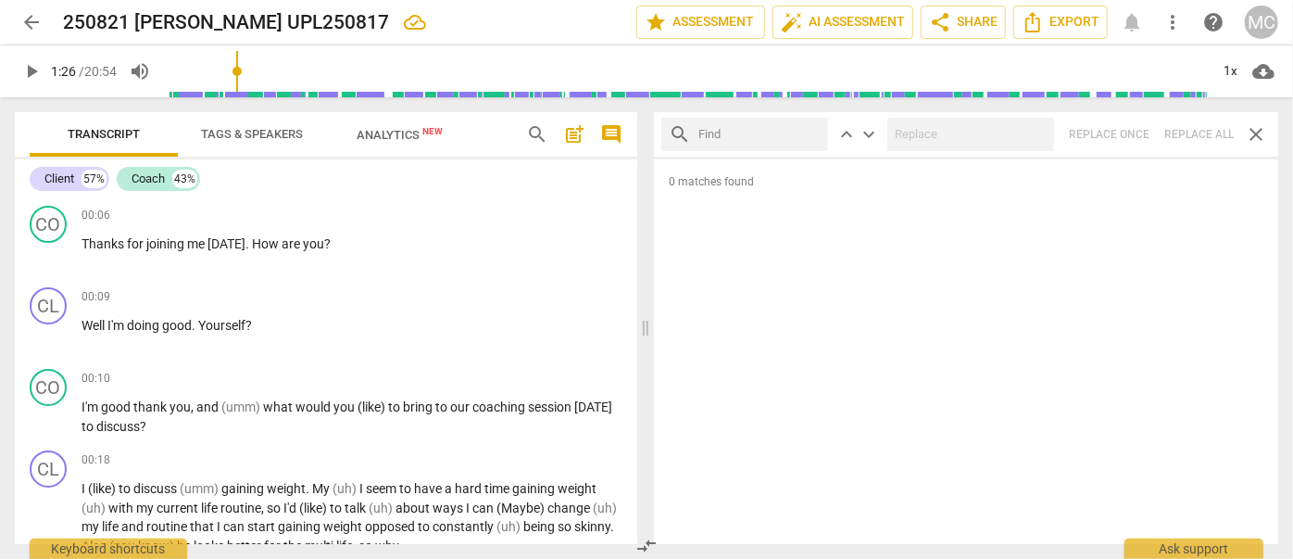
click at [761, 131] on input "text" at bounding box center [760, 135] width 122 height 30
click at [1200, 127] on div "search ? Because close keyboard_arrow_up keyboard_arrow_down Replace once Repla…" at bounding box center [966, 134] width 624 height 44
click at [809, 135] on span "close" at bounding box center [808, 134] width 19 height 19
click at [787, 136] on input "text" at bounding box center [760, 135] width 122 height 30
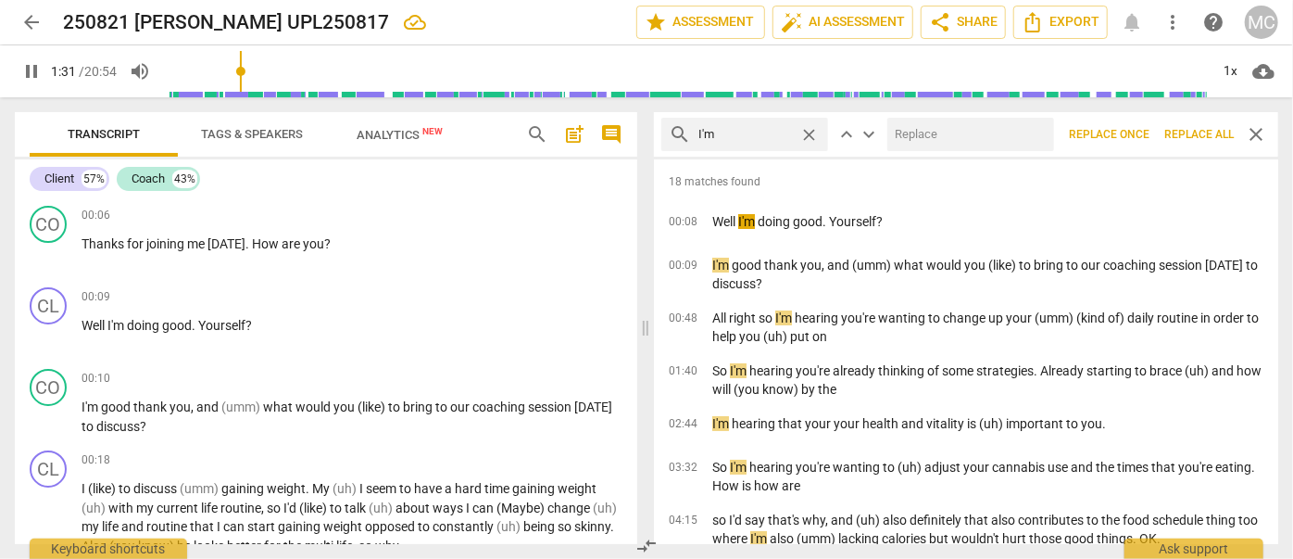
click at [934, 140] on input "text" at bounding box center [967, 135] width 159 height 30
click at [1198, 132] on span "Replace all" at bounding box center [1199, 135] width 69 height 16
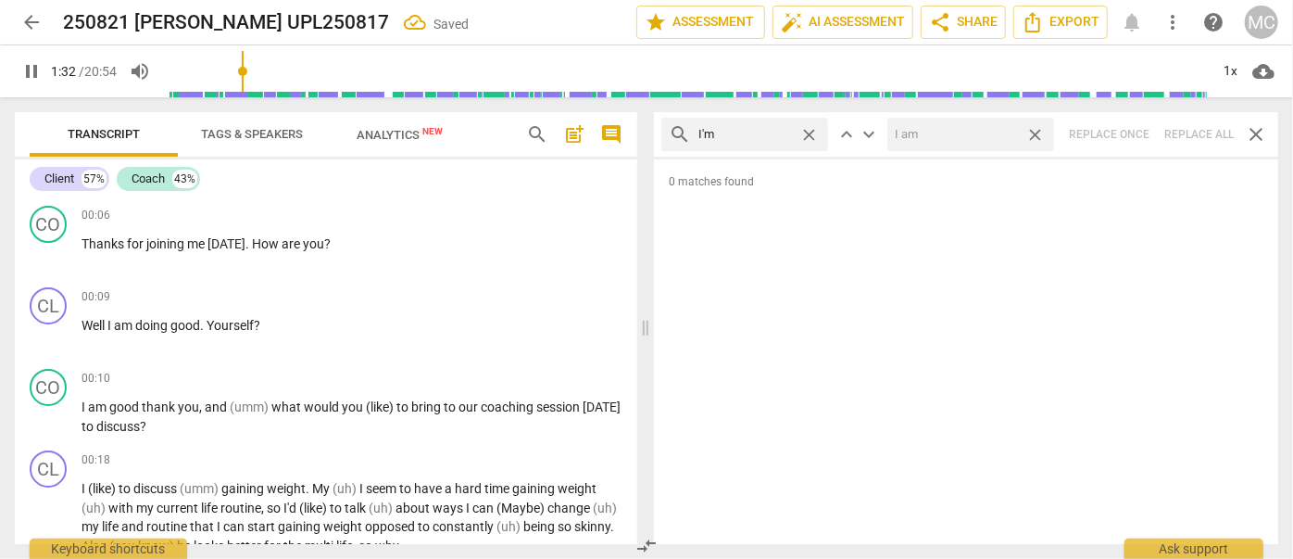
click at [1041, 135] on span "close" at bounding box center [1035, 134] width 19 height 19
click at [812, 133] on span "close" at bounding box center [808, 134] width 19 height 19
click at [768, 131] on input "text" at bounding box center [760, 135] width 122 height 30
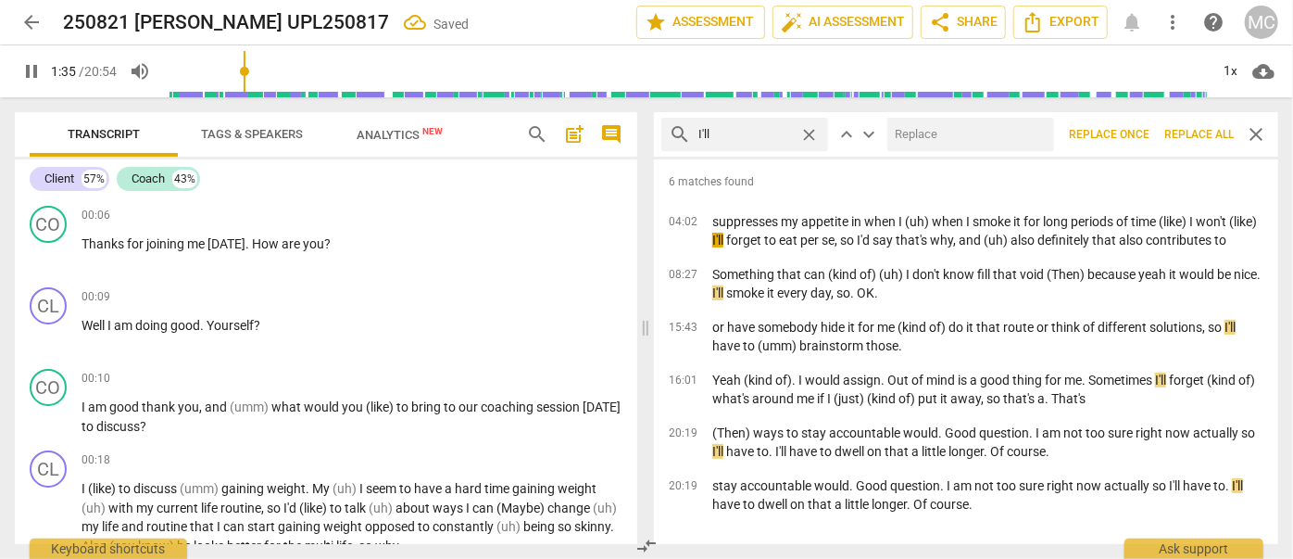
click at [954, 140] on input "text" at bounding box center [967, 135] width 159 height 30
click at [1203, 140] on span "Replace all" at bounding box center [1199, 135] width 69 height 16
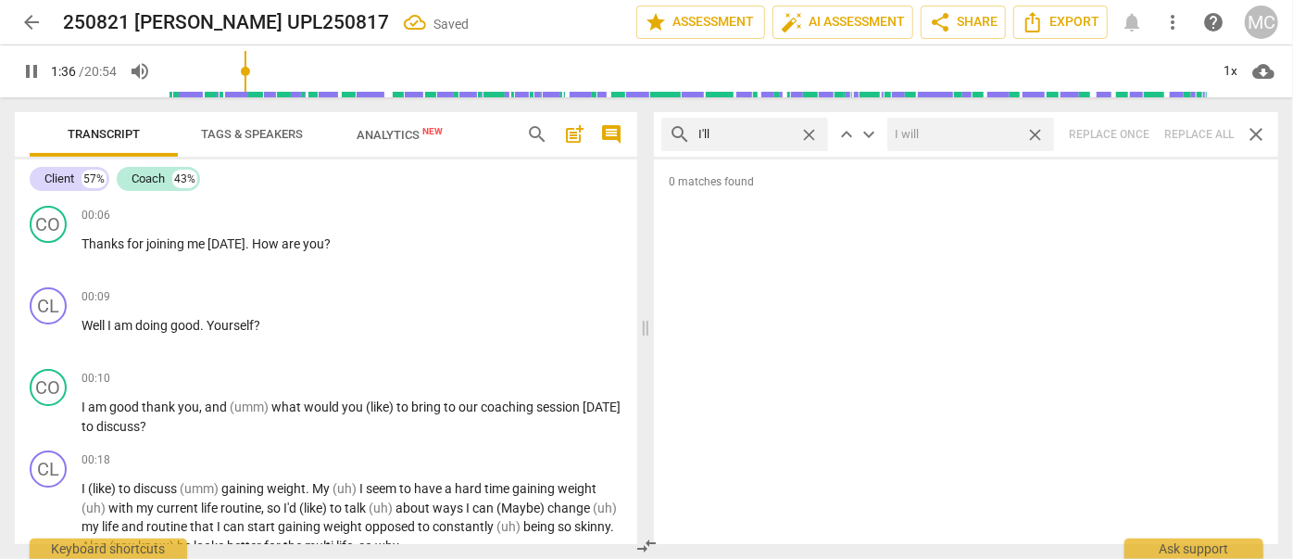
drag, startPoint x: 1039, startPoint y: 135, endPoint x: 1027, endPoint y: 135, distance: 11.1
click at [1039, 135] on span "close" at bounding box center [1035, 134] width 19 height 19
click at [813, 135] on span "close" at bounding box center [808, 134] width 19 height 19
click at [770, 135] on input "text" at bounding box center [760, 135] width 122 height 30
click at [1178, 131] on div "search you'll close keyboard_arrow_up keyboard_arrow_down Replace once Replace …" at bounding box center [966, 134] width 624 height 44
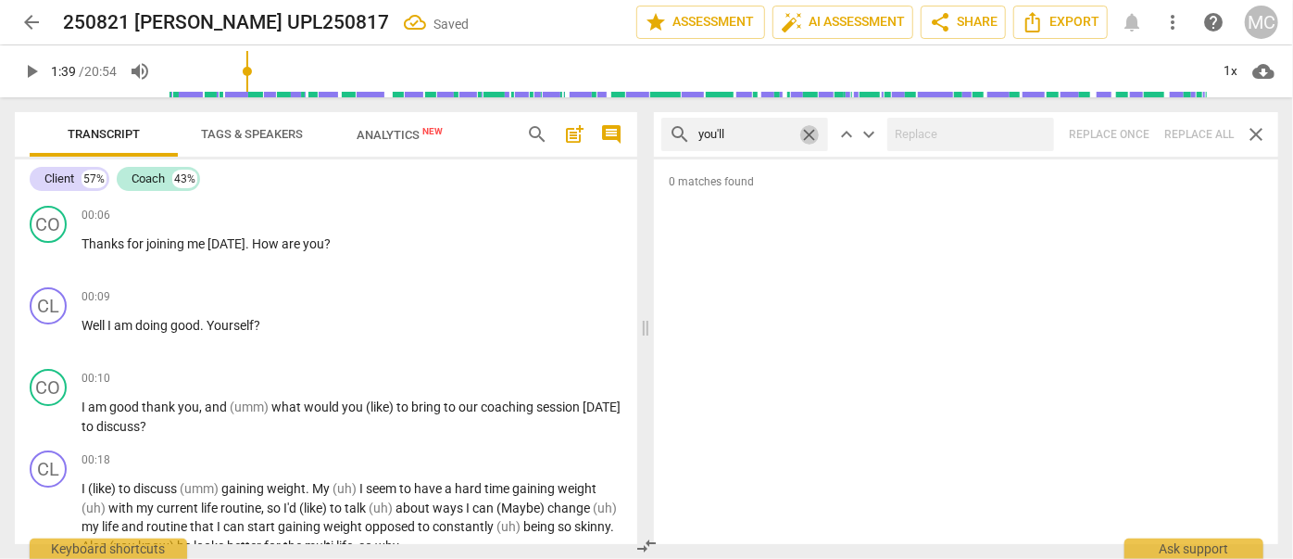
click at [805, 133] on span "close" at bounding box center [808, 134] width 19 height 19
click at [753, 134] on input "text" at bounding box center [760, 135] width 122 height 30
click at [1202, 134] on div "search he'll close keyboard_arrow_up keyboard_arrow_down Replace once Replace a…" at bounding box center [966, 134] width 624 height 44
click at [805, 134] on span "close" at bounding box center [808, 134] width 19 height 19
click at [763, 135] on input "text" at bounding box center [760, 135] width 122 height 30
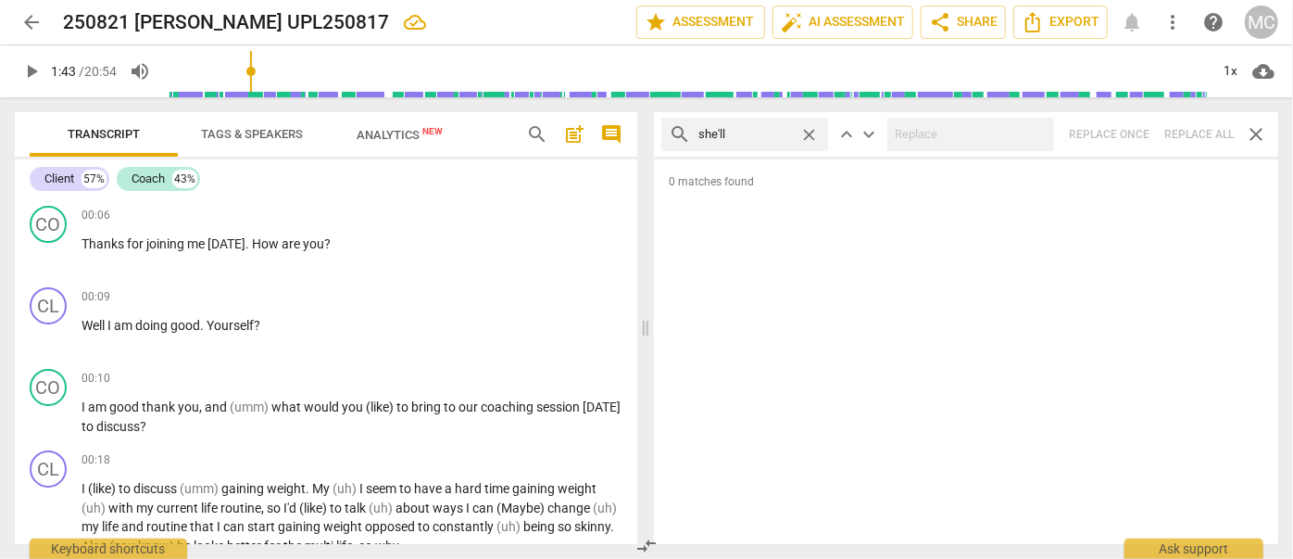
click at [1205, 128] on div "search she'll close keyboard_arrow_up keyboard_arrow_down Replace once Replace …" at bounding box center [966, 134] width 624 height 44
click at [809, 131] on span "close" at bounding box center [808, 134] width 19 height 19
click at [771, 131] on input "text" at bounding box center [760, 135] width 122 height 30
click at [1198, 132] on div "search it'll close keyboard_arrow_up keyboard_arrow_down Replace once Replace a…" at bounding box center [966, 134] width 624 height 44
click at [810, 131] on span "close" at bounding box center [808, 134] width 19 height 19
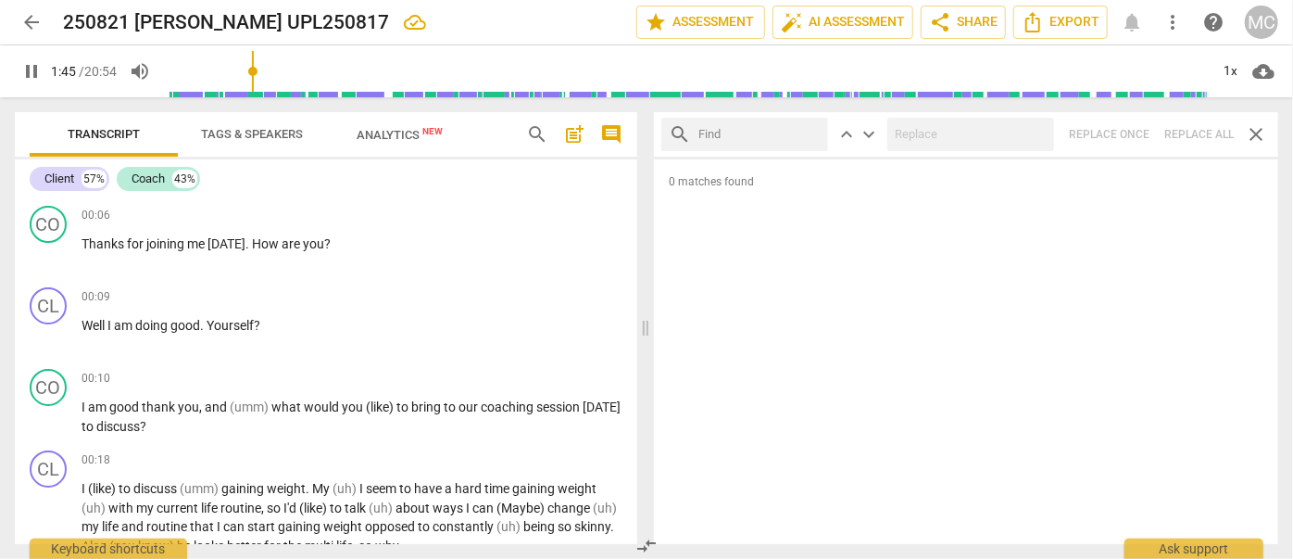
click at [771, 131] on input "text" at bounding box center [760, 135] width 122 height 30
click at [1197, 132] on div "search we'll close keyboard_arrow_up keyboard_arrow_down Replace once Replace a…" at bounding box center [966, 134] width 624 height 44
click at [814, 135] on span "close" at bounding box center [808, 134] width 19 height 19
click at [763, 136] on input "text" at bounding box center [760, 135] width 122 height 30
drag, startPoint x: 1203, startPoint y: 135, endPoint x: 1193, endPoint y: 135, distance: 10.2
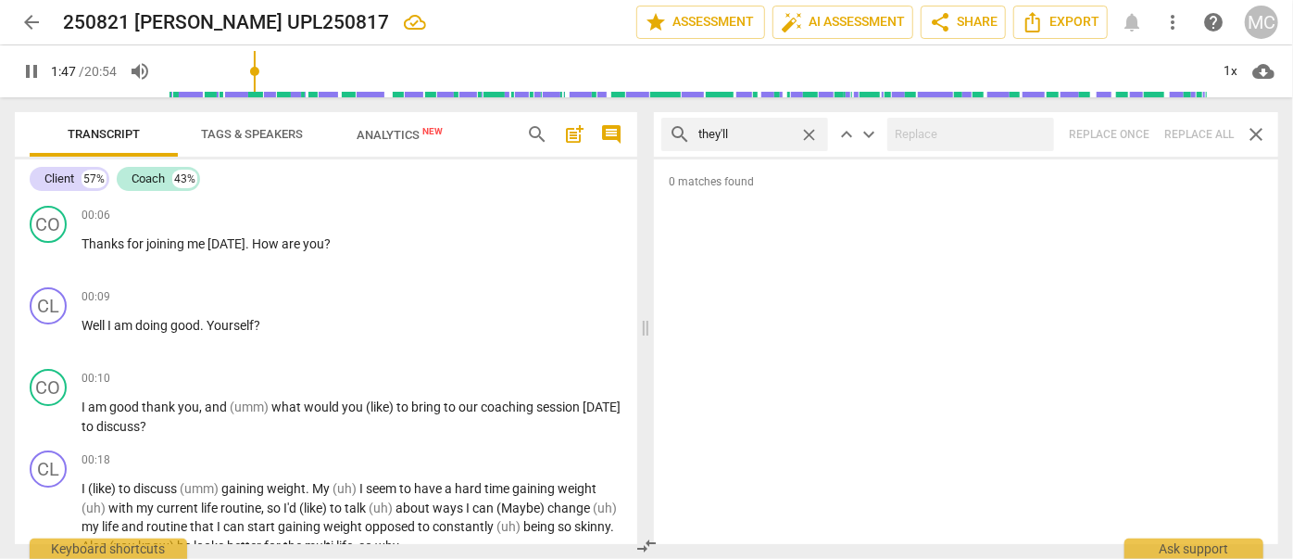
click at [1204, 135] on div "search they'll close keyboard_arrow_up keyboard_arrow_down Replace once Replace…" at bounding box center [966, 134] width 624 height 44
click at [808, 133] on span "close" at bounding box center [808, 134] width 19 height 19
click at [783, 135] on input "text" at bounding box center [760, 135] width 122 height 30
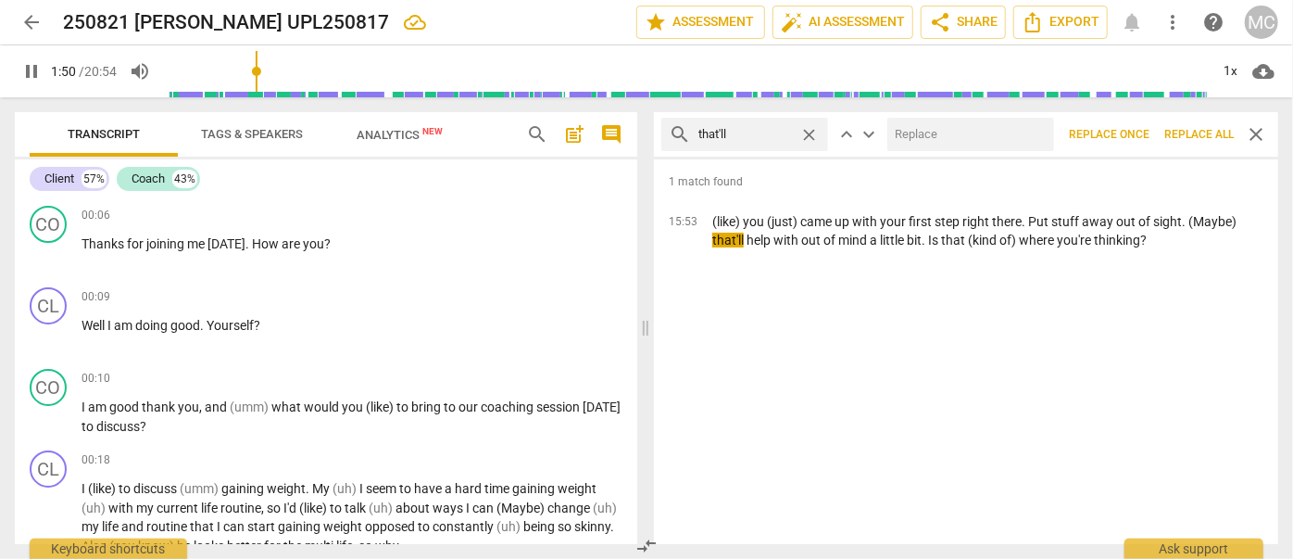
click at [975, 140] on input "text" at bounding box center [967, 135] width 159 height 30
click at [1204, 132] on span "Replace all" at bounding box center [1199, 135] width 69 height 16
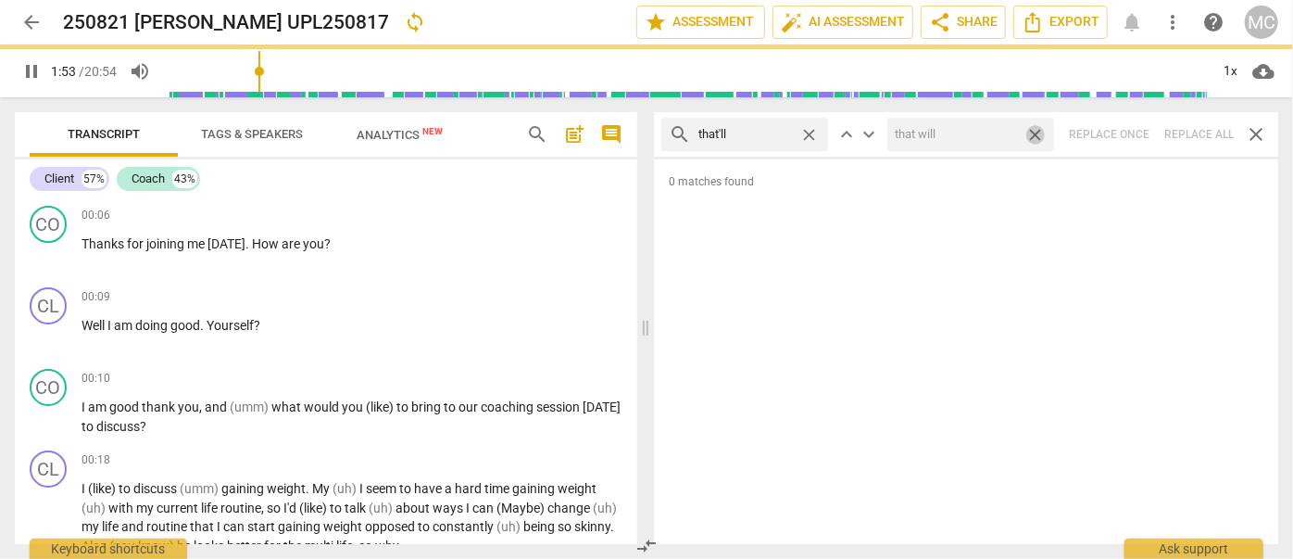
drag, startPoint x: 1033, startPoint y: 129, endPoint x: 870, endPoint y: 138, distance: 163.3
click at [1033, 129] on span "close" at bounding box center [1035, 134] width 19 height 19
click at [818, 133] on span "close" at bounding box center [808, 134] width 19 height 19
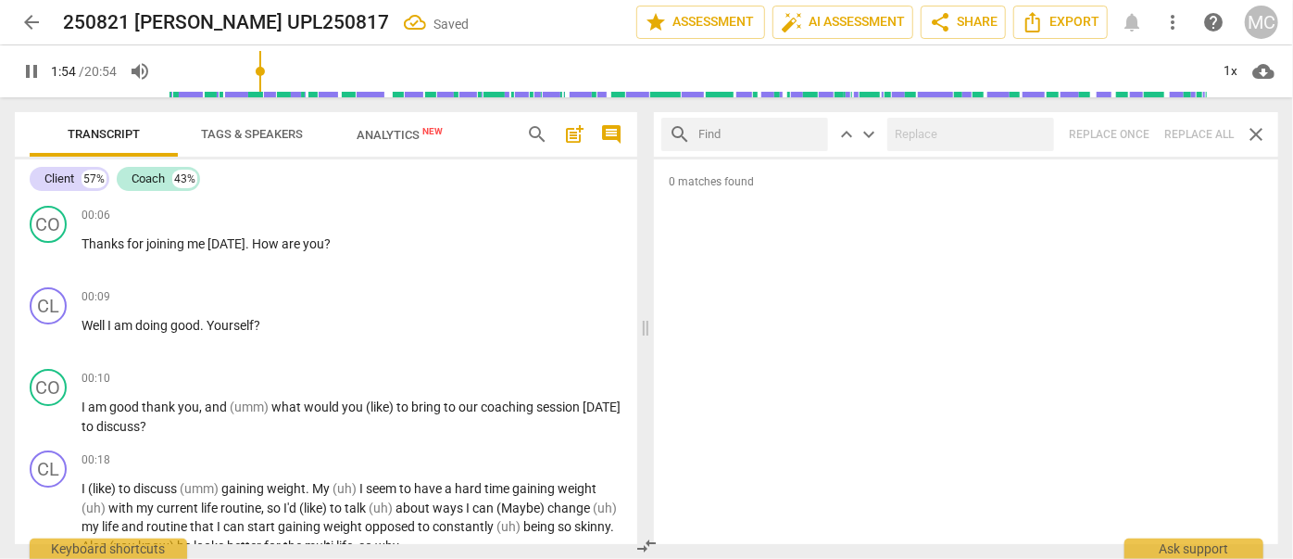
click at [776, 133] on input "text" at bounding box center [760, 135] width 122 height 30
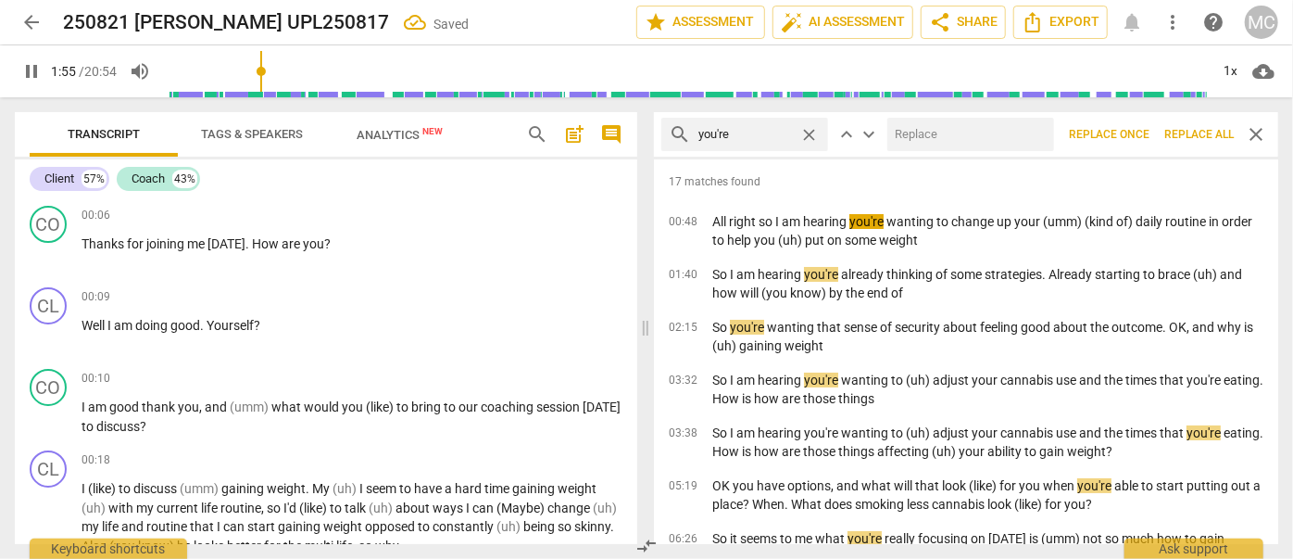
click at [958, 144] on input "text" at bounding box center [967, 135] width 159 height 30
click at [1201, 137] on span "Replace all" at bounding box center [1199, 135] width 69 height 16
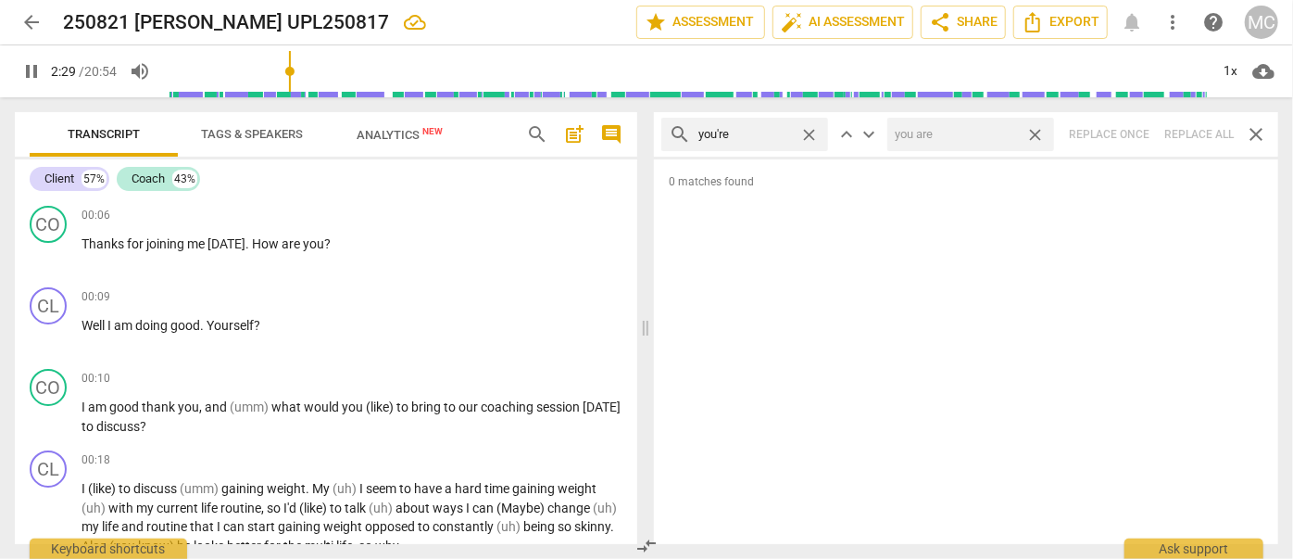
click at [1035, 135] on span "close" at bounding box center [1035, 134] width 19 height 19
click at [811, 132] on span "close" at bounding box center [808, 134] width 19 height 19
click at [750, 133] on input "text" at bounding box center [760, 135] width 122 height 30
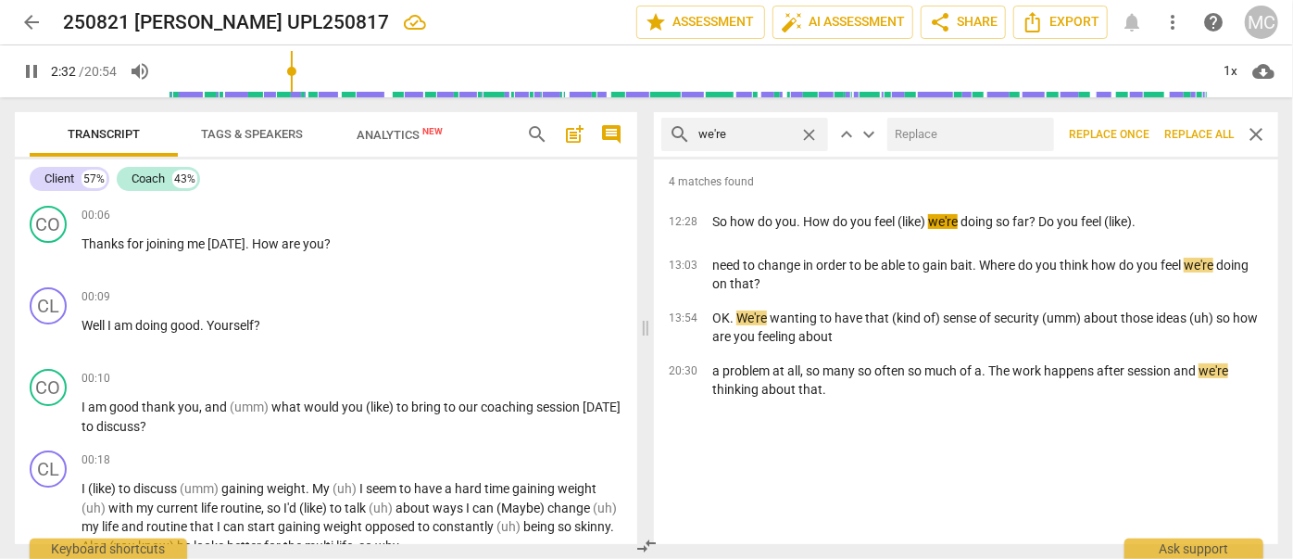
click at [961, 132] on input "text" at bounding box center [967, 135] width 159 height 30
click at [1204, 138] on span "Replace all" at bounding box center [1199, 135] width 69 height 16
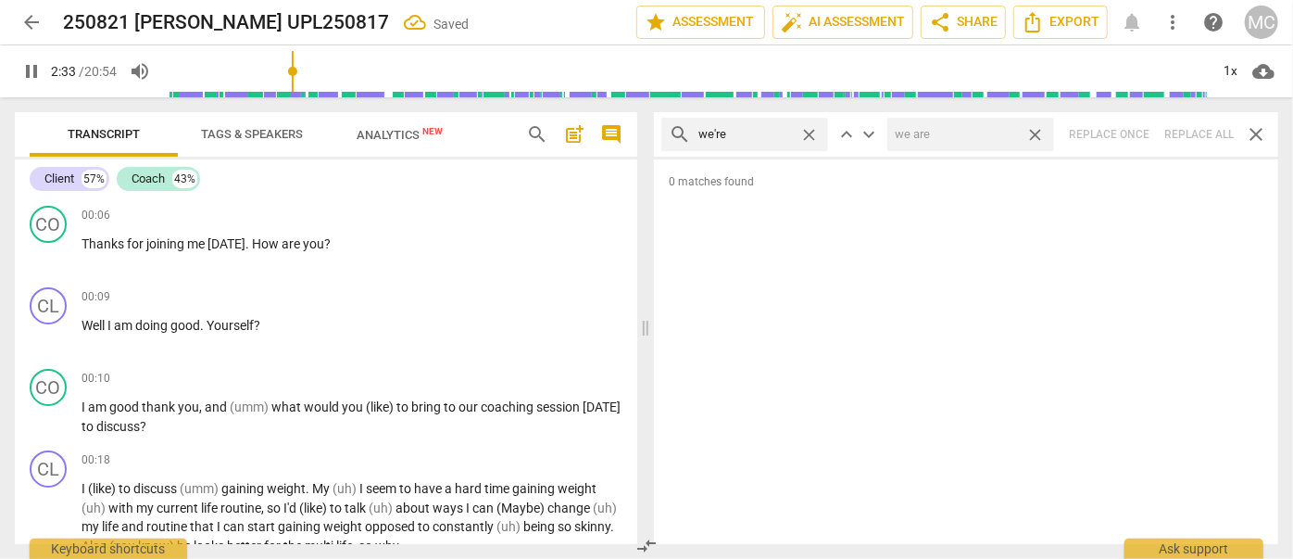
click at [1039, 136] on span "close" at bounding box center [1035, 134] width 19 height 19
click at [813, 132] on span "close" at bounding box center [808, 134] width 19 height 19
click at [762, 131] on input "text" at bounding box center [760, 135] width 122 height 30
click at [1201, 136] on div "search they're close keyboard_arrow_up keyboard_arrow_down Replace once Replace…" at bounding box center [966, 134] width 624 height 44
click at [810, 133] on span "close" at bounding box center [808, 134] width 19 height 19
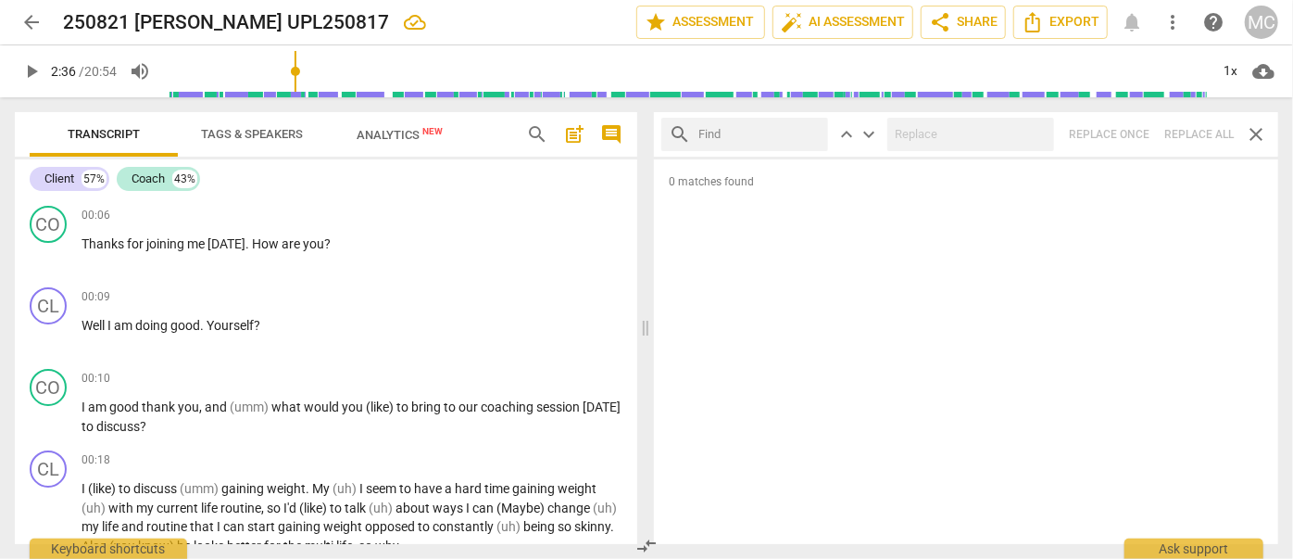
click at [761, 136] on input "text" at bounding box center [760, 135] width 122 height 30
click at [1195, 135] on div "search aren't close keyboard_arrow_up keyboard_arrow_down Replace once Replace …" at bounding box center [966, 134] width 624 height 44
click at [815, 132] on span "close" at bounding box center [808, 134] width 19 height 19
click at [780, 132] on input "text" at bounding box center [760, 135] width 122 height 30
click at [1198, 132] on div "search isn't close keyboard_arrow_up keyboard_arrow_down Replace once Replace a…" at bounding box center [966, 134] width 624 height 44
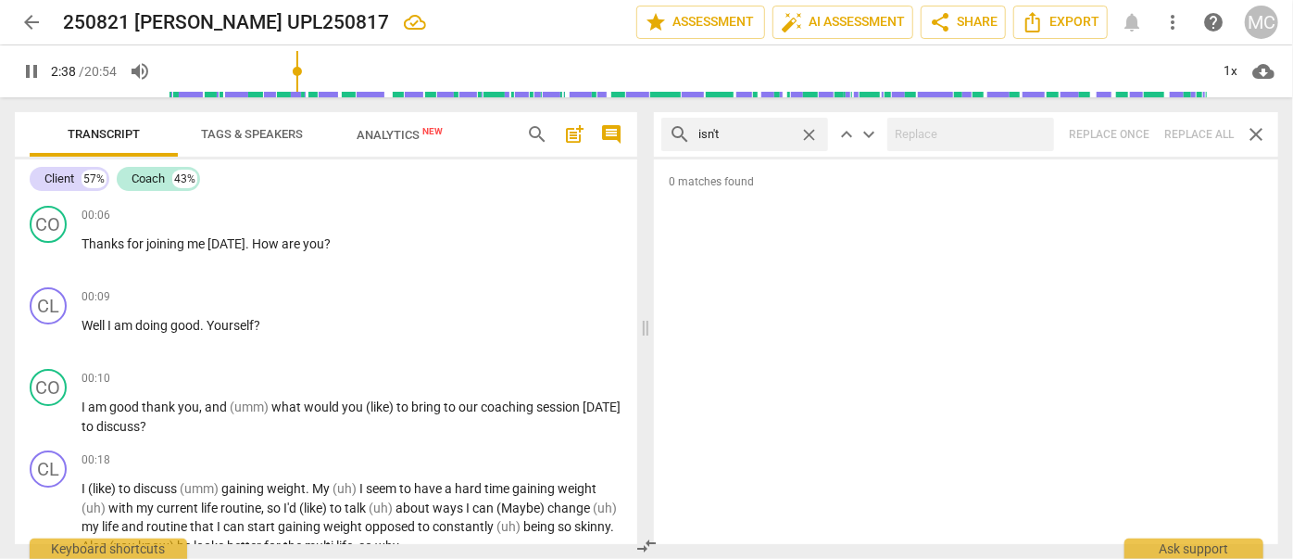
click at [808, 134] on span "close" at bounding box center [808, 134] width 19 height 19
click at [768, 134] on input "text" at bounding box center [760, 135] width 122 height 30
click at [1202, 132] on div "search wasn't close keyboard_arrow_up keyboard_arrow_down Replace once Replace …" at bounding box center [966, 134] width 624 height 44
click at [811, 130] on span "close" at bounding box center [808, 134] width 19 height 19
click at [737, 132] on input "text" at bounding box center [760, 135] width 122 height 30
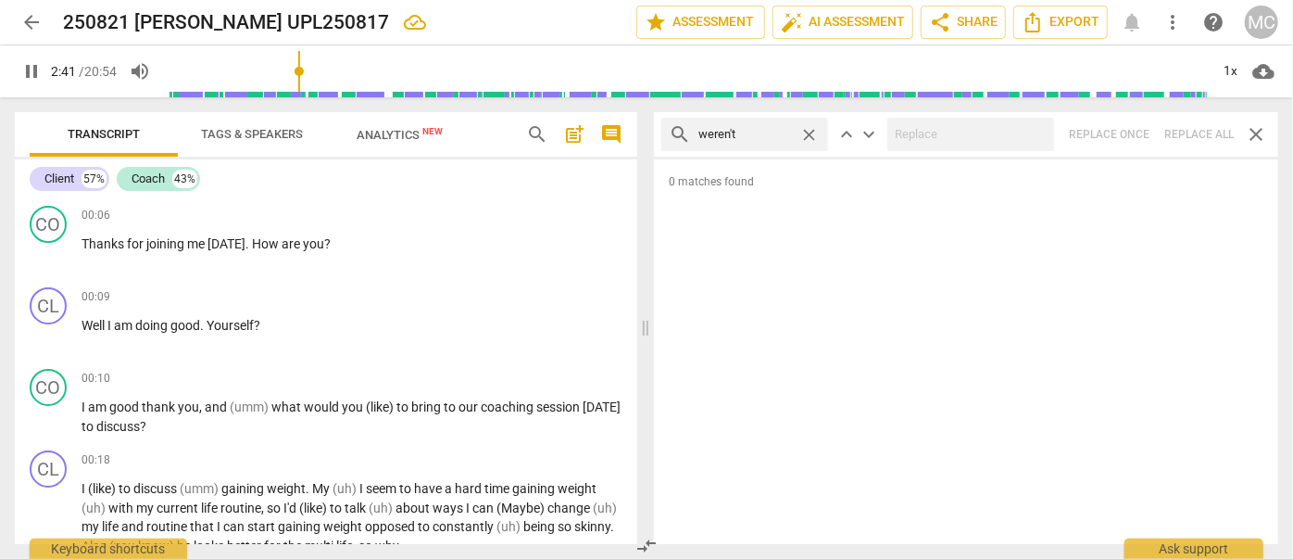
click at [1193, 133] on div "search weren't close keyboard_arrow_up keyboard_arrow_down Replace once Replace…" at bounding box center [966, 134] width 624 height 44
click at [805, 126] on span "close" at bounding box center [808, 134] width 19 height 19
click at [775, 133] on input "text" at bounding box center [760, 135] width 122 height 30
click at [1207, 130] on div "search haven't close keyboard_arrow_up keyboard_arrow_down Replace once Replace…" at bounding box center [966, 134] width 624 height 44
click at [806, 130] on span "close" at bounding box center [808, 134] width 19 height 19
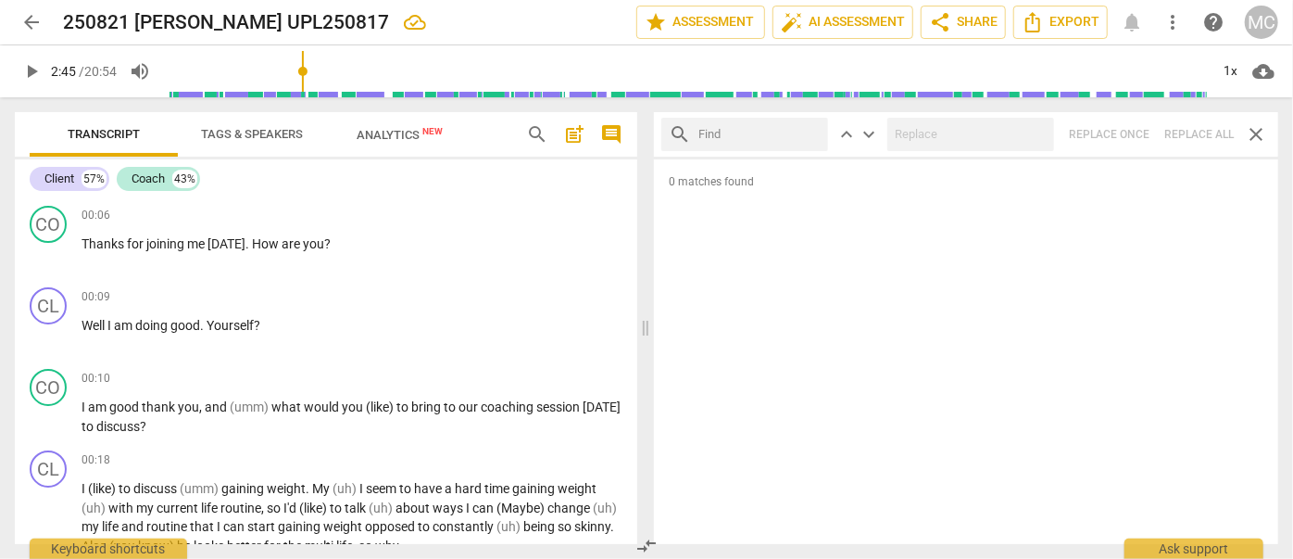
click at [760, 133] on input "text" at bounding box center [760, 135] width 122 height 30
click at [956, 150] on div at bounding box center [971, 134] width 167 height 33
click at [1186, 132] on div "search hasn't close keyboard_arrow_up keyboard_arrow_down Replace once Replace …" at bounding box center [966, 134] width 624 height 44
click at [810, 133] on span "close" at bounding box center [808, 134] width 19 height 19
click at [786, 133] on input "text" at bounding box center [760, 135] width 122 height 30
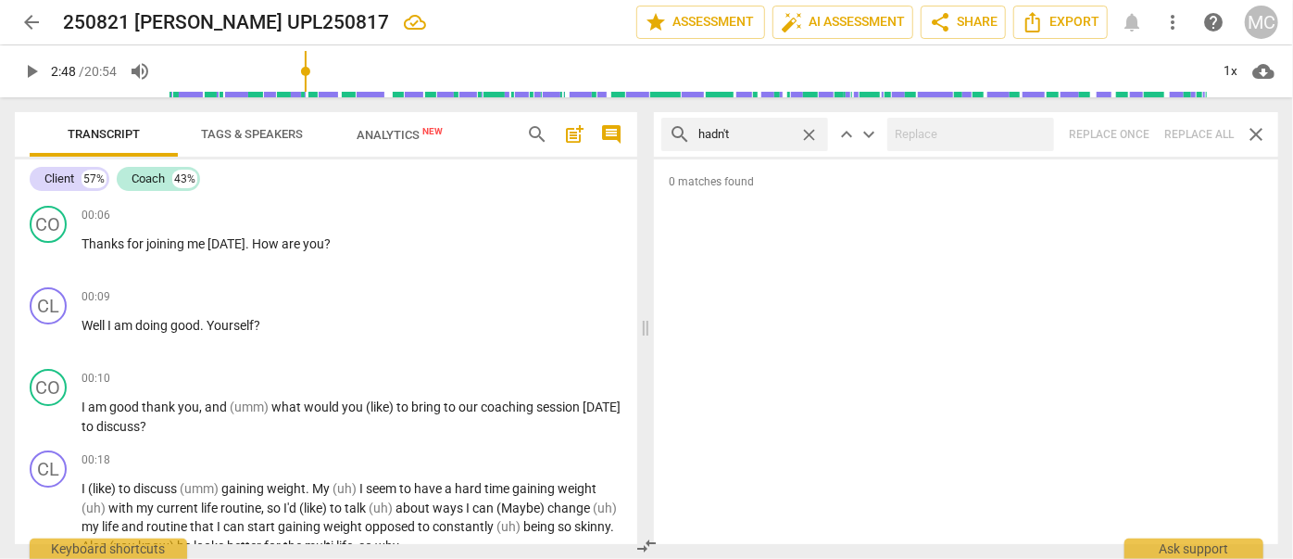
click at [1200, 123] on div "search hadn't close keyboard_arrow_up keyboard_arrow_down Replace once Replace …" at bounding box center [966, 134] width 624 height 44
drag, startPoint x: 814, startPoint y: 135, endPoint x: 763, endPoint y: 136, distance: 51.0
click at [814, 135] on span "close" at bounding box center [808, 134] width 19 height 19
click at [756, 133] on input "text" at bounding box center [760, 135] width 122 height 30
click at [1203, 134] on div "search doesn't close keyboard_arrow_up keyboard_arrow_down Replace once Replace…" at bounding box center [966, 134] width 624 height 44
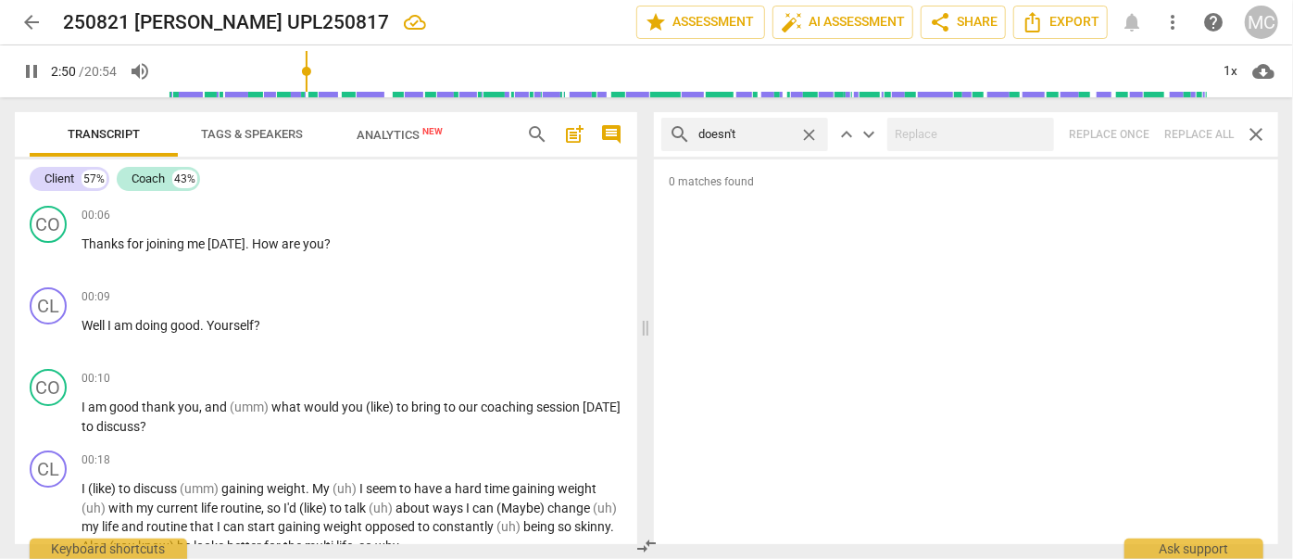
click at [810, 128] on span "close" at bounding box center [808, 134] width 19 height 19
click at [761, 137] on input "text" at bounding box center [760, 135] width 122 height 30
click at [1210, 134] on div "search didn't close keyboard_arrow_up keyboard_arrow_down Replace once Replace …" at bounding box center [966, 134] width 624 height 44
click at [811, 129] on span "close" at bounding box center [808, 134] width 19 height 19
click at [787, 132] on input "text" at bounding box center [760, 135] width 122 height 30
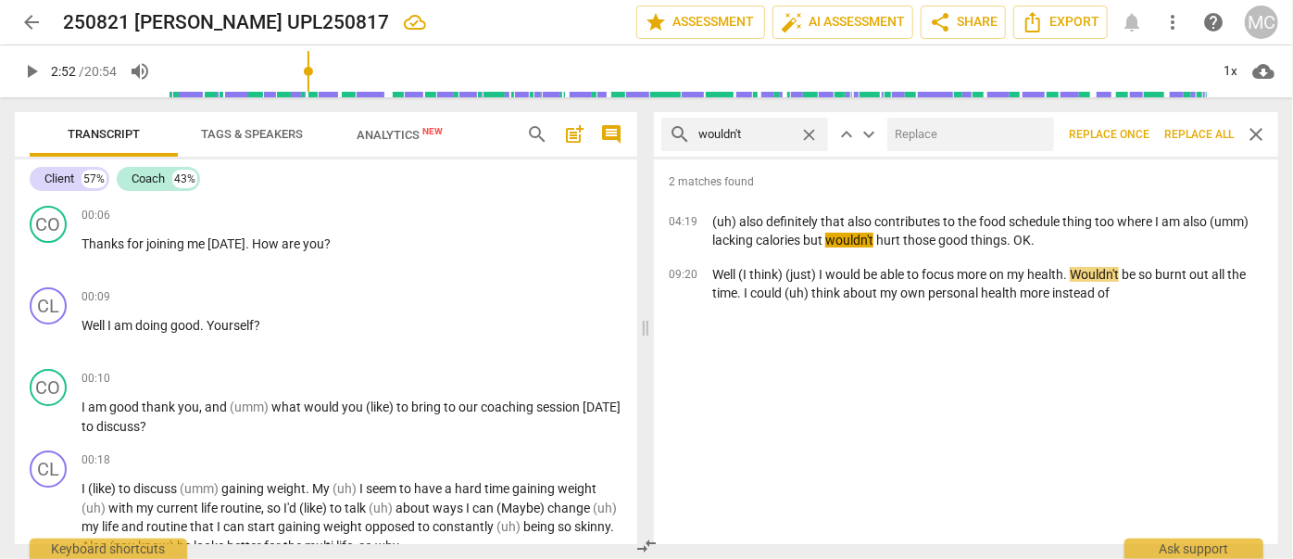
click at [949, 129] on input "text" at bounding box center [967, 135] width 159 height 30
click at [1232, 143] on button "Replace all" at bounding box center [1199, 134] width 84 height 33
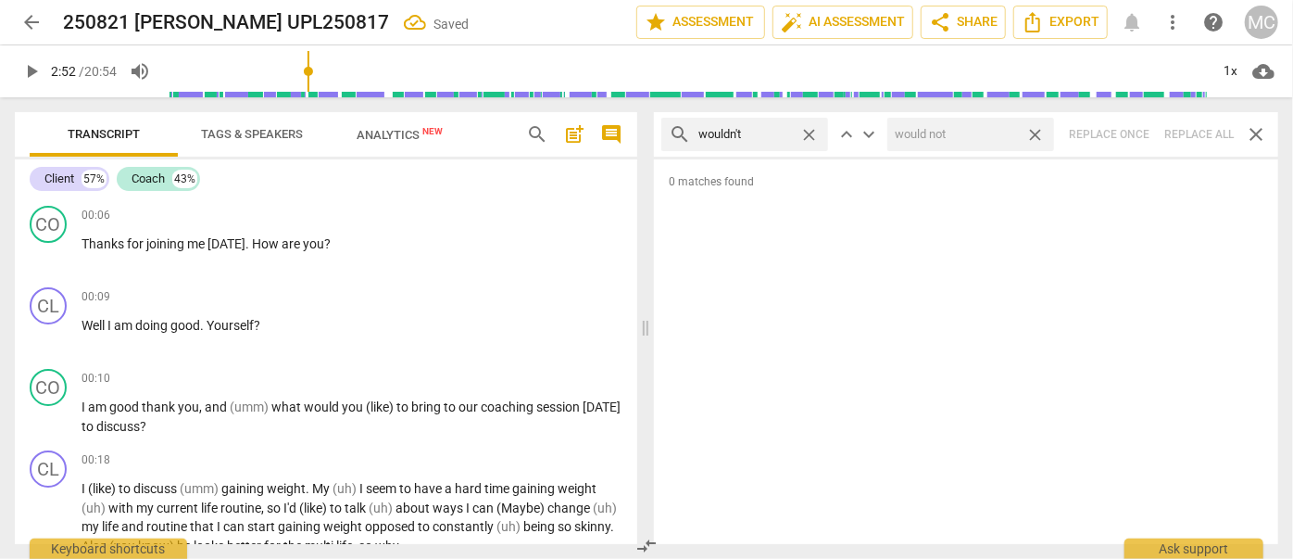
click at [1040, 136] on span "close" at bounding box center [1035, 134] width 19 height 19
click at [813, 132] on span "close" at bounding box center [808, 134] width 19 height 19
click at [800, 132] on input "text" at bounding box center [760, 135] width 122 height 30
click at [1190, 135] on div "search shouldn't close keyboard_arrow_up keyboard_arrow_down Replace once Repla…" at bounding box center [966, 134] width 624 height 44
click at [812, 132] on span "close" at bounding box center [808, 134] width 19 height 19
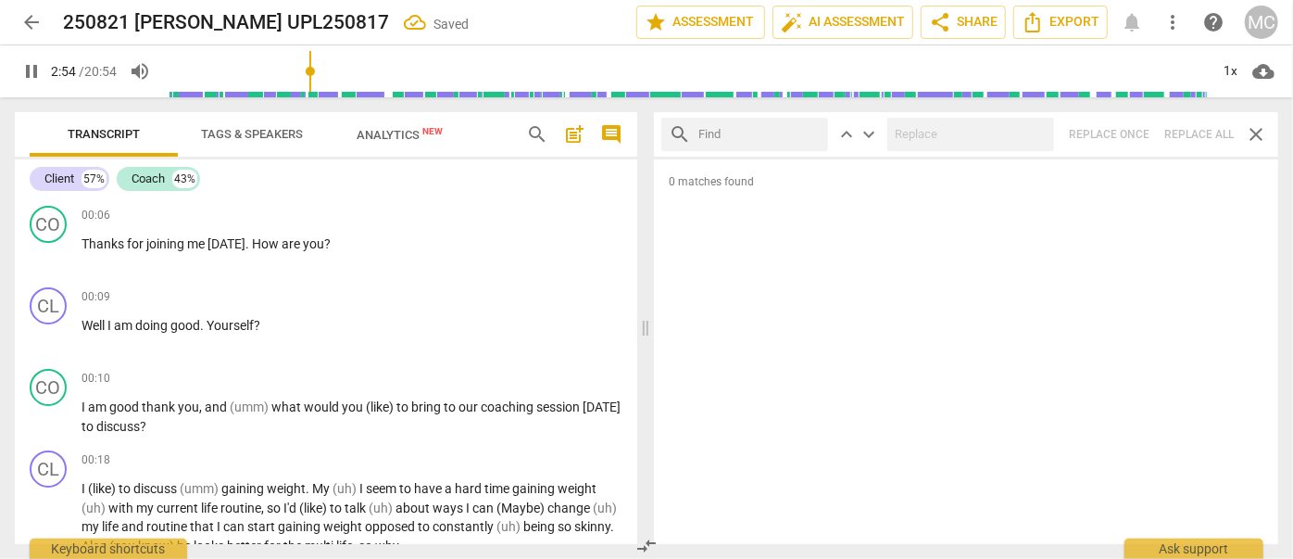
click at [757, 130] on input "text" at bounding box center [760, 135] width 122 height 30
click at [1193, 132] on div "search couldn't close keyboard_arrow_up keyboard_arrow_down Replace once Replac…" at bounding box center [966, 134] width 624 height 44
click at [815, 137] on span "close" at bounding box center [808, 134] width 19 height 19
click at [777, 135] on input "text" at bounding box center [760, 135] width 122 height 30
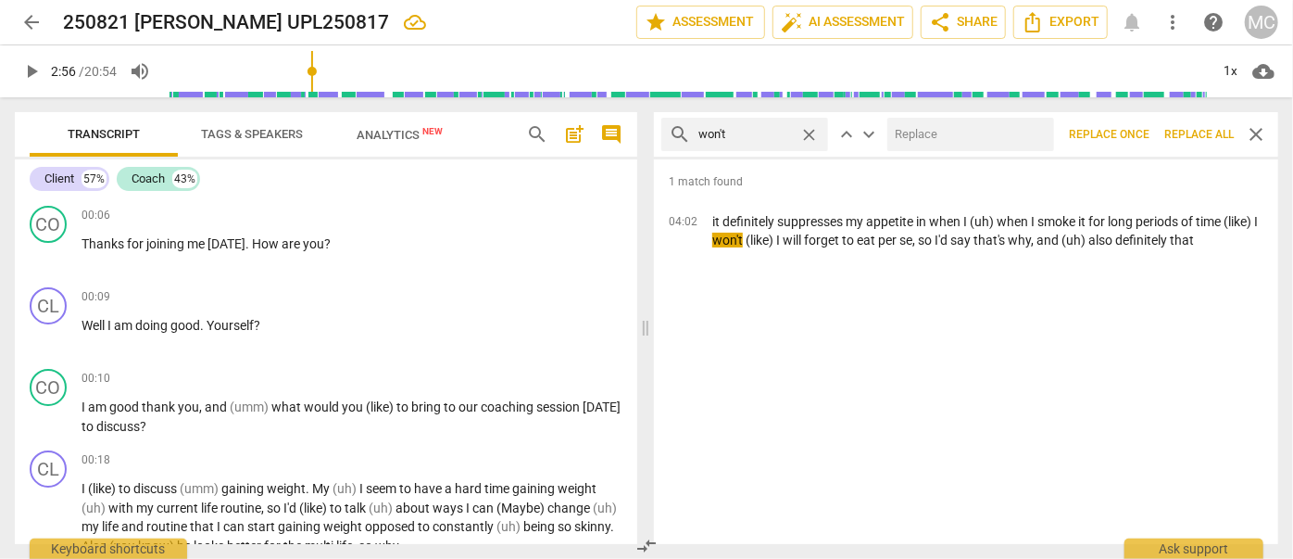
click at [964, 142] on input "text" at bounding box center [967, 135] width 159 height 30
click at [1215, 141] on span "Replace all" at bounding box center [1199, 135] width 69 height 16
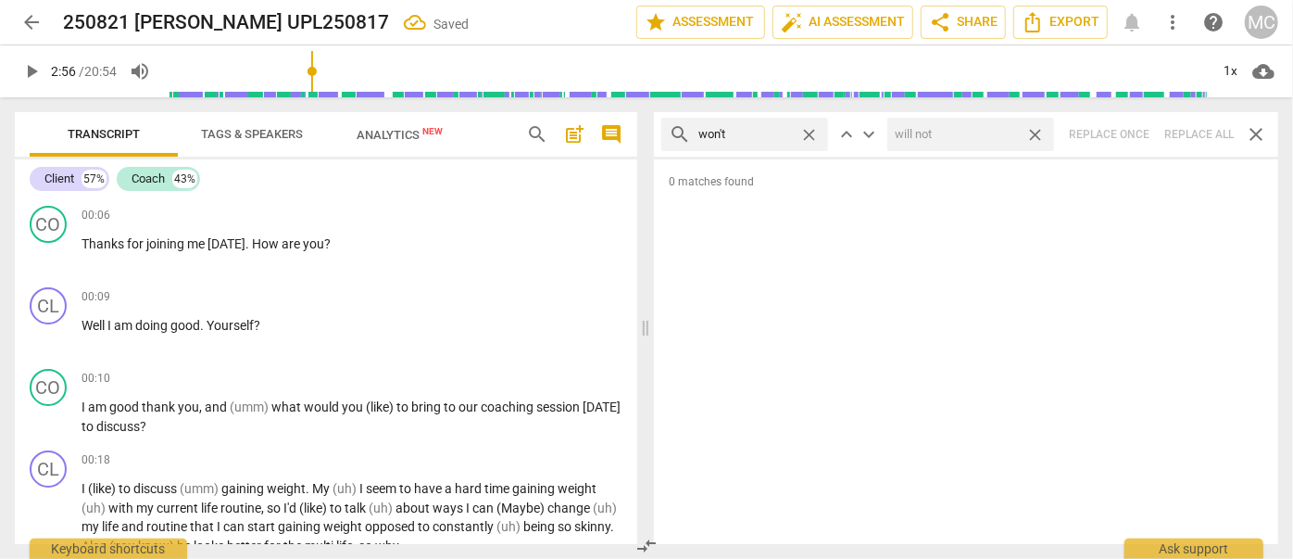
click at [1041, 132] on span "close" at bounding box center [1035, 134] width 19 height 19
click at [817, 130] on span "close" at bounding box center [808, 134] width 19 height 19
click at [753, 145] on input "text" at bounding box center [760, 135] width 122 height 30
click at [1178, 129] on div "search I've close keyboard_arrow_up keyboard_arrow_down Replace once Replace al…" at bounding box center [966, 134] width 624 height 44
click at [810, 132] on span "close" at bounding box center [808, 134] width 19 height 19
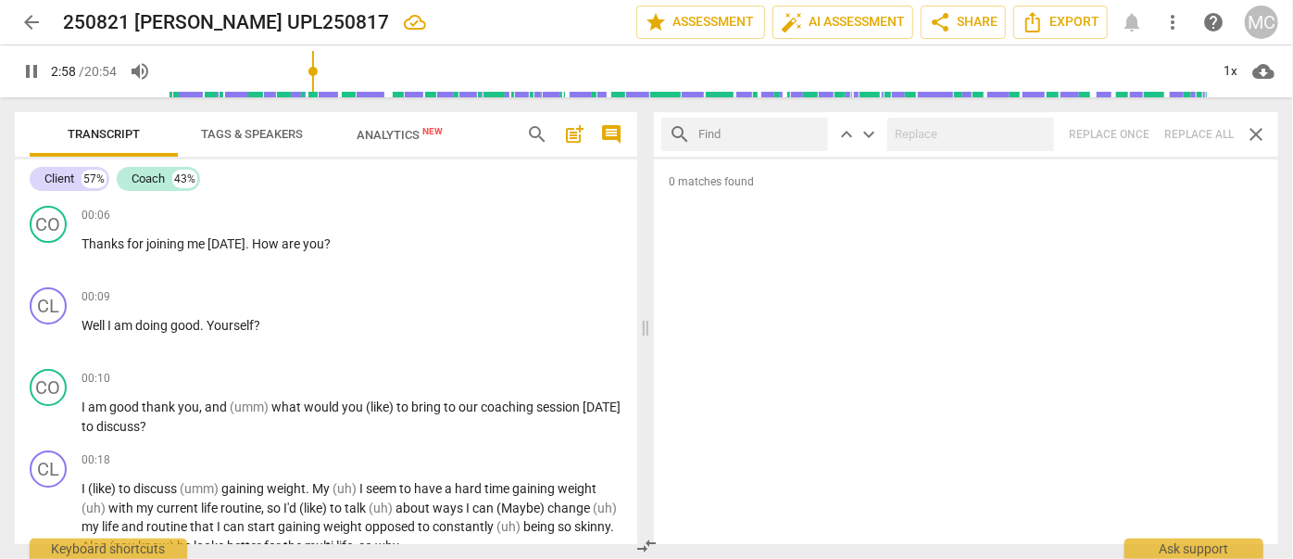
click at [741, 134] on input "text" at bounding box center [760, 135] width 122 height 30
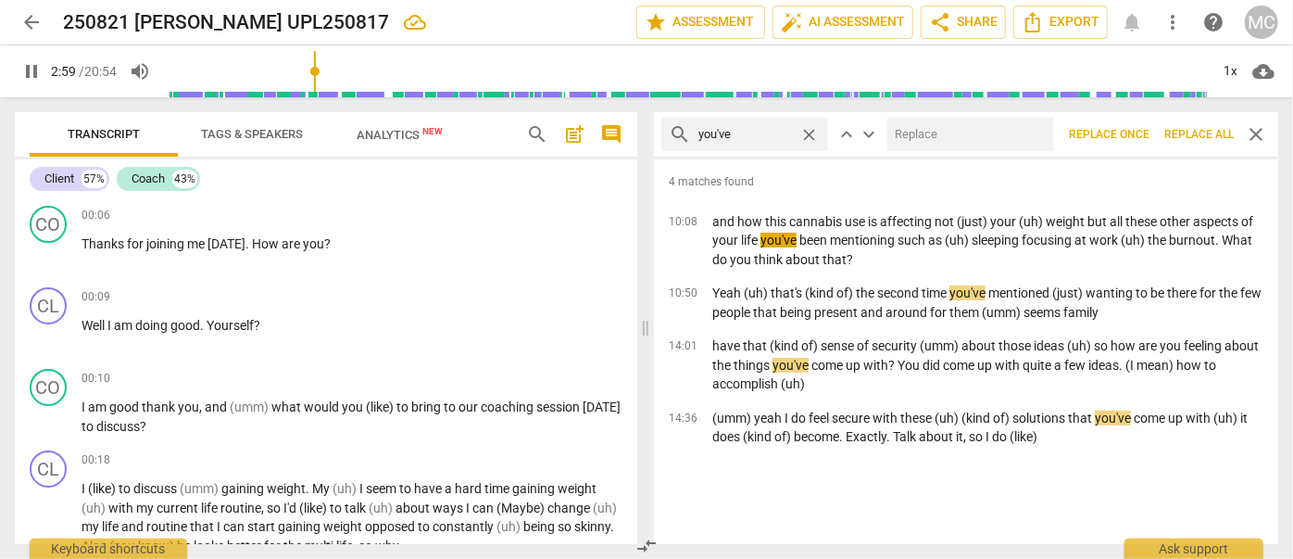
click at [941, 132] on input "text" at bounding box center [967, 135] width 159 height 30
click at [1197, 140] on span "Replace all" at bounding box center [1199, 135] width 69 height 16
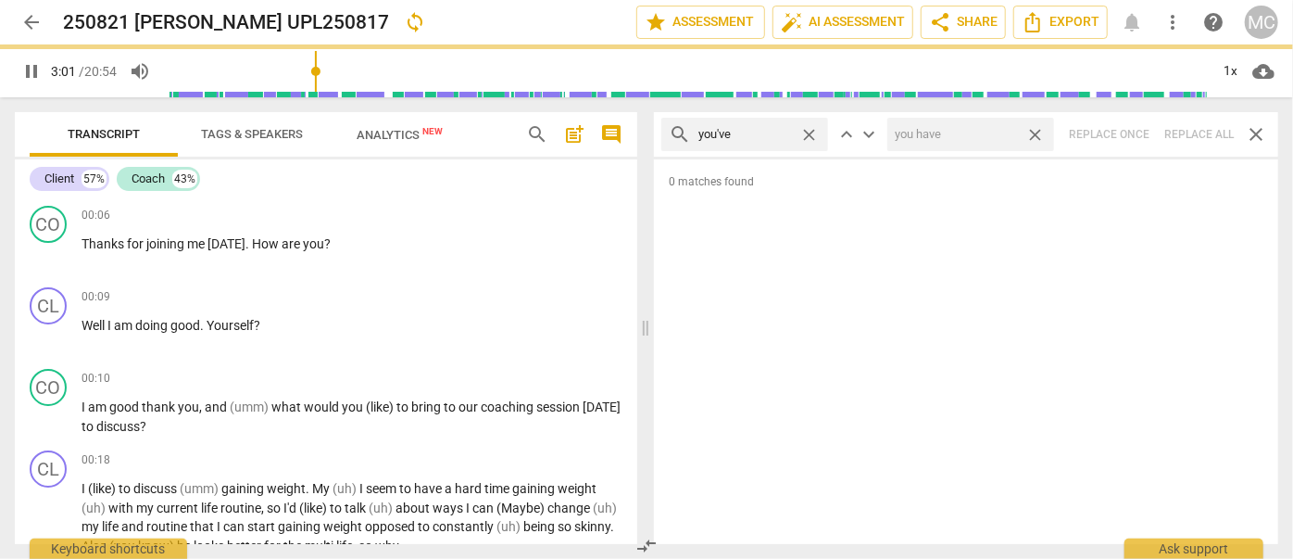
click at [1035, 132] on span "close" at bounding box center [1035, 134] width 19 height 19
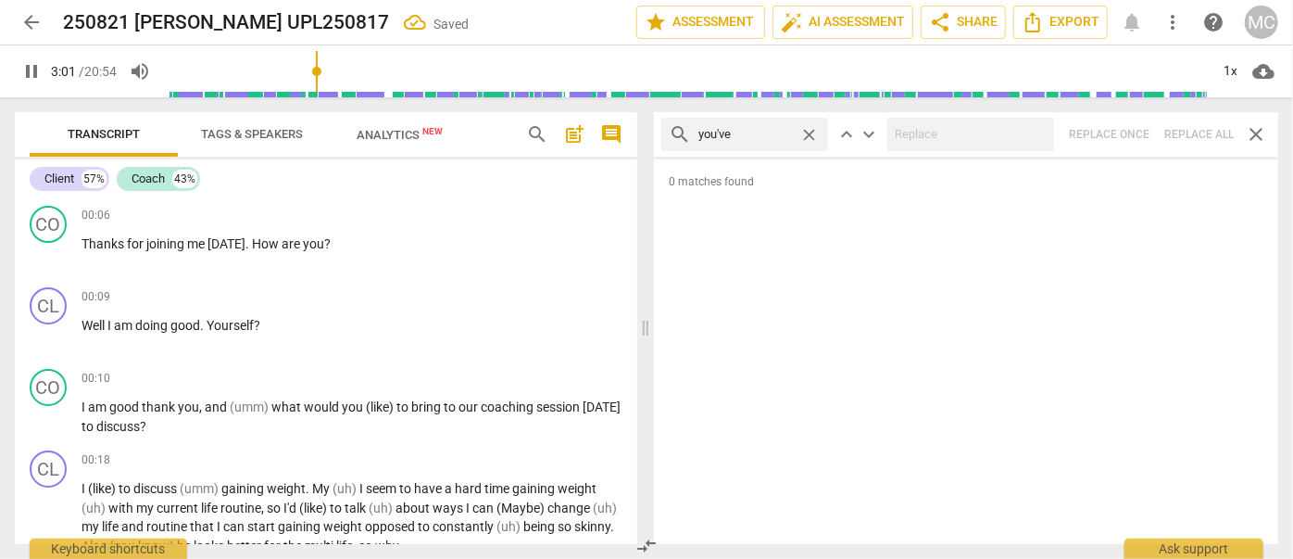
click at [812, 133] on span "close" at bounding box center [808, 134] width 19 height 19
click at [762, 138] on input "text" at bounding box center [760, 135] width 122 height 30
click at [1200, 121] on div "search we've close keyboard_arrow_up keyboard_arrow_down Replace once Replace a…" at bounding box center [966, 134] width 624 height 44
click at [812, 132] on span "close" at bounding box center [808, 134] width 19 height 19
click at [790, 135] on input "text" at bounding box center [760, 135] width 122 height 30
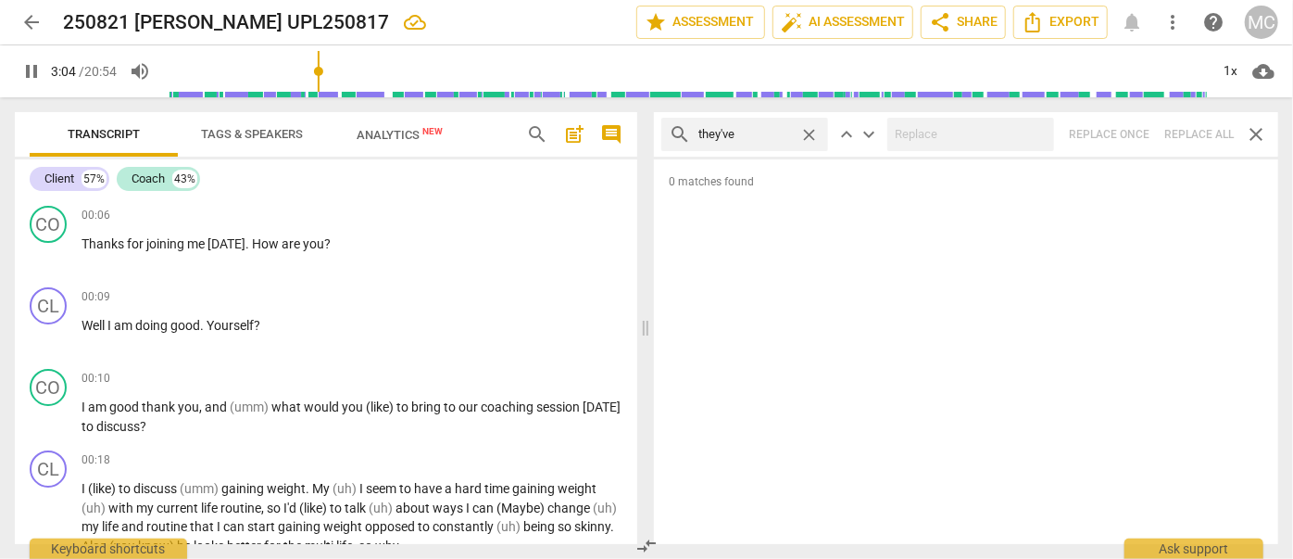
click at [1205, 131] on div "search they've close keyboard_arrow_up keyboard_arrow_down Replace once Replace…" at bounding box center [966, 134] width 624 height 44
click at [810, 134] on span "close" at bounding box center [808, 134] width 19 height 19
click at [801, 135] on input "text" at bounding box center [760, 135] width 122 height 30
click at [1186, 132] on div "search have got close keyboard_arrow_up keyboard_arrow_down Replace once Replac…" at bounding box center [966, 134] width 624 height 44
click at [812, 132] on span "close" at bounding box center [808, 134] width 19 height 19
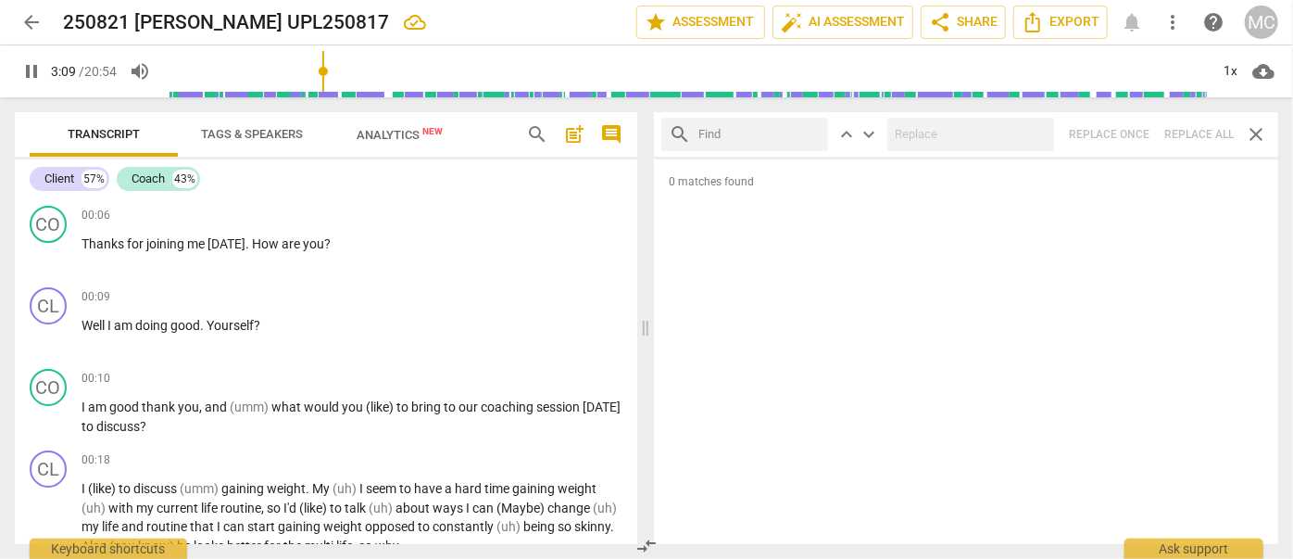
click at [766, 137] on input "text" at bounding box center [760, 135] width 122 height 30
click at [27, 27] on span "arrow_back" at bounding box center [31, 22] width 22 height 22
